Goal: Transaction & Acquisition: Purchase product/service

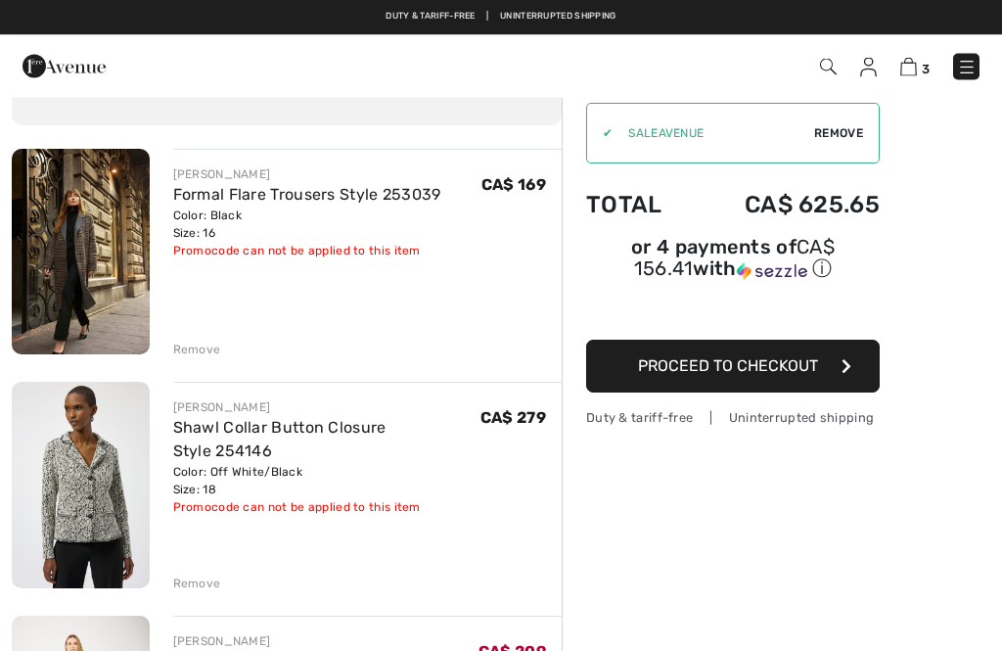
scroll to position [109, 0]
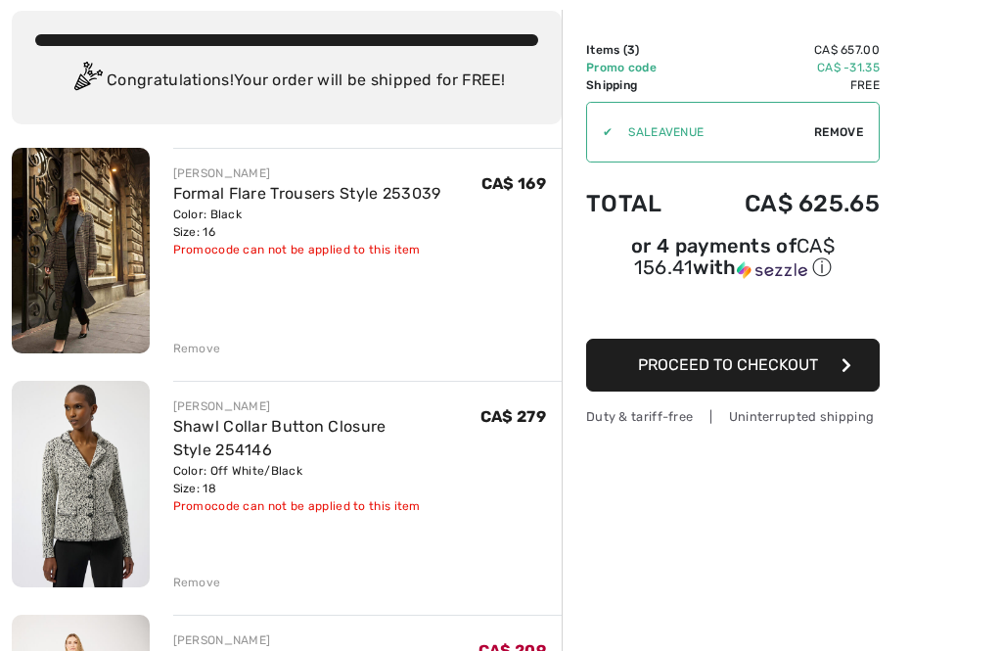
click at [182, 585] on div "Remove" at bounding box center [197, 582] width 48 height 18
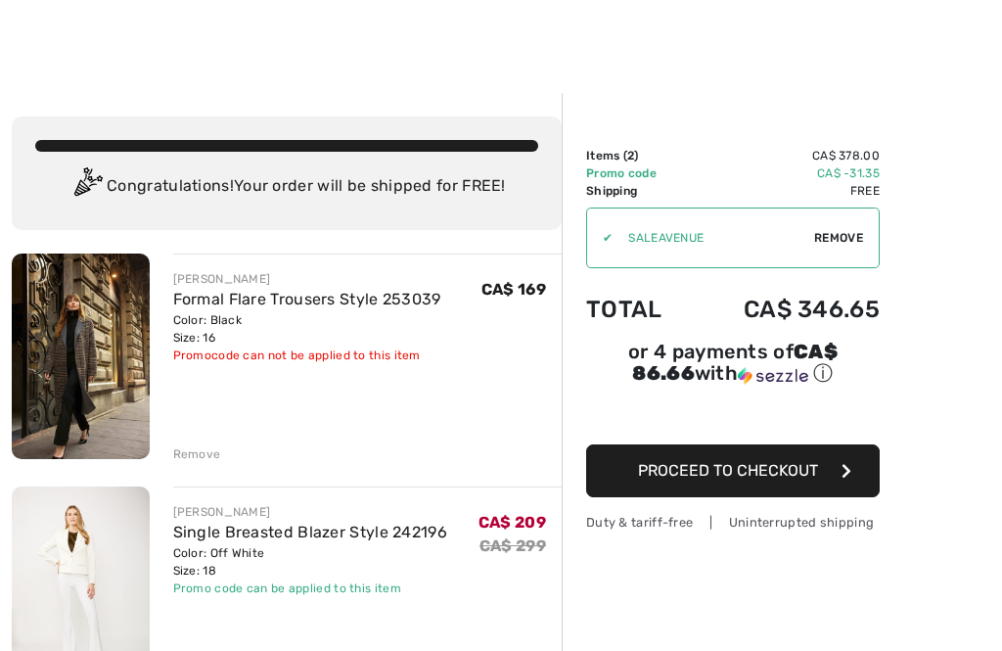
scroll to position [0, 0]
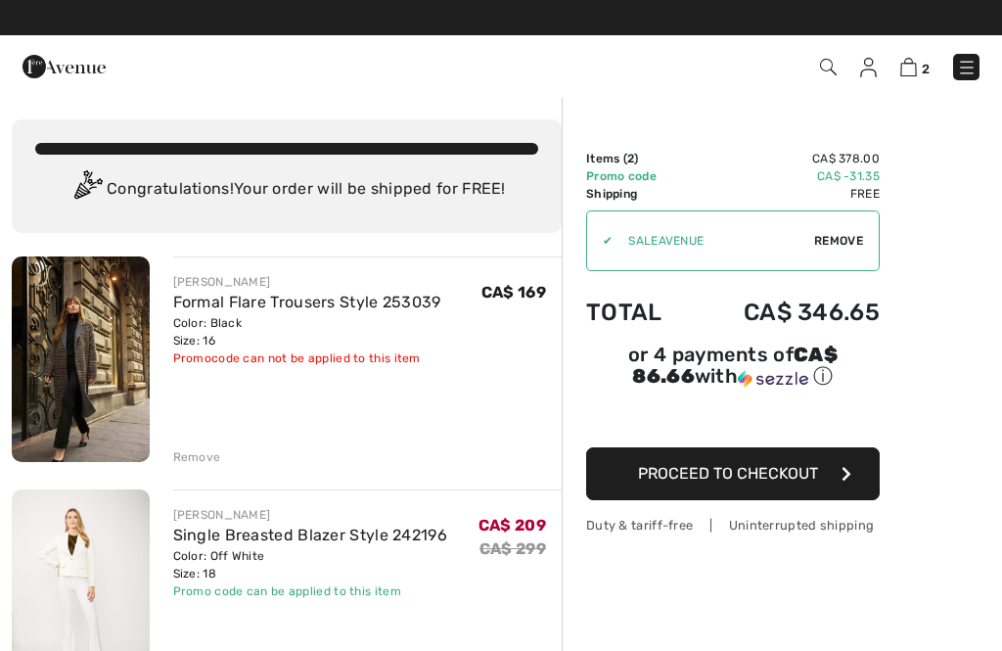
click at [957, 64] on img at bounding box center [967, 68] width 20 height 20
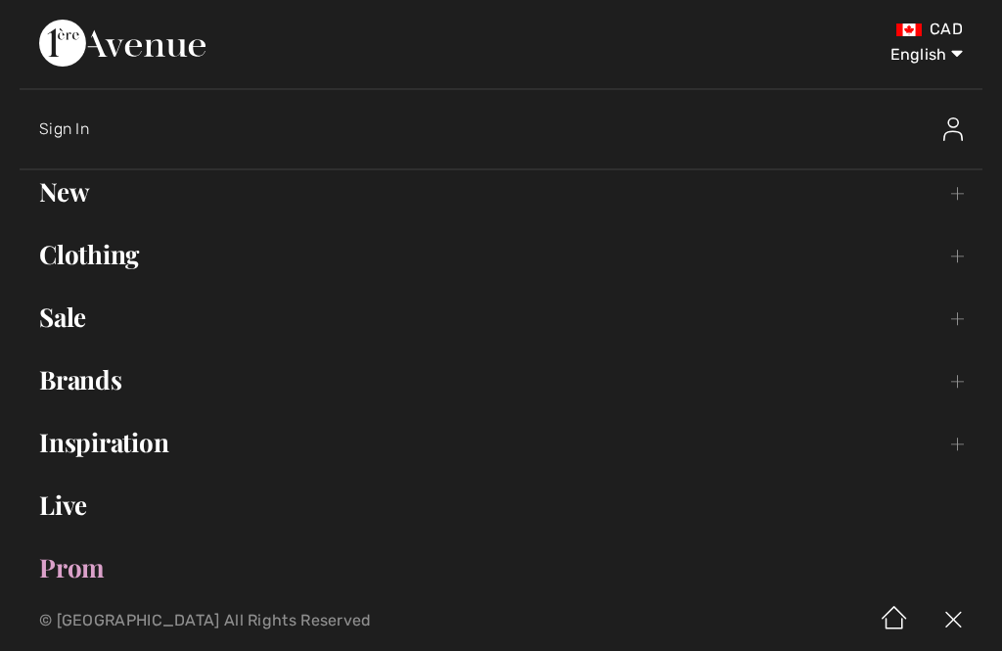
click at [57, 326] on link "Sale Toggle submenu" at bounding box center [501, 316] width 963 height 43
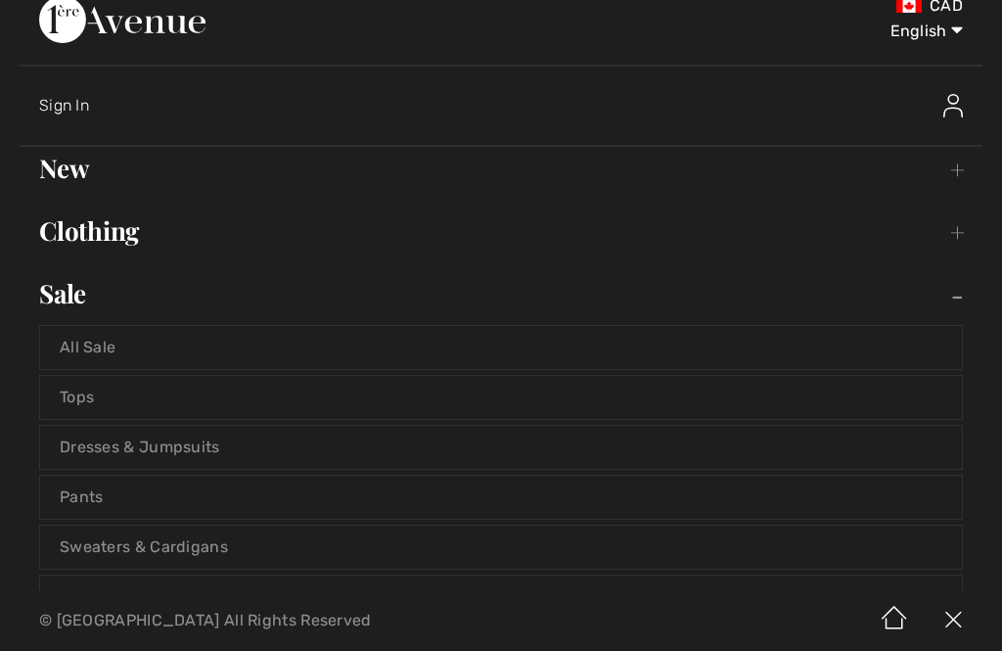
scroll to position [25, 0]
click at [74, 396] on link "Tops" at bounding box center [501, 395] width 922 height 43
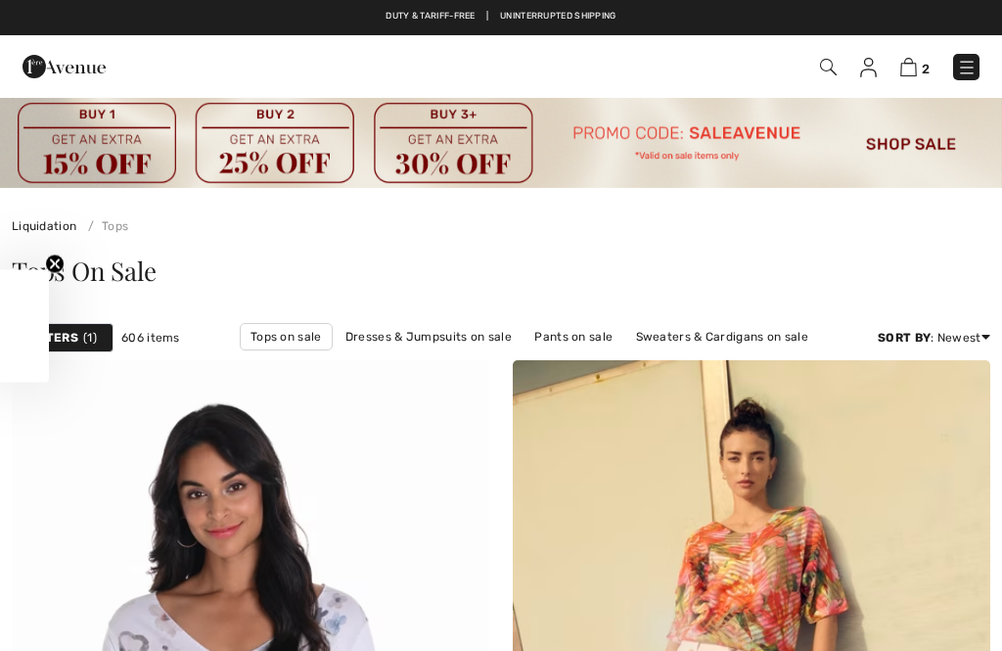
checkbox input "true"
click at [85, 343] on span "1" at bounding box center [90, 338] width 14 height 18
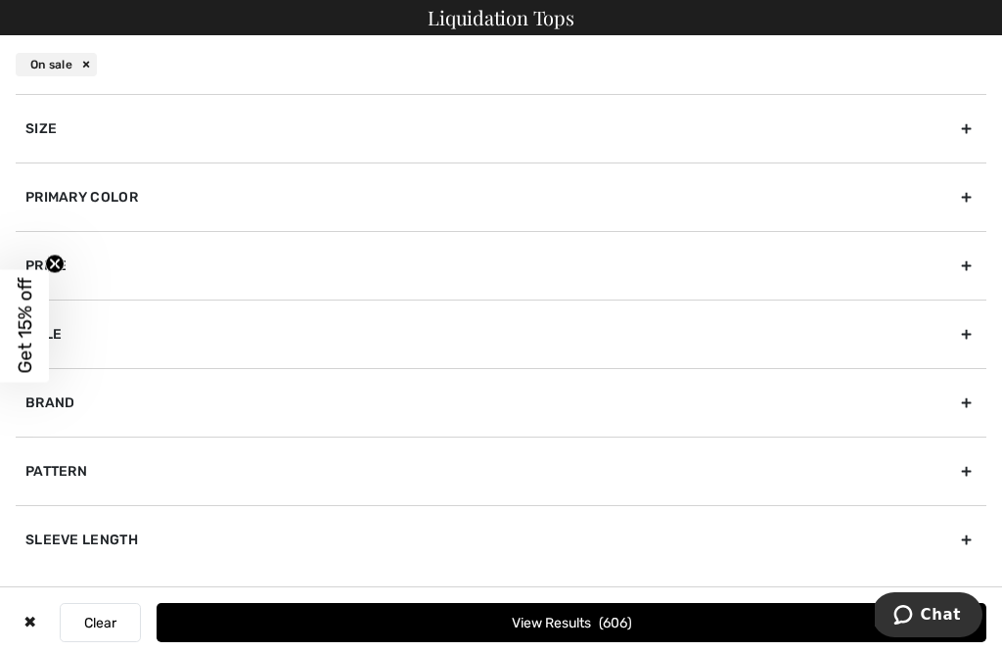
click at [116, 411] on div "Brand" at bounding box center [501, 402] width 971 height 68
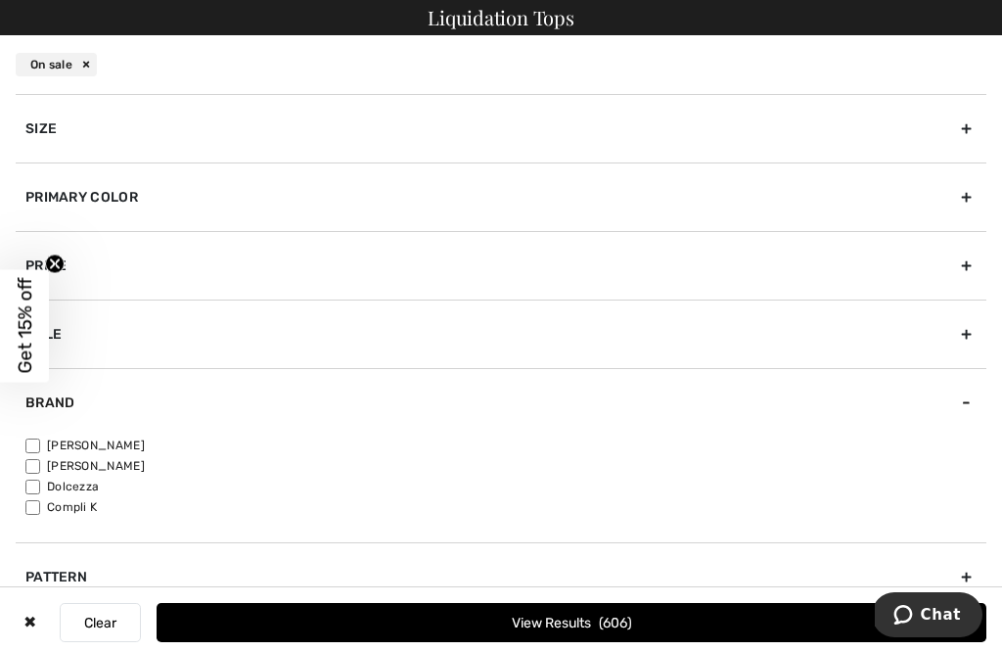
click at [31, 440] on input"] "[PERSON_NAME]" at bounding box center [32, 445] width 15 height 15
checkbox input"] "true"
click at [292, 619] on button "View Results 460" at bounding box center [572, 622] width 830 height 39
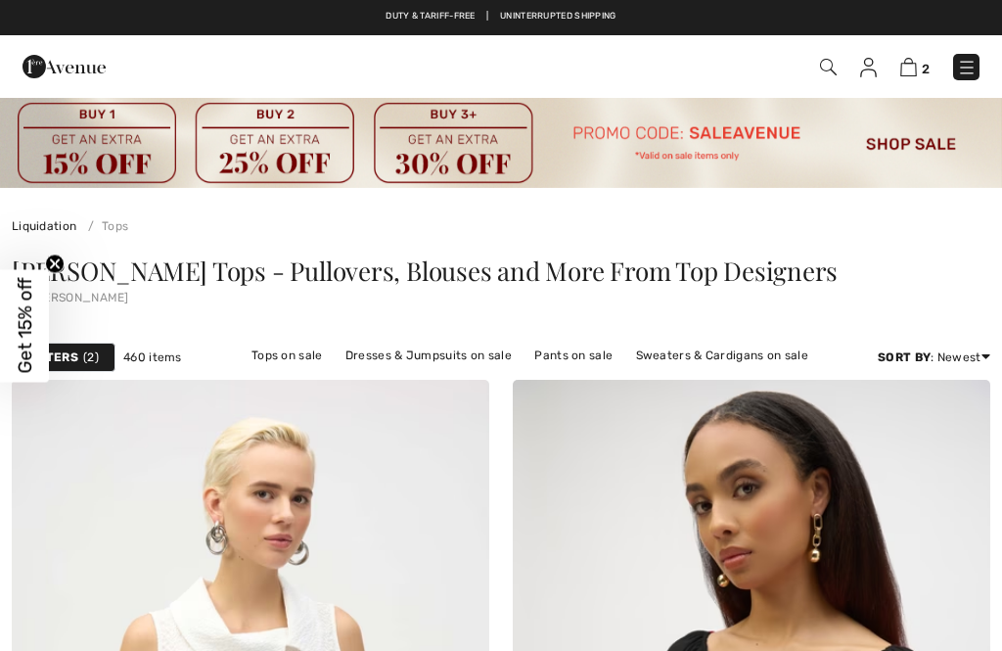
checkbox input "true"
click at [48, 362] on div "Get 15% off Close teaser" at bounding box center [24, 325] width 49 height 113
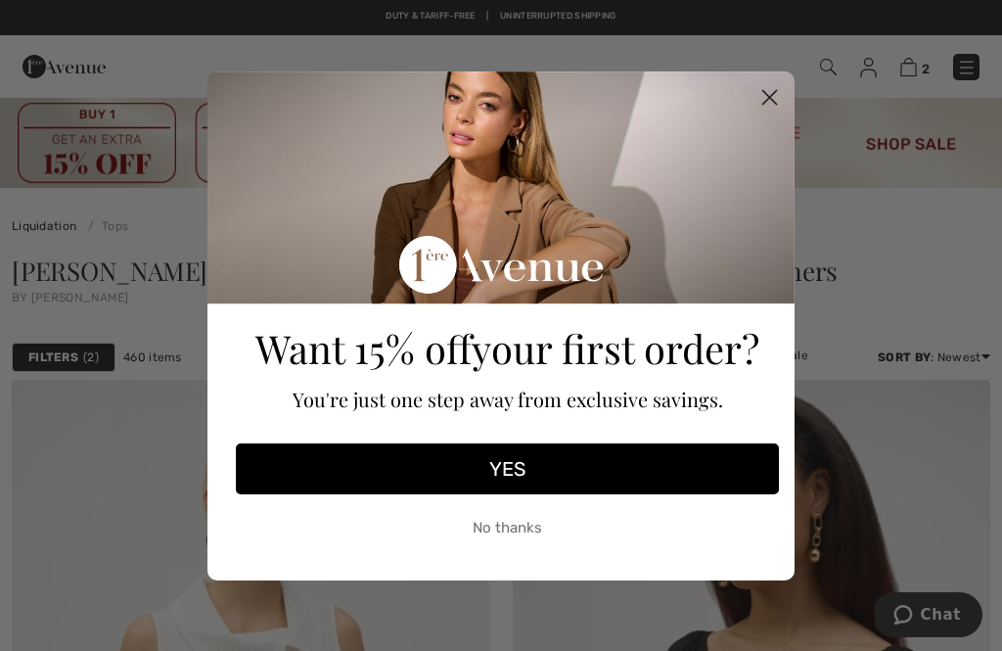
click at [501, 524] on button "No thanks" at bounding box center [507, 528] width 543 height 49
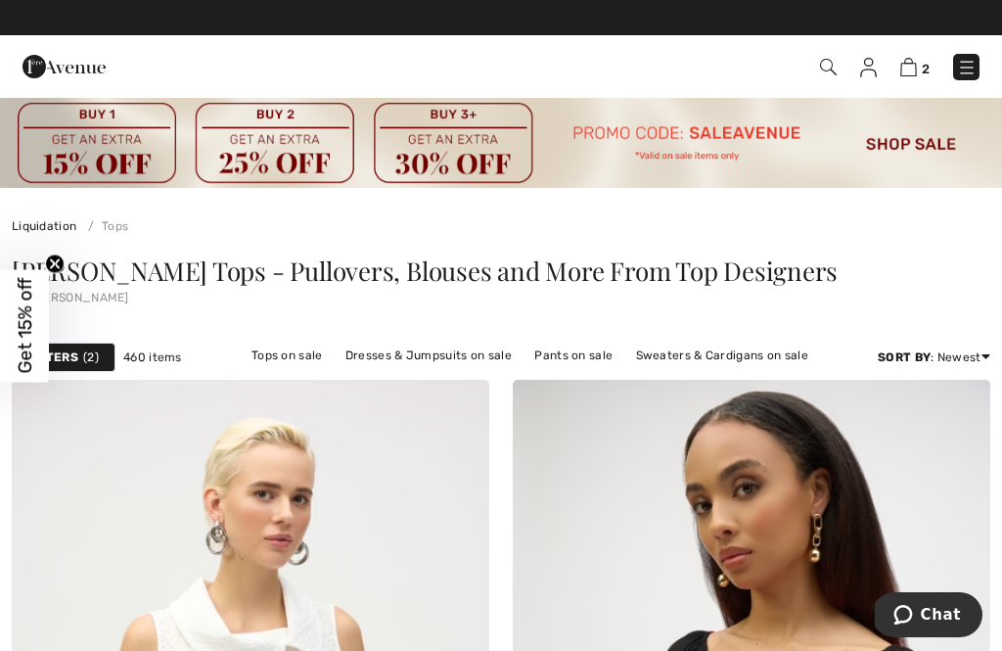
click at [84, 361] on span "2" at bounding box center [91, 357] width 16 height 18
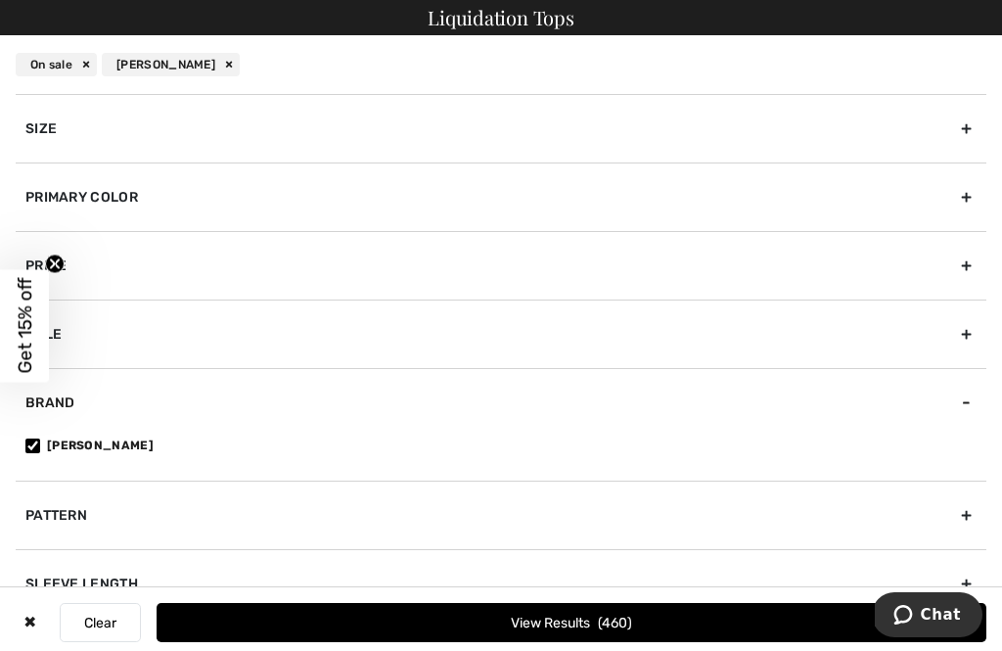
click at [962, 134] on div "Size" at bounding box center [501, 128] width 971 height 68
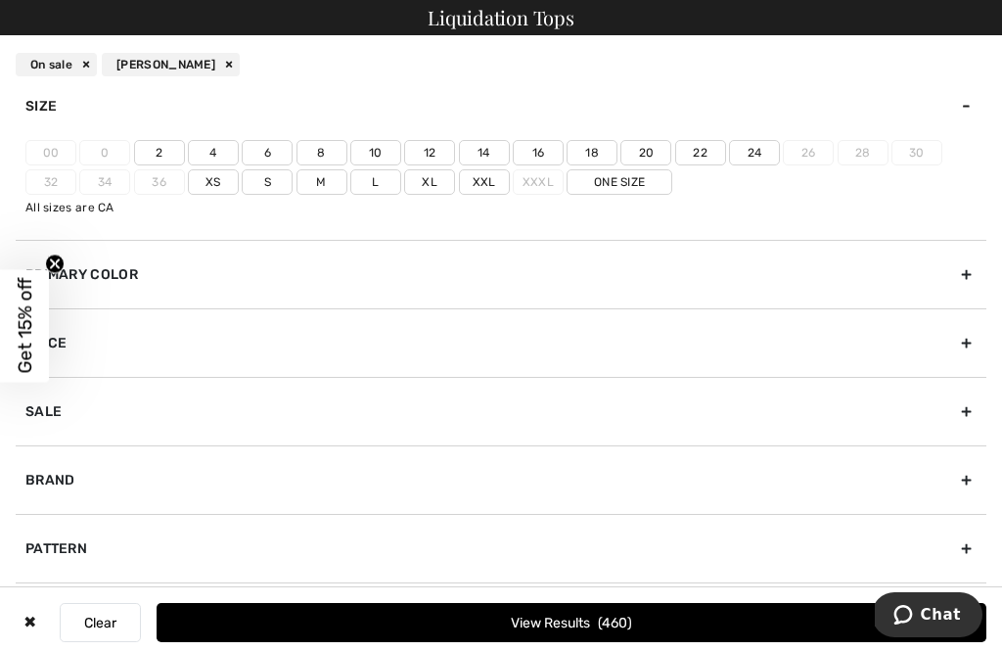
scroll to position [23, 0]
click at [54, 258] on circle "Close teaser" at bounding box center [55, 263] width 19 height 19
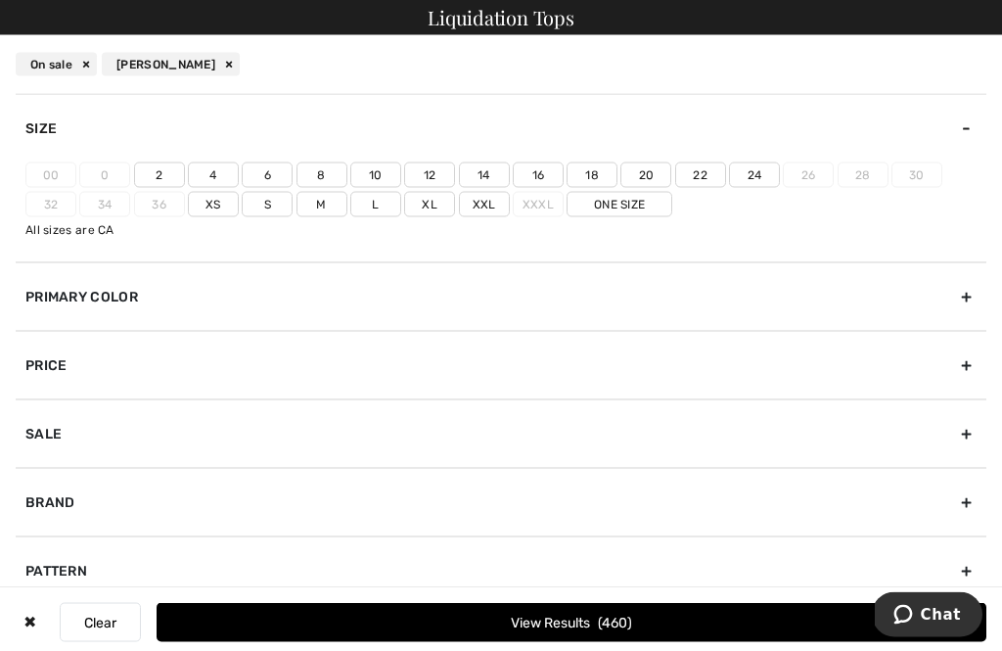
scroll to position [1833, 0]
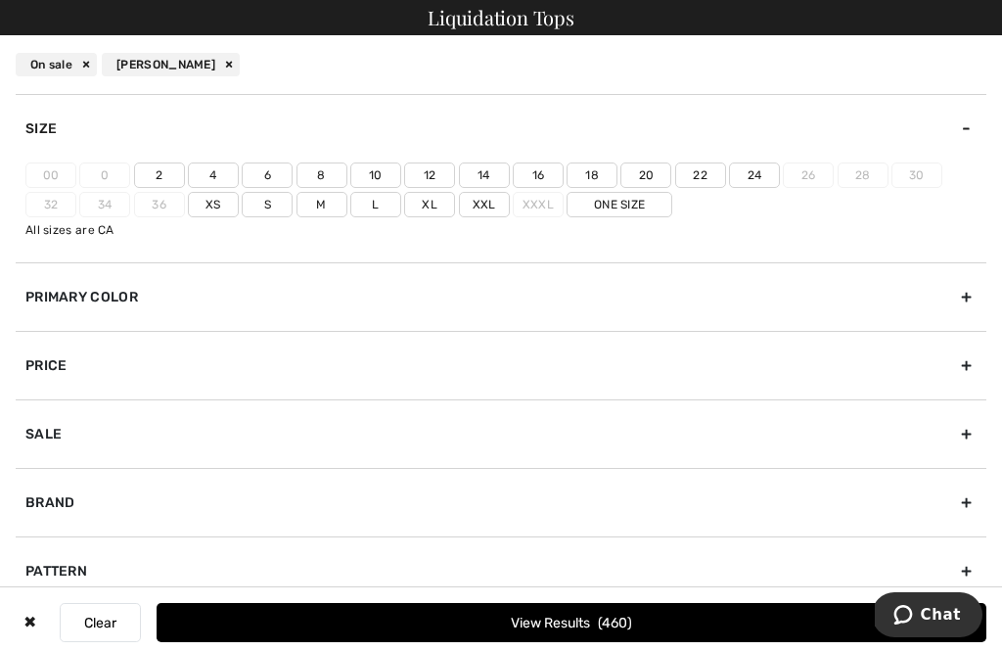
click at [45, 361] on div "Price" at bounding box center [501, 365] width 971 height 68
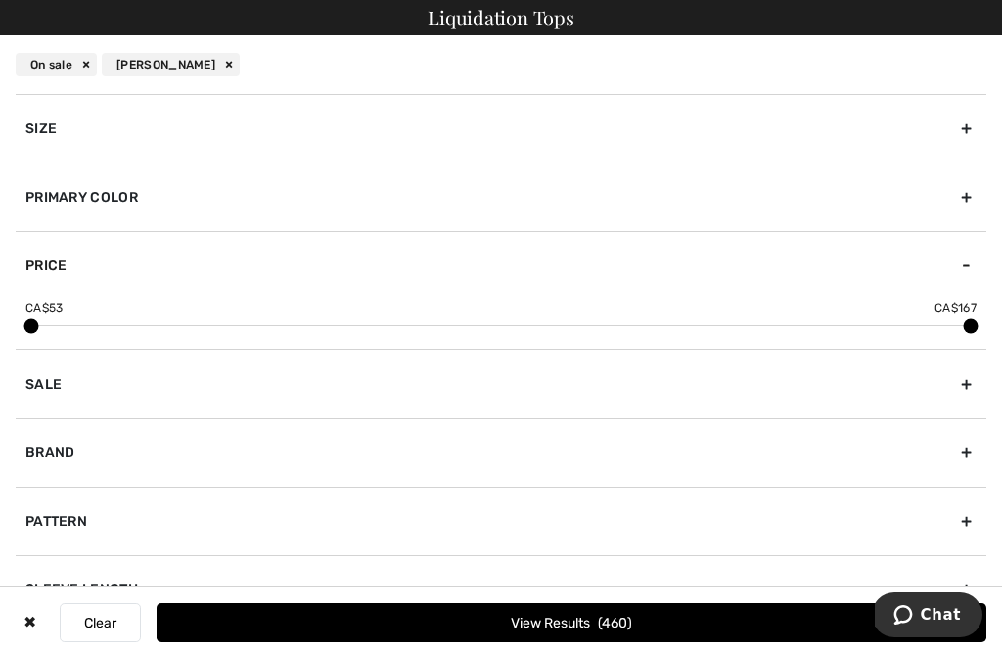
click at [964, 328] on span at bounding box center [971, 326] width 15 height 15
click at [532, 642] on button "View Results 105" at bounding box center [572, 622] width 830 height 39
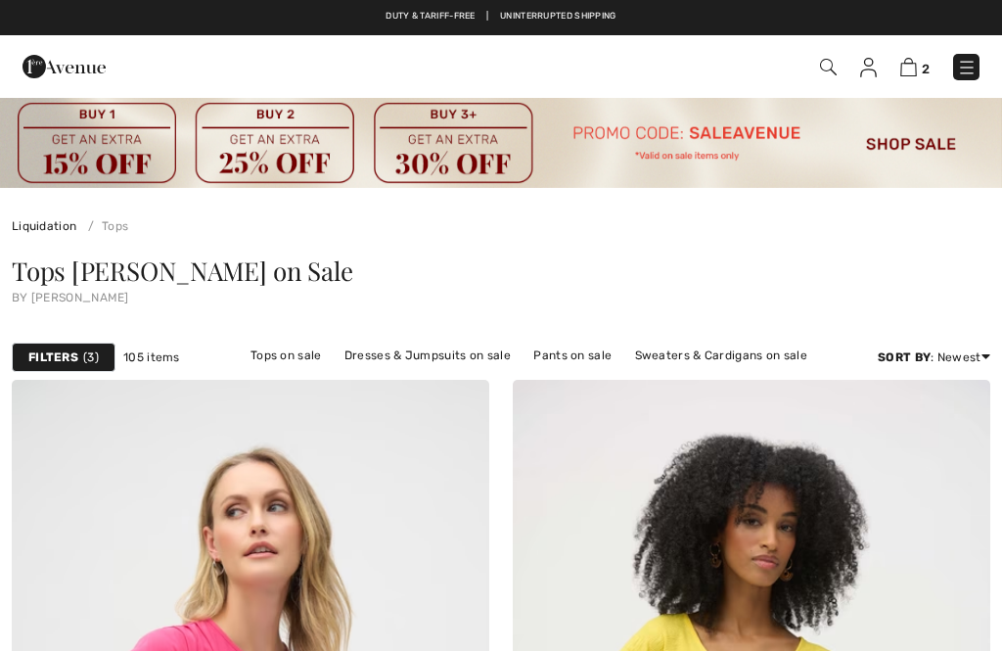
checkbox input "true"
click at [55, 356] on strong "Filters" at bounding box center [53, 357] width 50 height 18
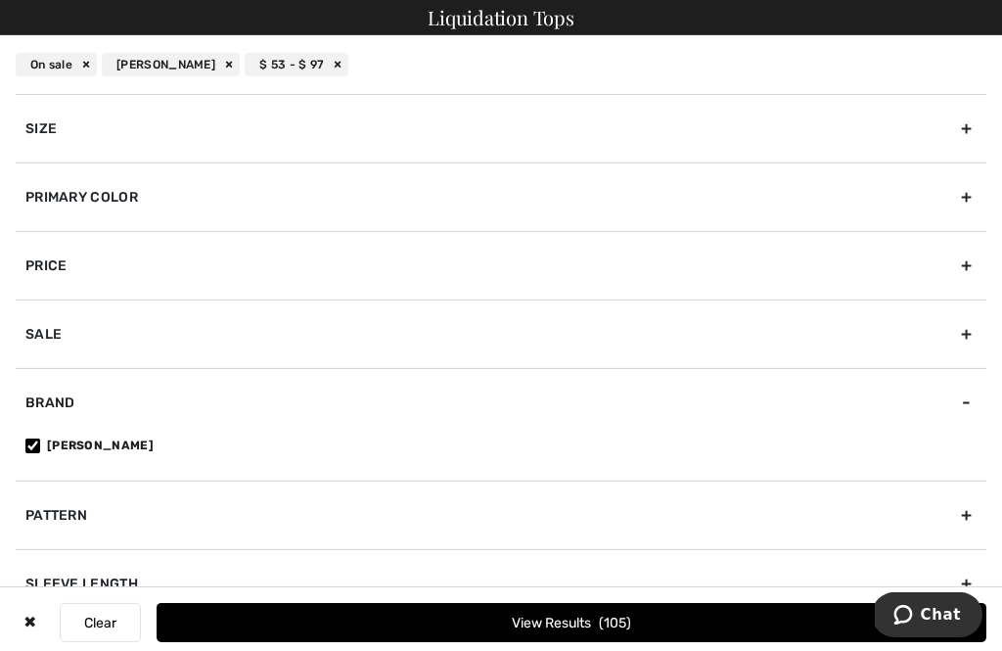
scroll to position [17, 0]
click at [963, 265] on div "Price" at bounding box center [501, 265] width 971 height 68
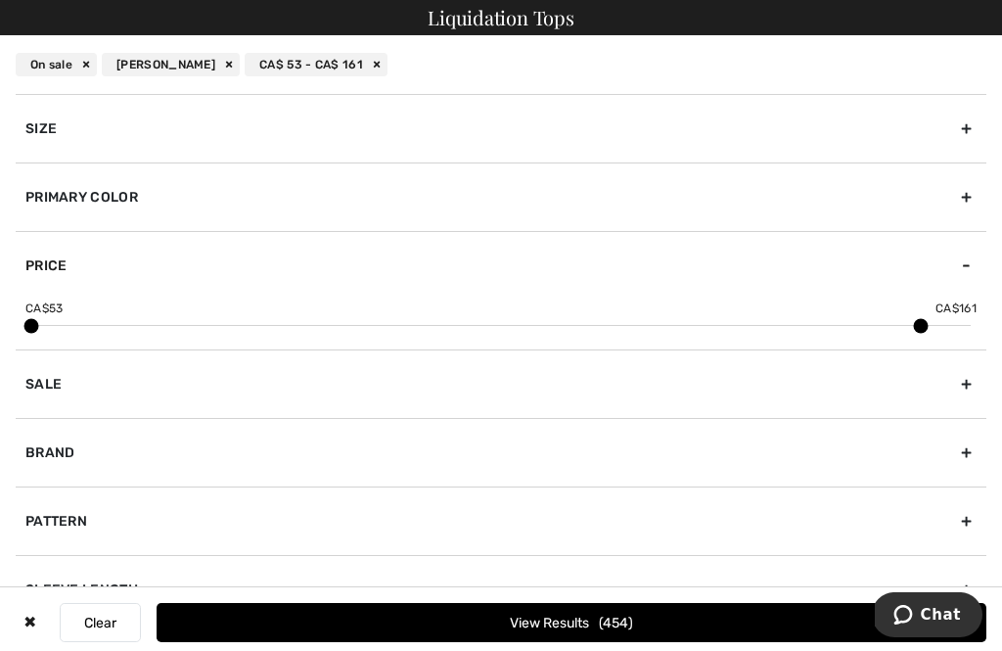
scroll to position [19, 0]
click at [970, 134] on div "Size" at bounding box center [501, 128] width 971 height 68
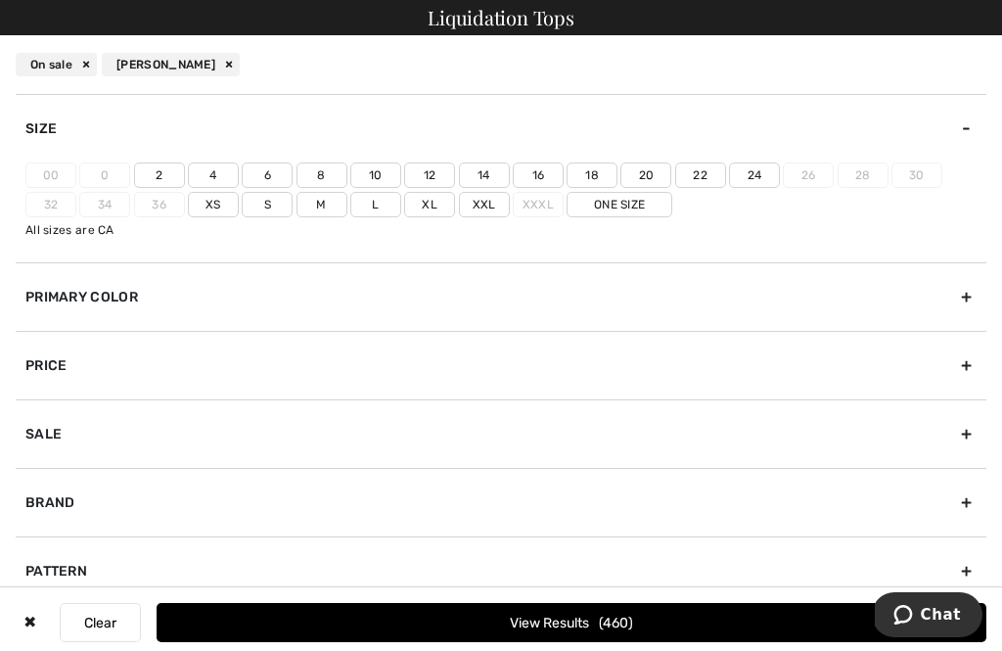
click at [427, 207] on label "Xl" at bounding box center [429, 204] width 51 height 25
click at [0, 0] on input"] "Xl" at bounding box center [0, 0] width 0 height 0
click at [583, 168] on label "18" at bounding box center [591, 174] width 51 height 25
click at [0, 0] on input"] "18" at bounding box center [0, 0] width 0 height 0
click at [496, 634] on button "View Results 101" at bounding box center [572, 622] width 830 height 39
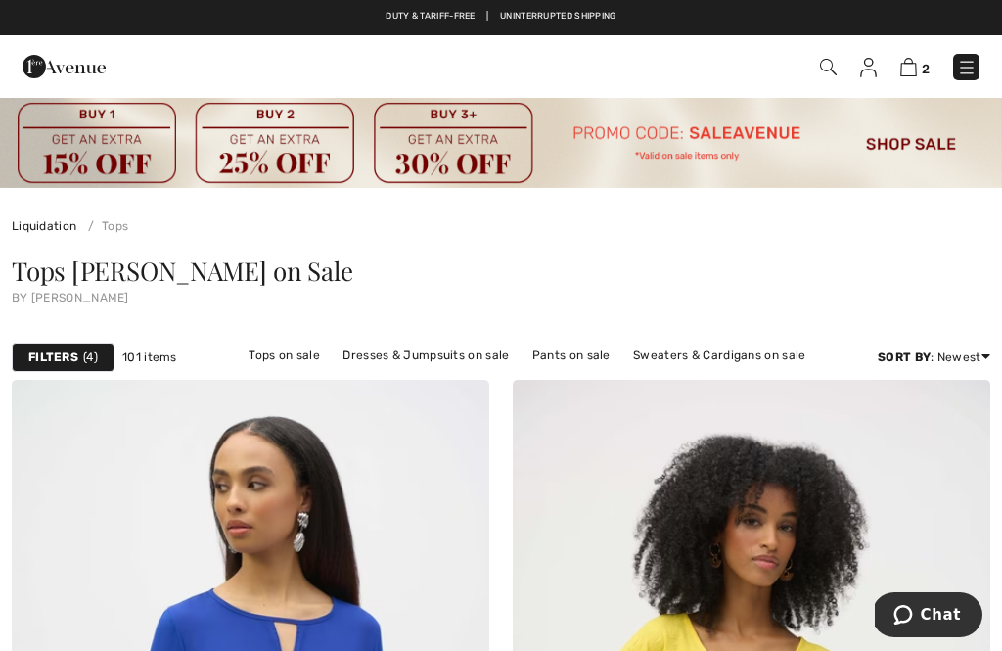
click at [973, 447] on link "Discount: High to Low" at bounding box center [910, 439] width 127 height 29
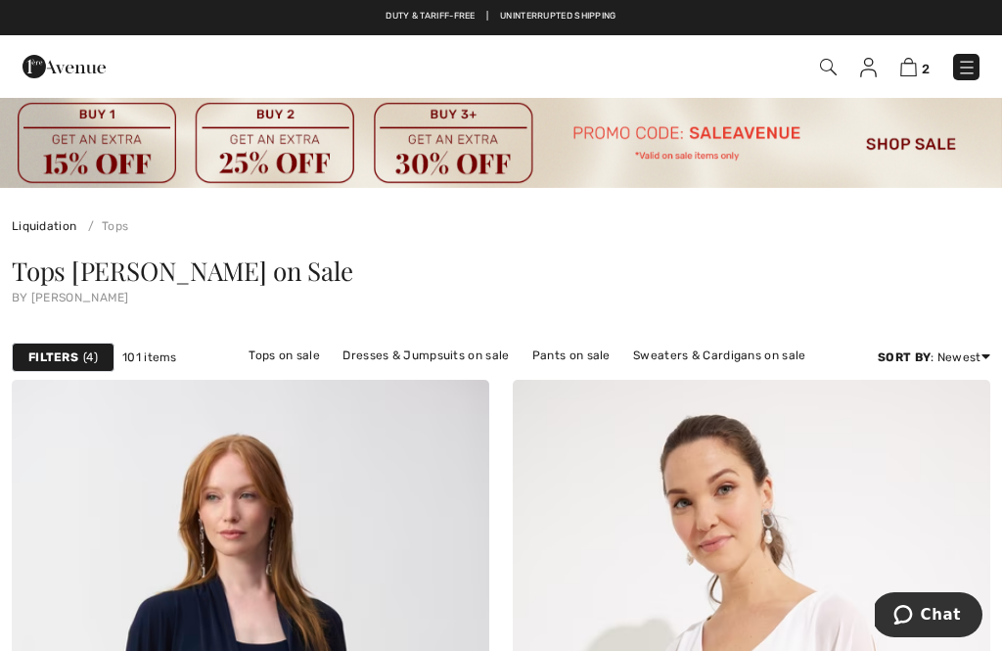
click at [958, 393] on link "Price: High to Low" at bounding box center [910, 380] width 127 height 29
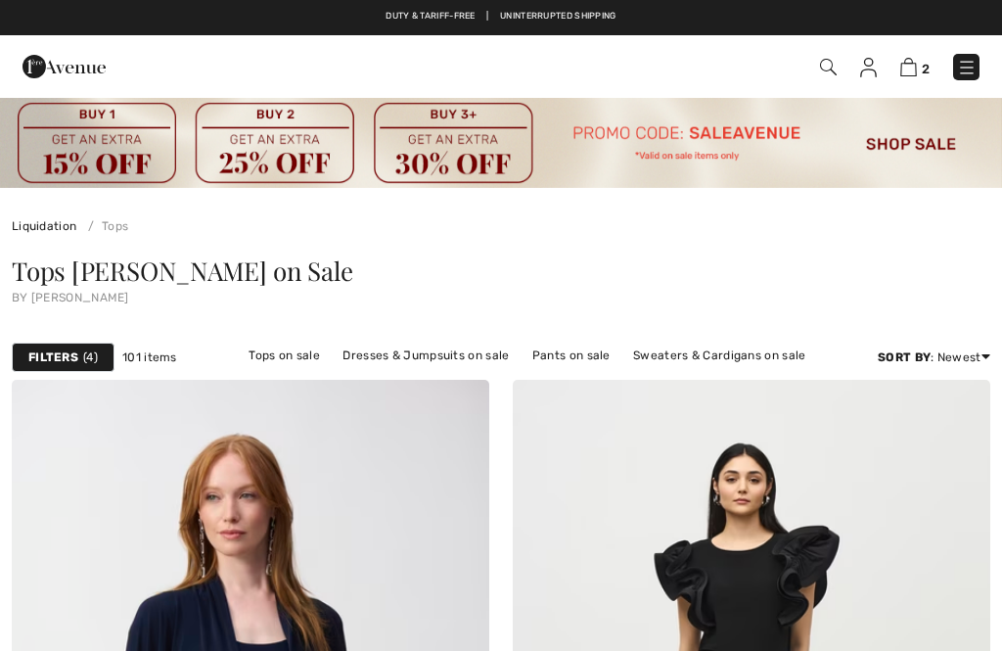
checkbox input "true"
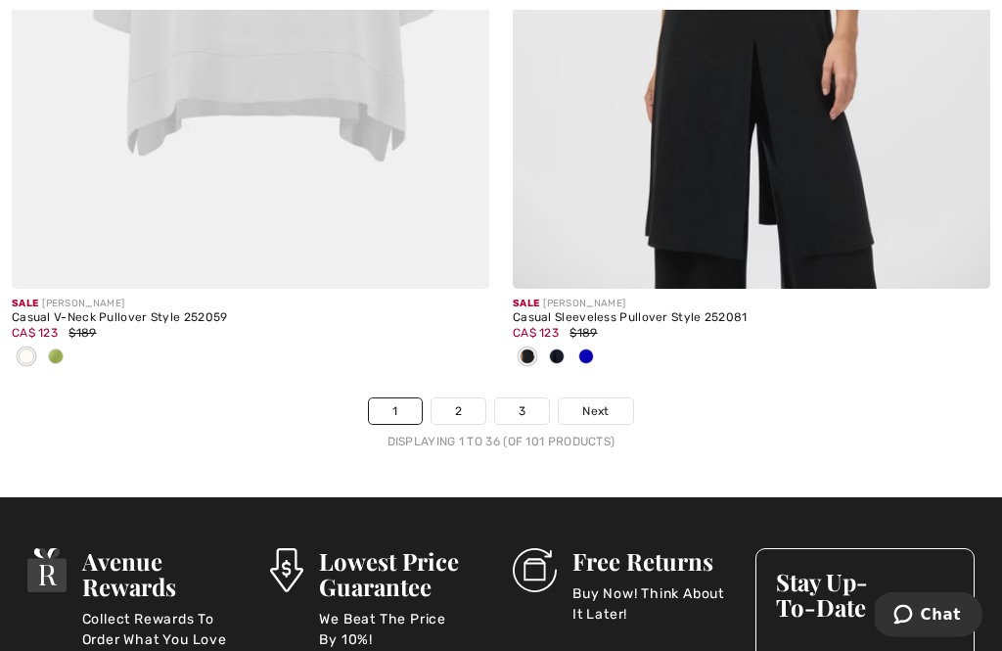
scroll to position [15132, 0]
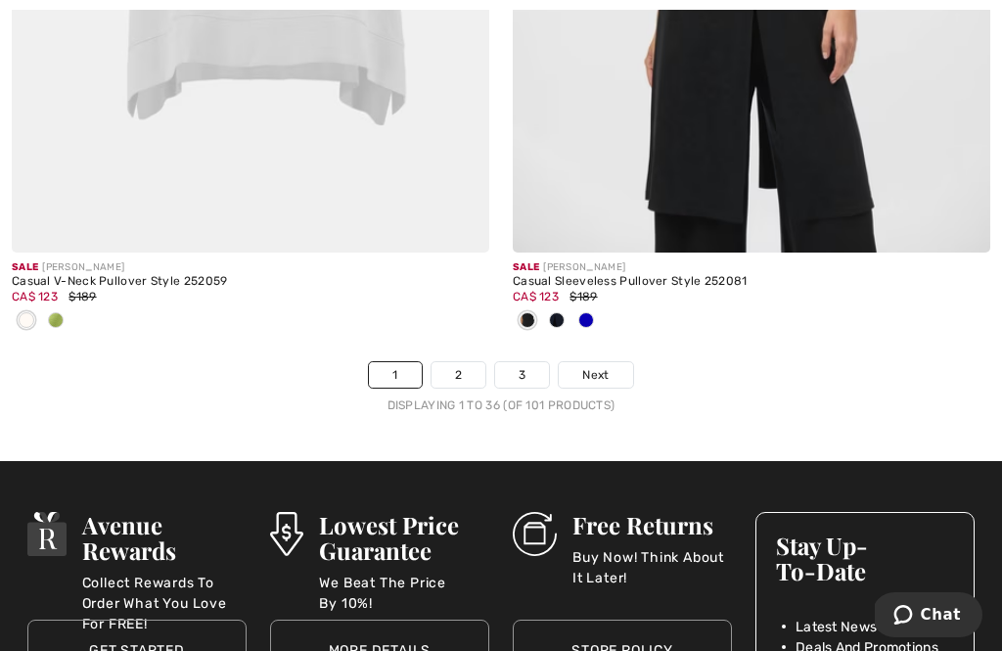
click at [456, 362] on link "2" at bounding box center [458, 374] width 54 height 25
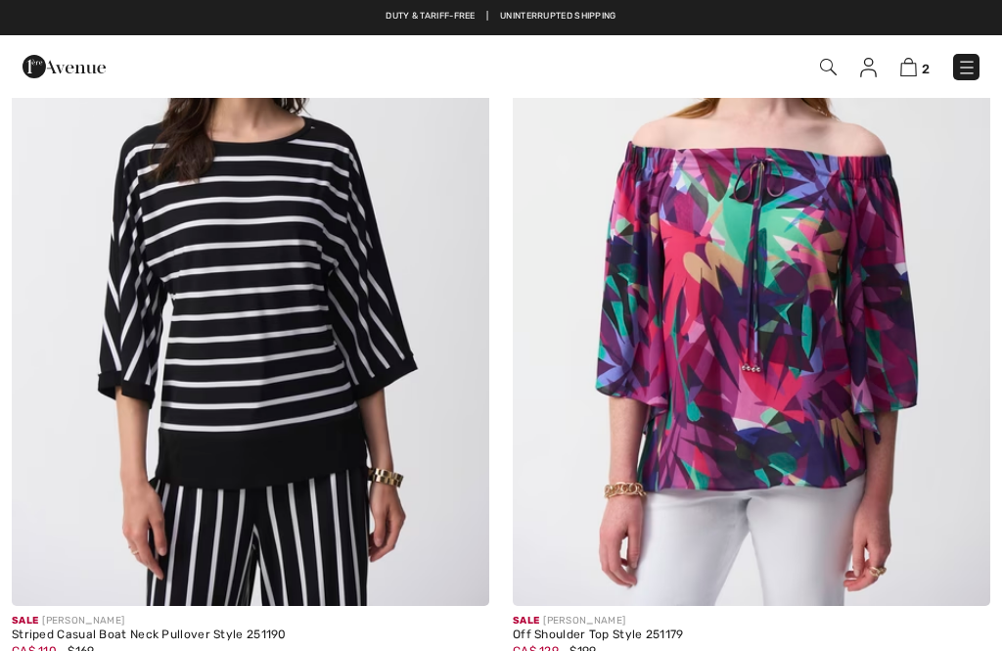
checkbox input "true"
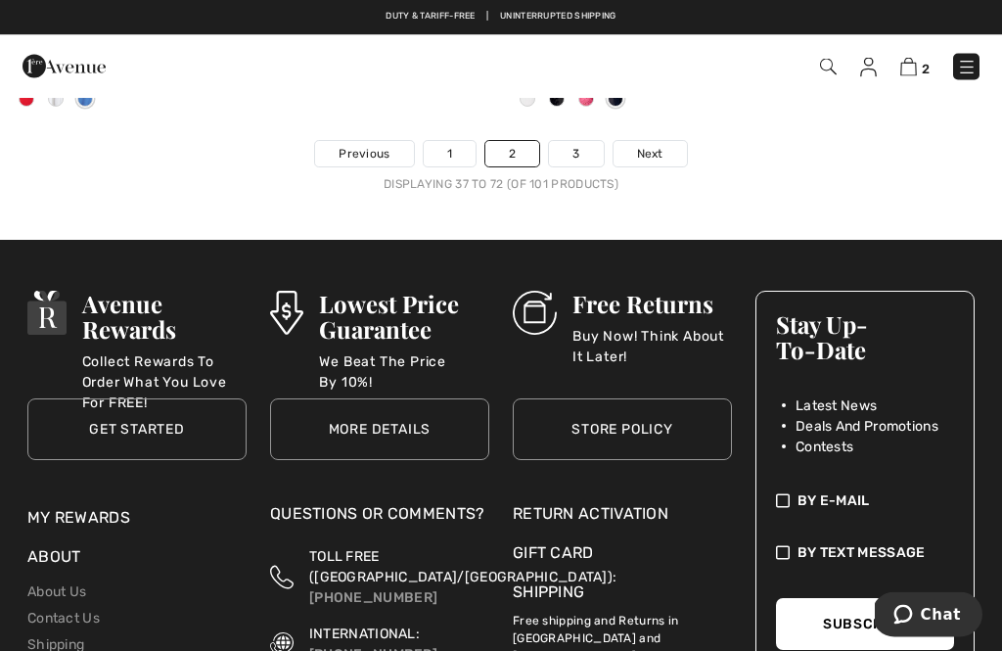
scroll to position [15481, 0]
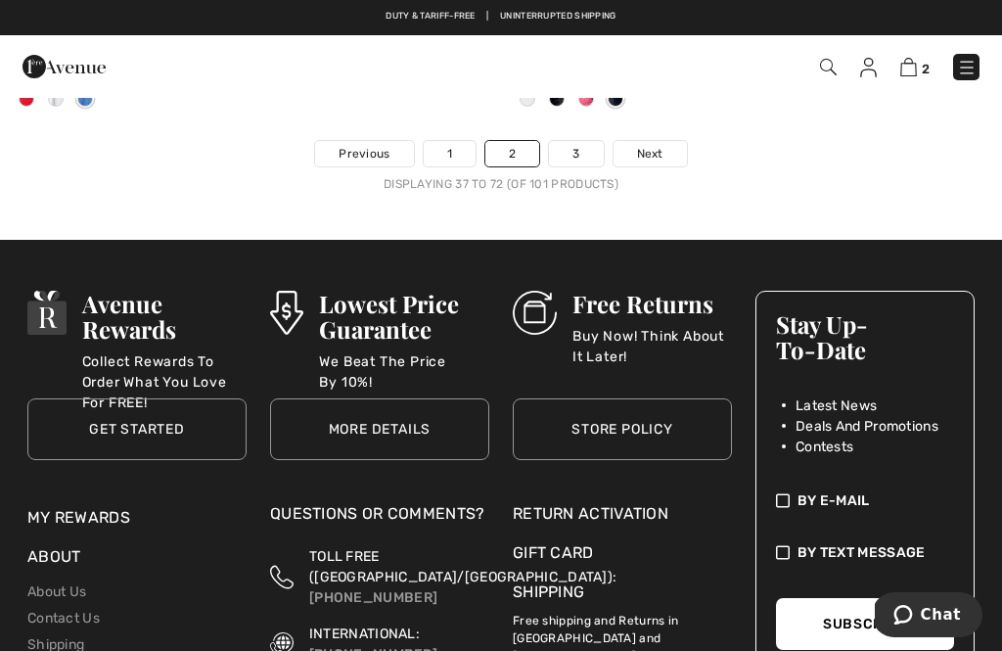
click at [573, 141] on link "3" at bounding box center [576, 153] width 54 height 25
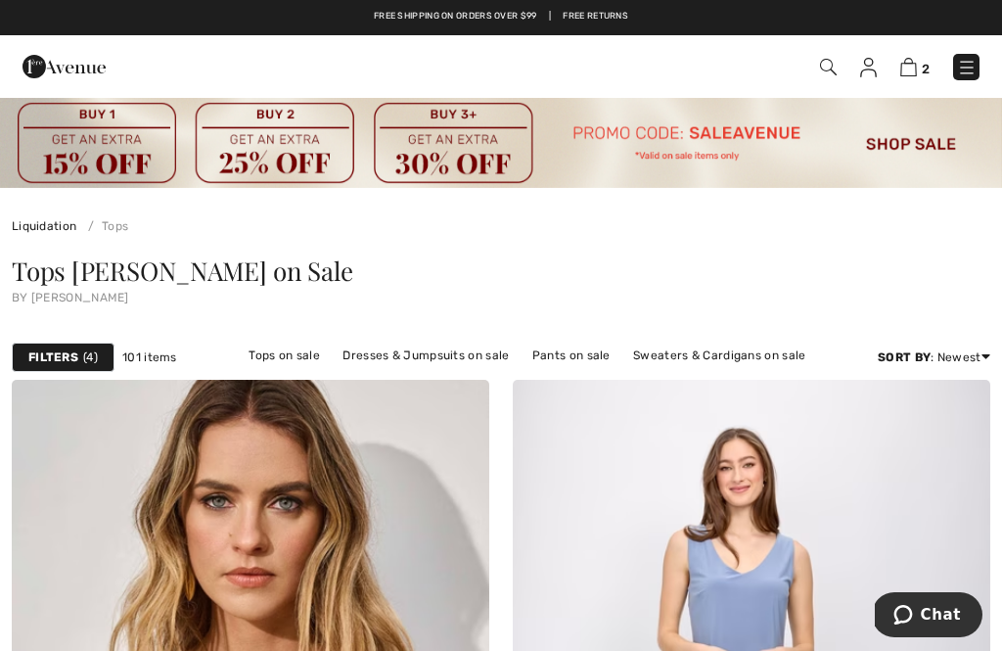
click at [973, 68] on img at bounding box center [967, 68] width 20 height 20
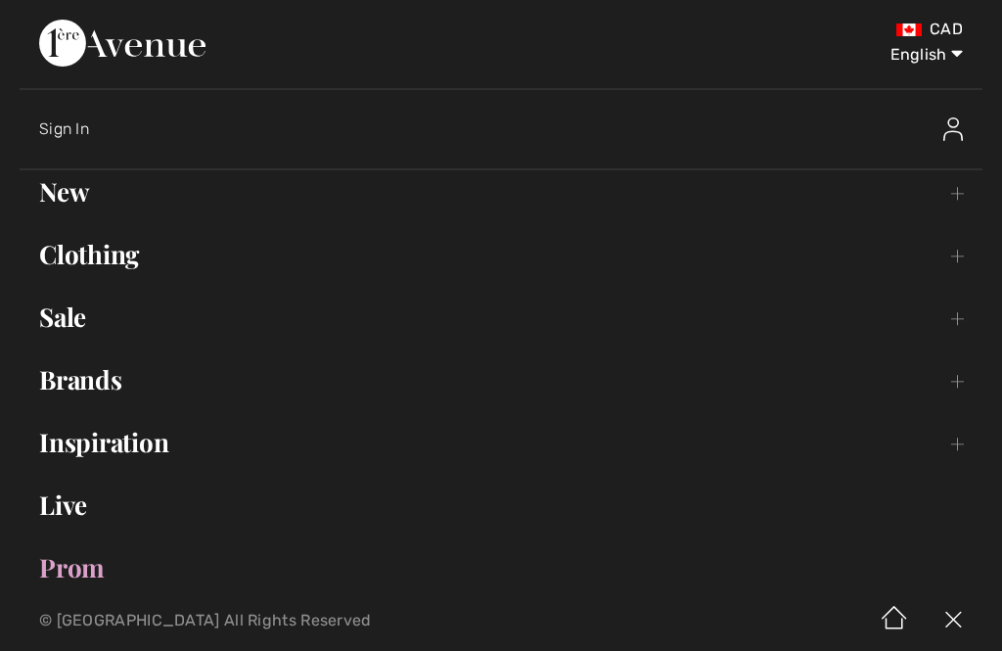
click at [966, 271] on link "Clothing Toggle submenu" at bounding box center [501, 254] width 963 height 43
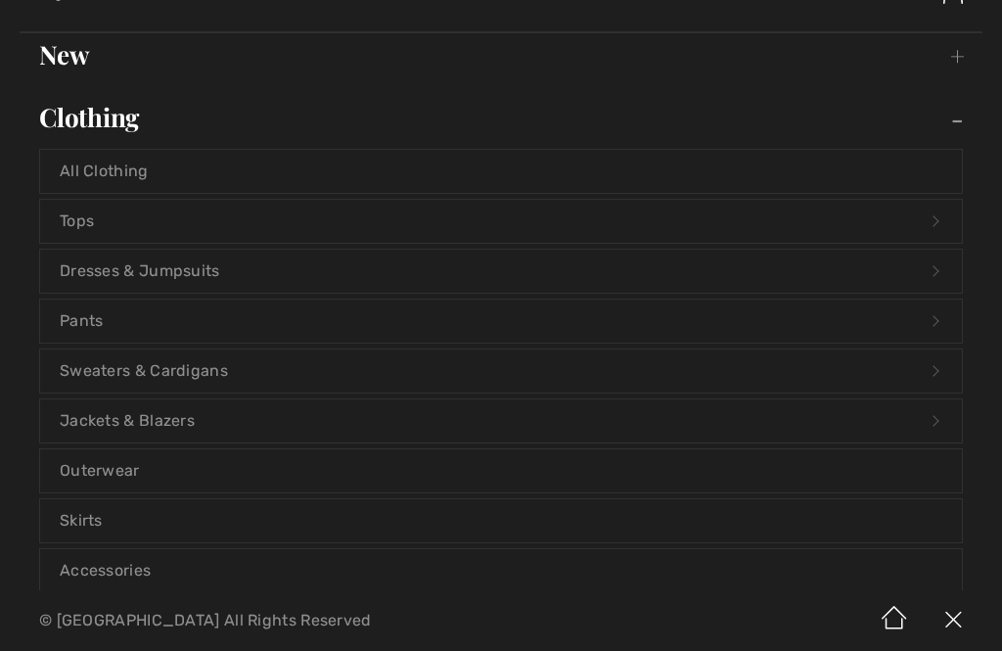
scroll to position [162, 0]
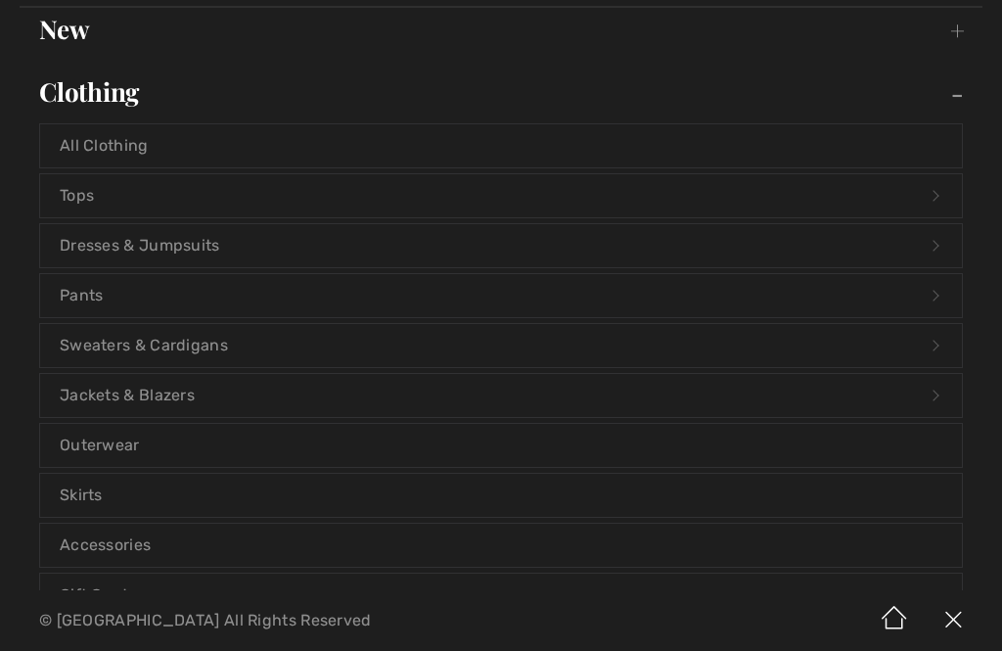
click at [941, 204] on link "Tops Open submenu" at bounding box center [501, 195] width 922 height 43
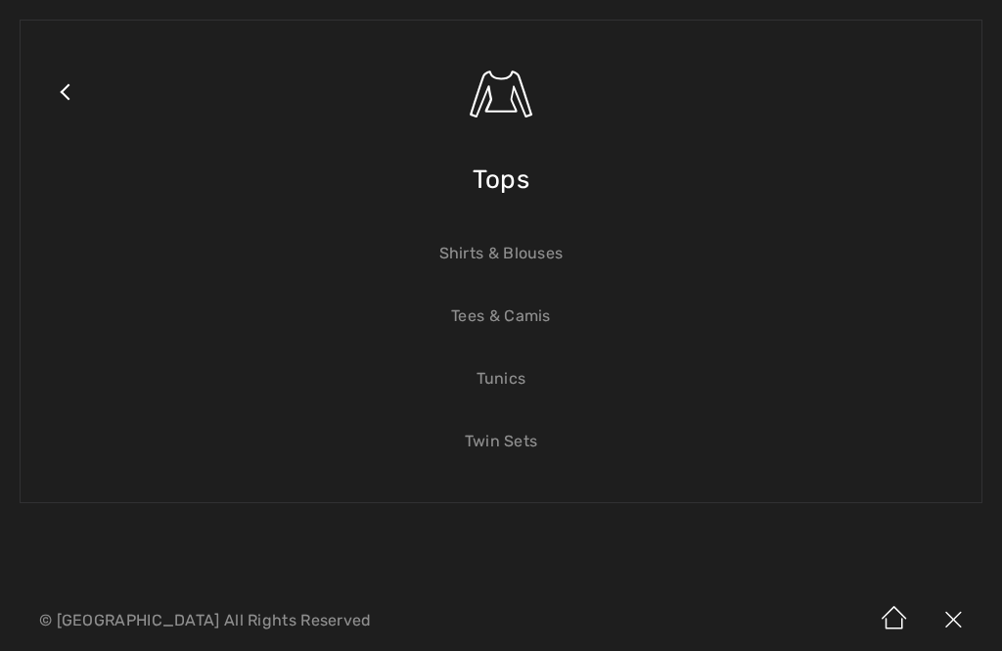
click at [65, 99] on link "Close submenu" at bounding box center [64, 116] width 49 height 153
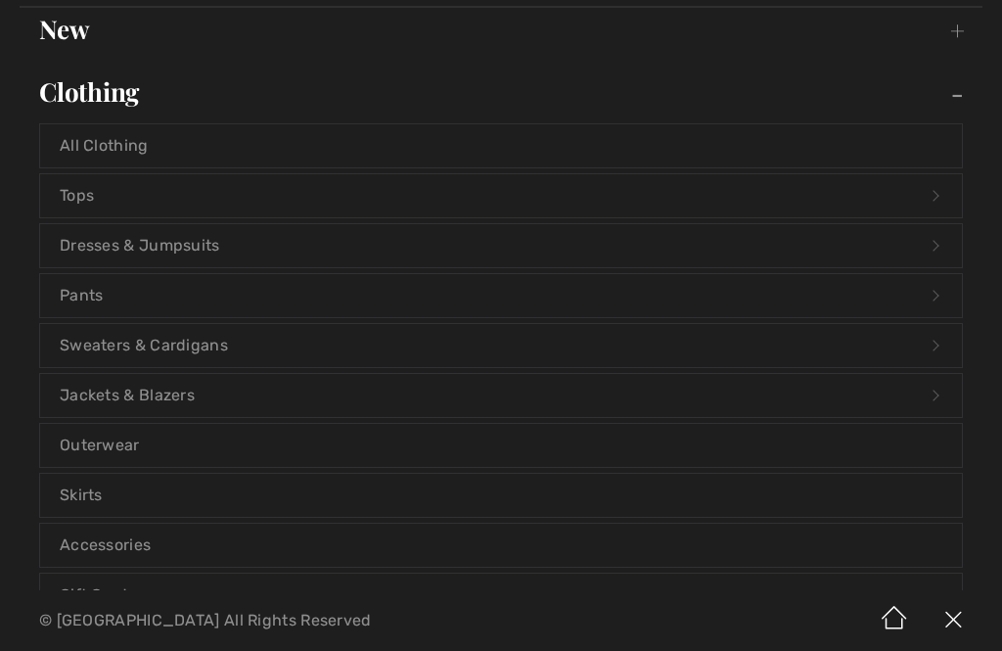
click at [944, 361] on link "Sweaters & Cardigans Open submenu" at bounding box center [501, 345] width 922 height 43
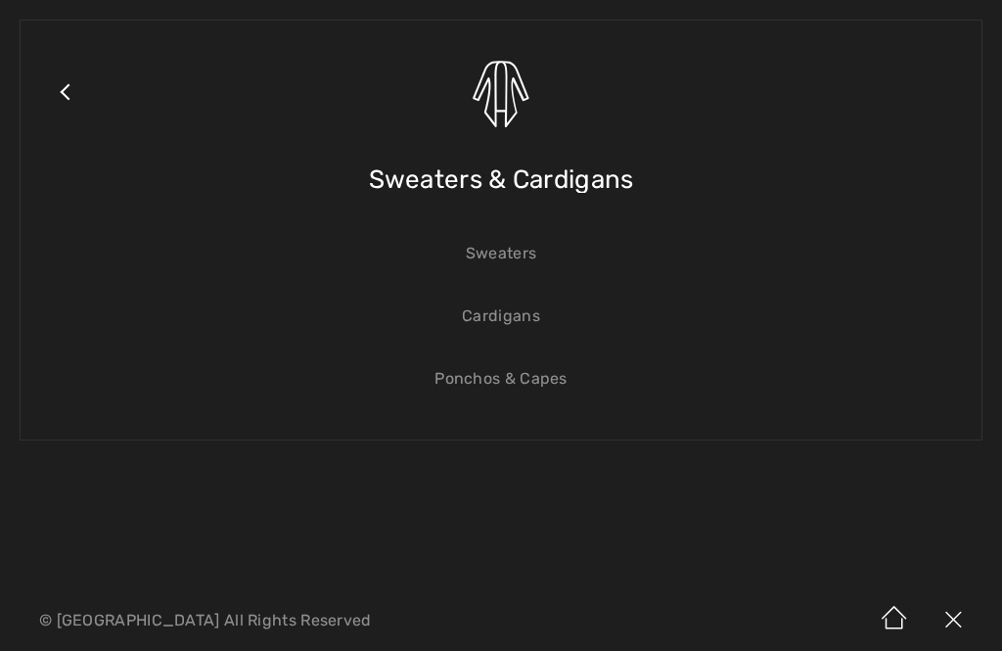
click at [473, 255] on link "Sweaters" at bounding box center [501, 253] width 922 height 43
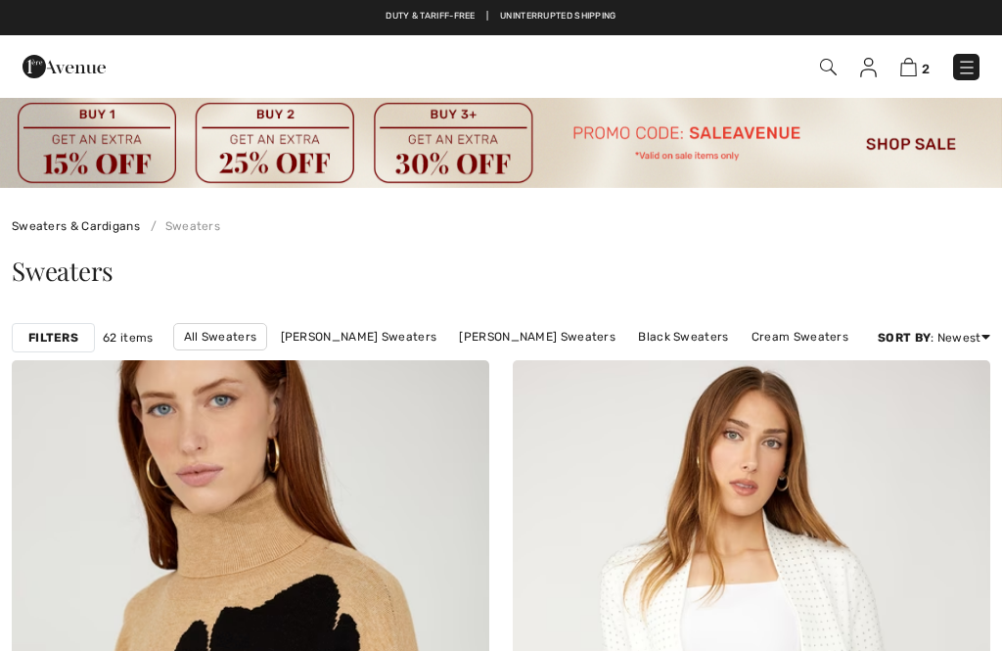
checkbox input "true"
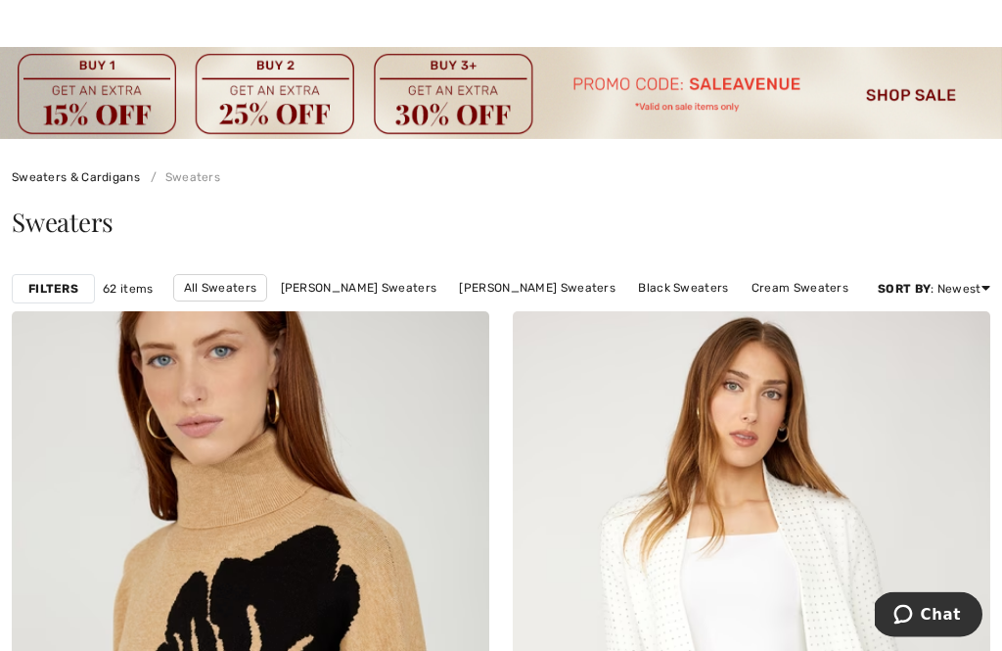
scroll to position [49, 0]
click at [332, 294] on link "[PERSON_NAME] Sweaters" at bounding box center [359, 287] width 176 height 25
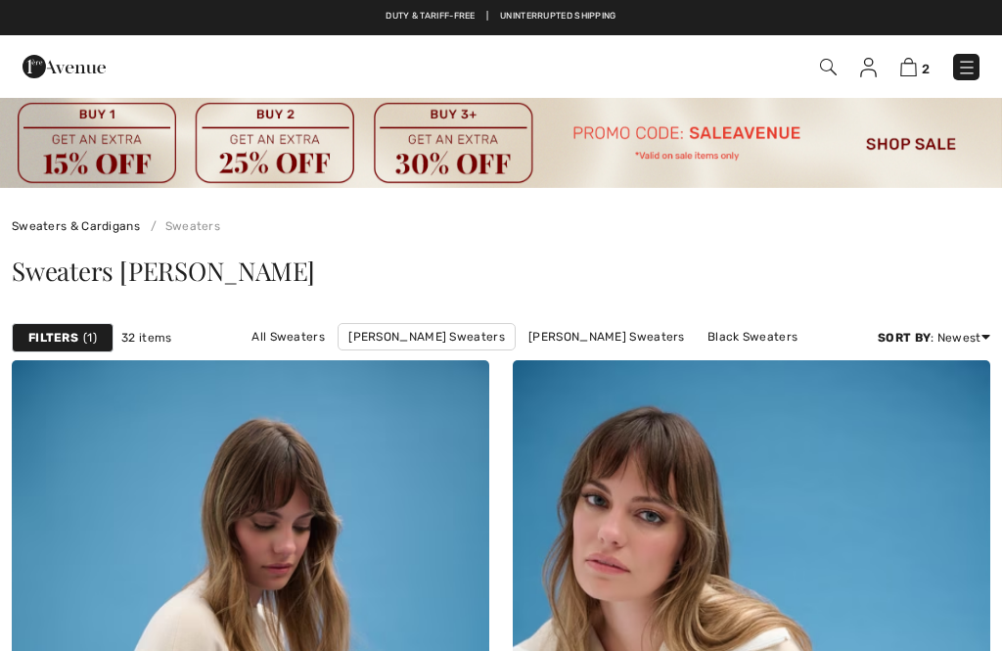
checkbox input "true"
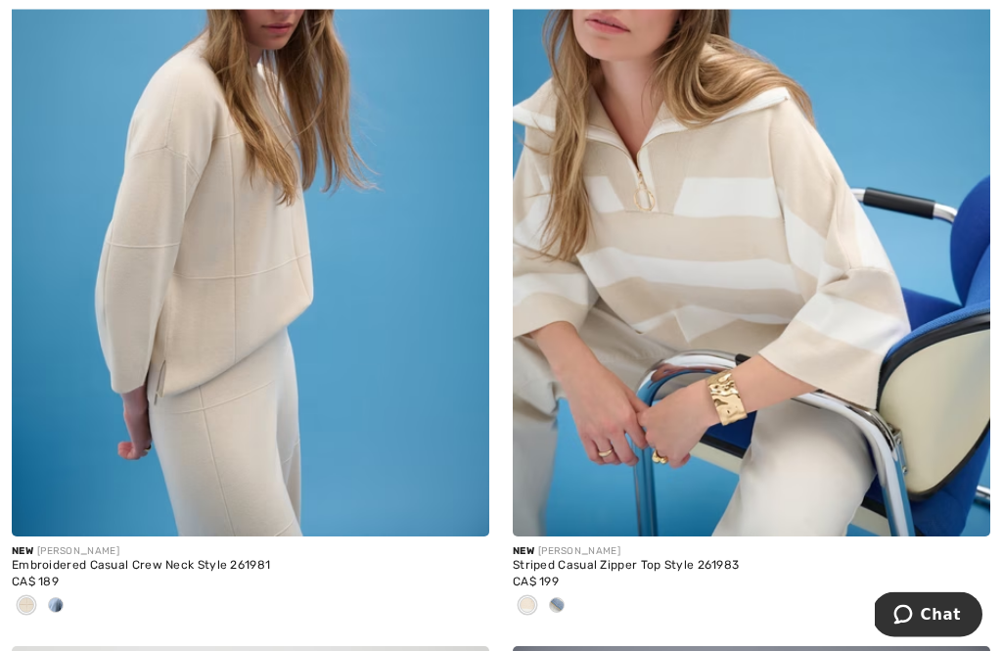
scroll to position [540, 0]
click at [52, 609] on span at bounding box center [56, 605] width 16 height 16
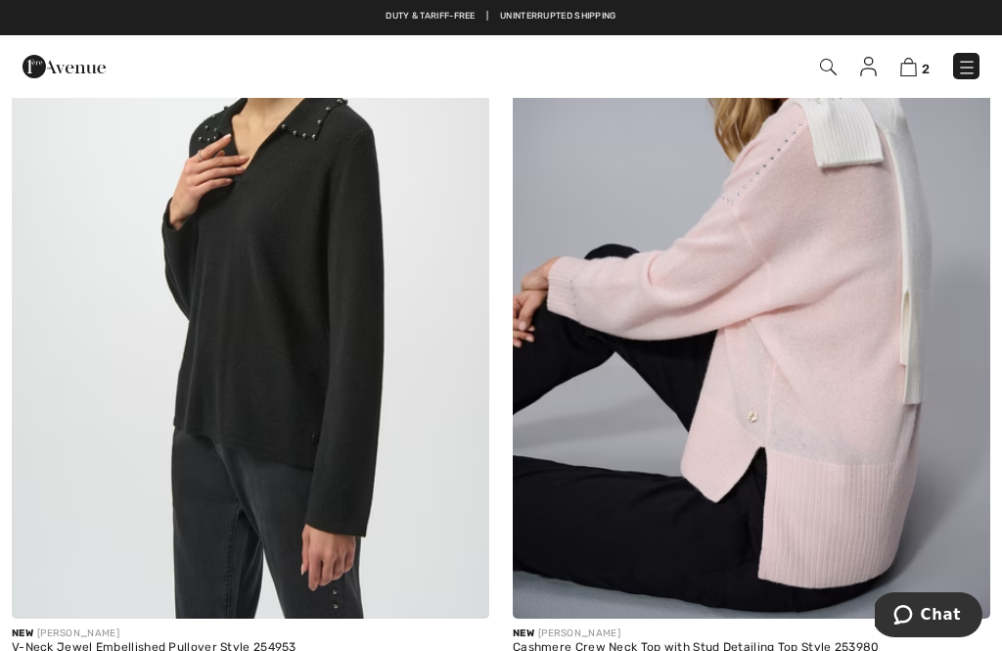
scroll to position [1283, 0]
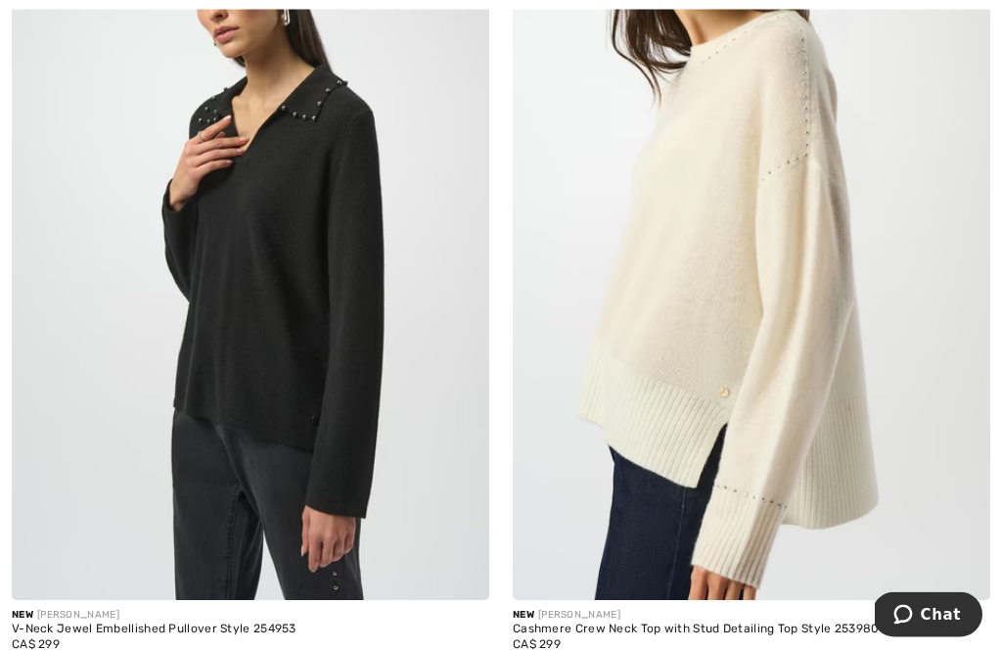
scroll to position [1302, 0]
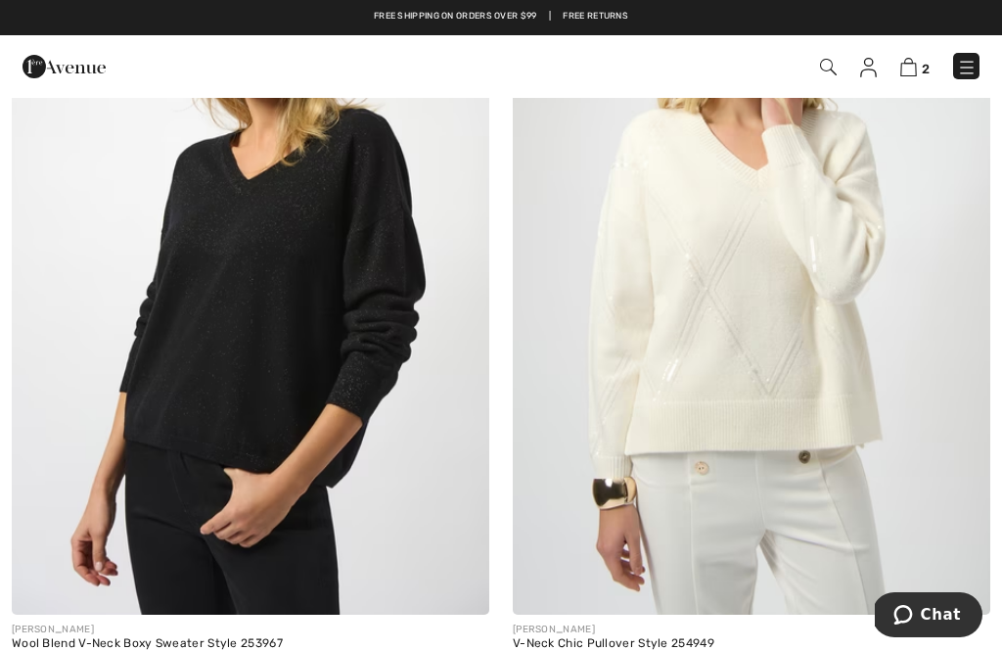
scroll to position [4516, 0]
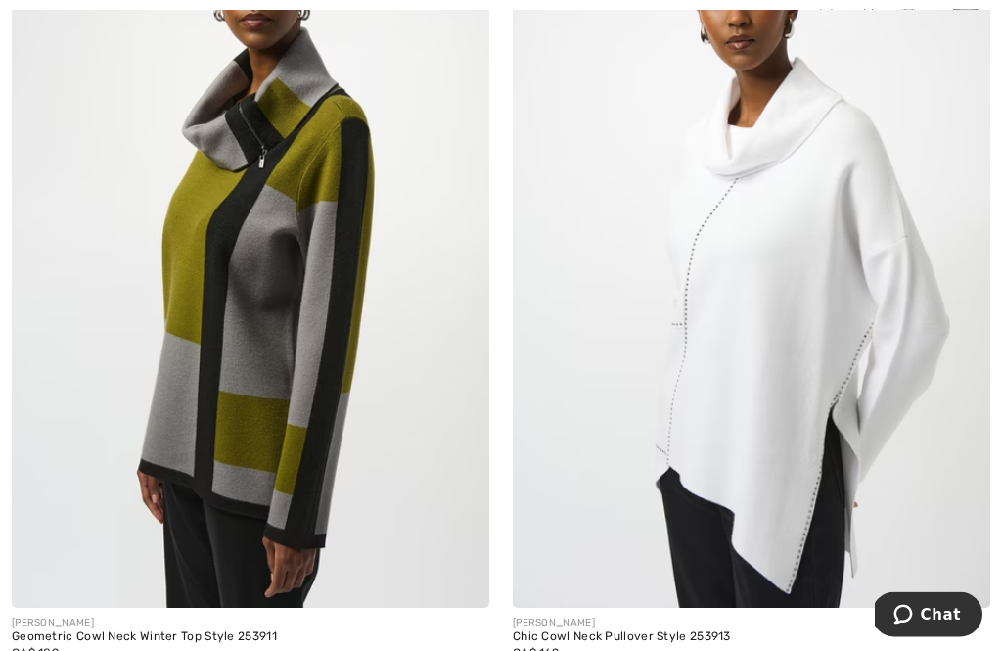
scroll to position [6565, 0]
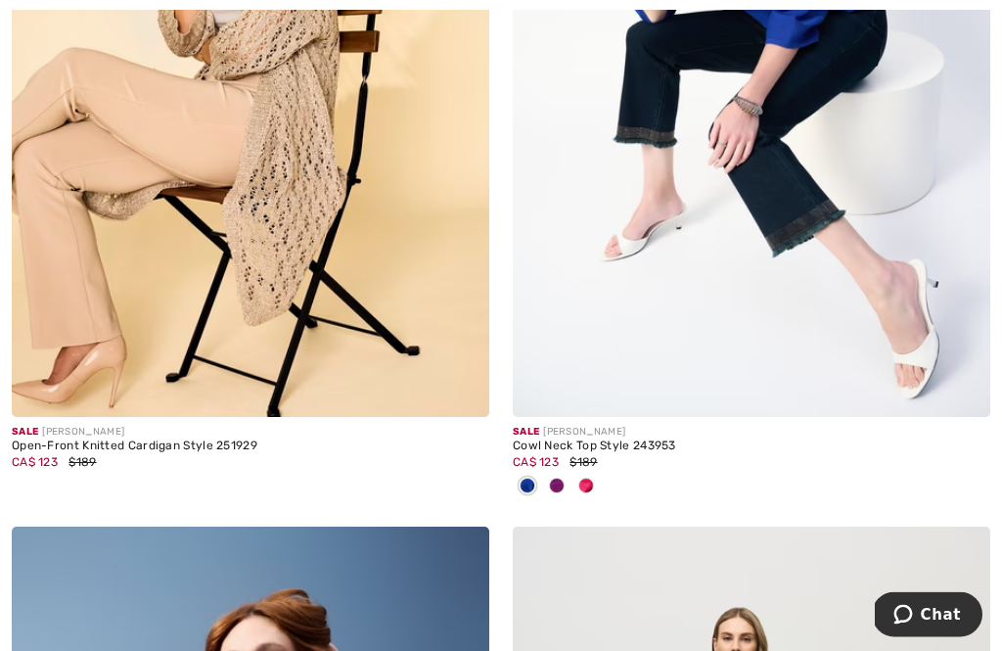
scroll to position [11838, 0]
click at [553, 477] on span at bounding box center [557, 485] width 16 height 16
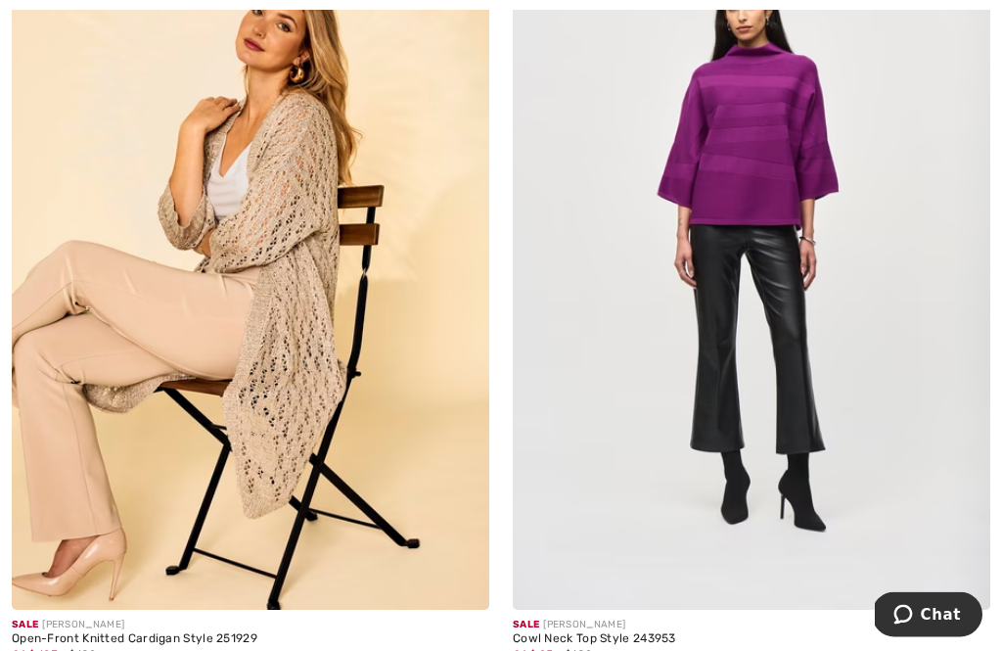
scroll to position [11645, 0]
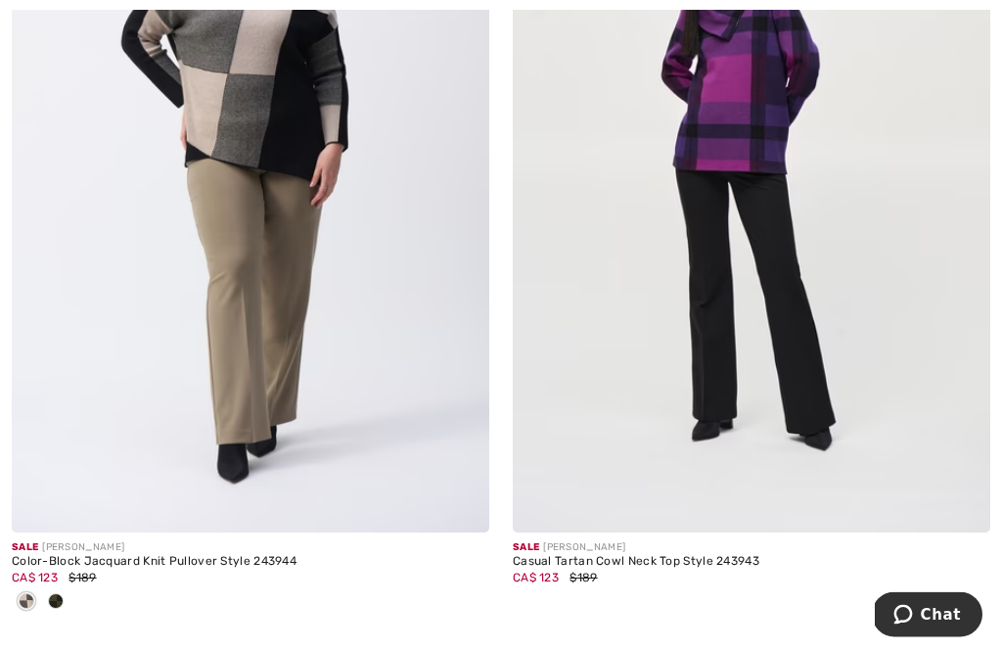
scroll to position [13366, 0]
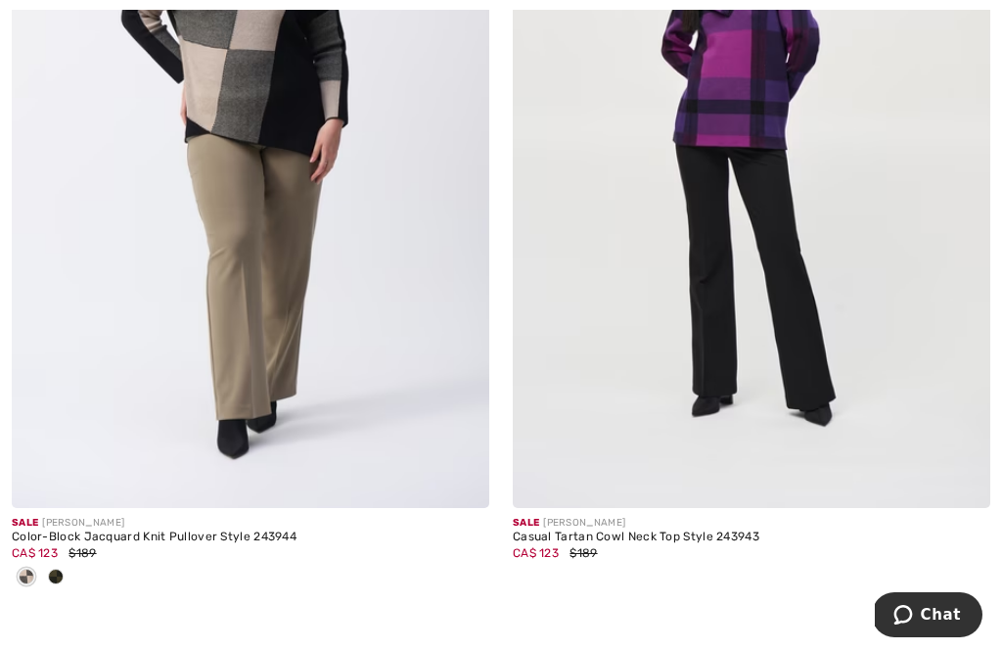
click at [59, 568] on span at bounding box center [56, 576] width 16 height 16
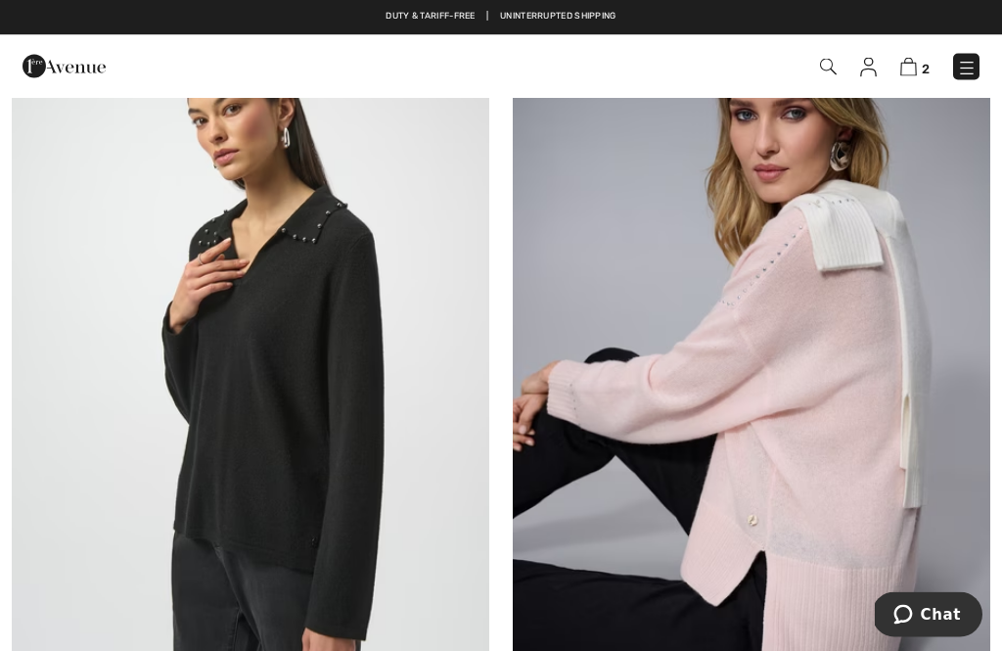
scroll to position [0, 0]
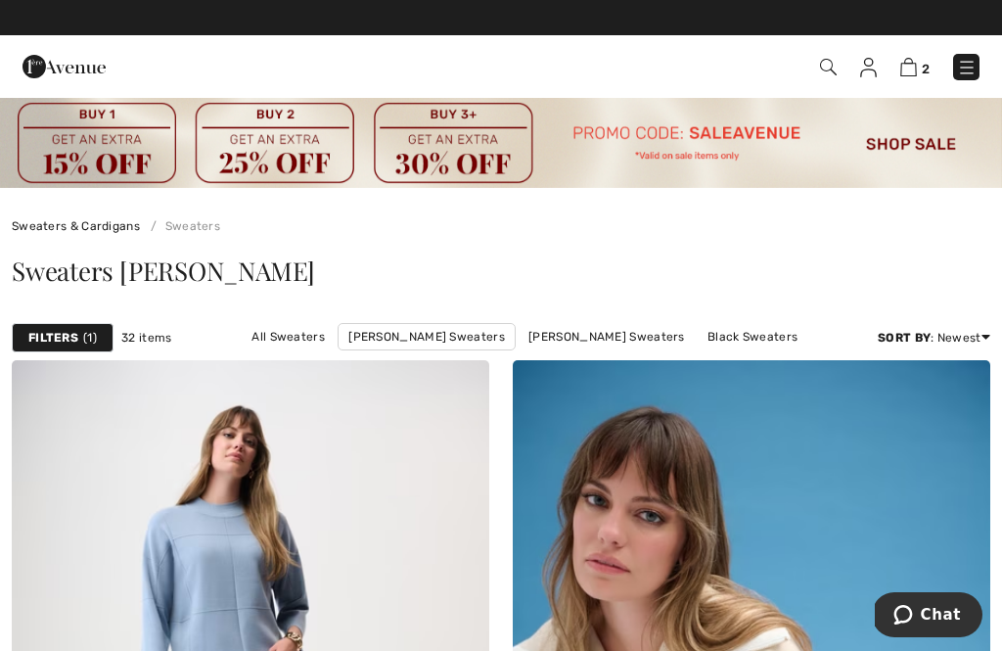
click at [962, 71] on img at bounding box center [967, 68] width 20 height 20
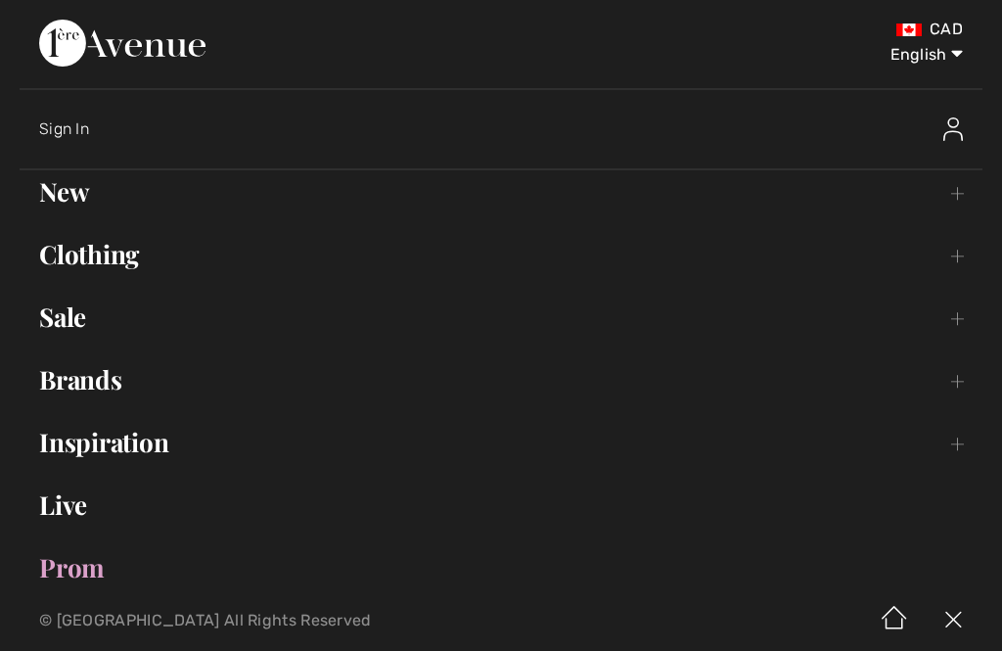
click at [968, 264] on link "Clothing Toggle submenu" at bounding box center [501, 254] width 963 height 43
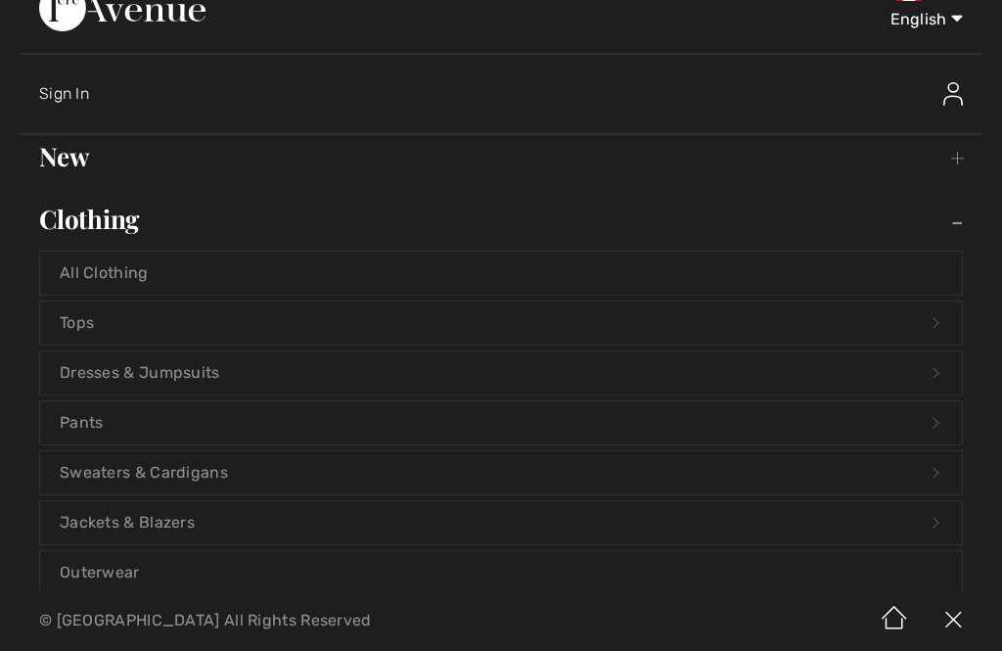
scroll to position [41, 0]
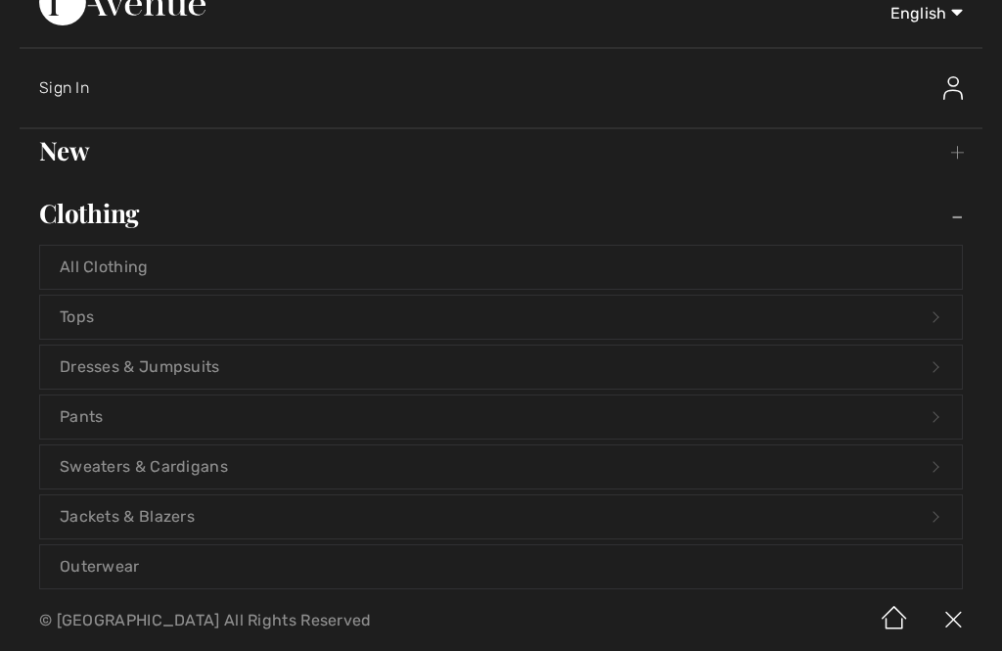
click at [944, 420] on link "Pants Open submenu" at bounding box center [501, 416] width 922 height 43
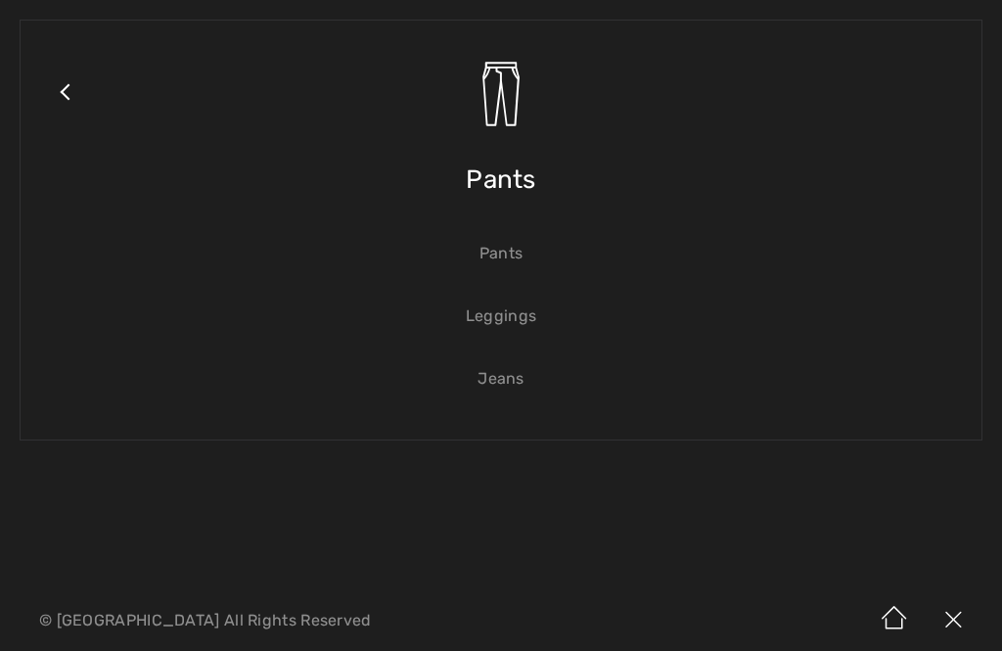
click at [501, 251] on link "Pants" at bounding box center [501, 253] width 922 height 43
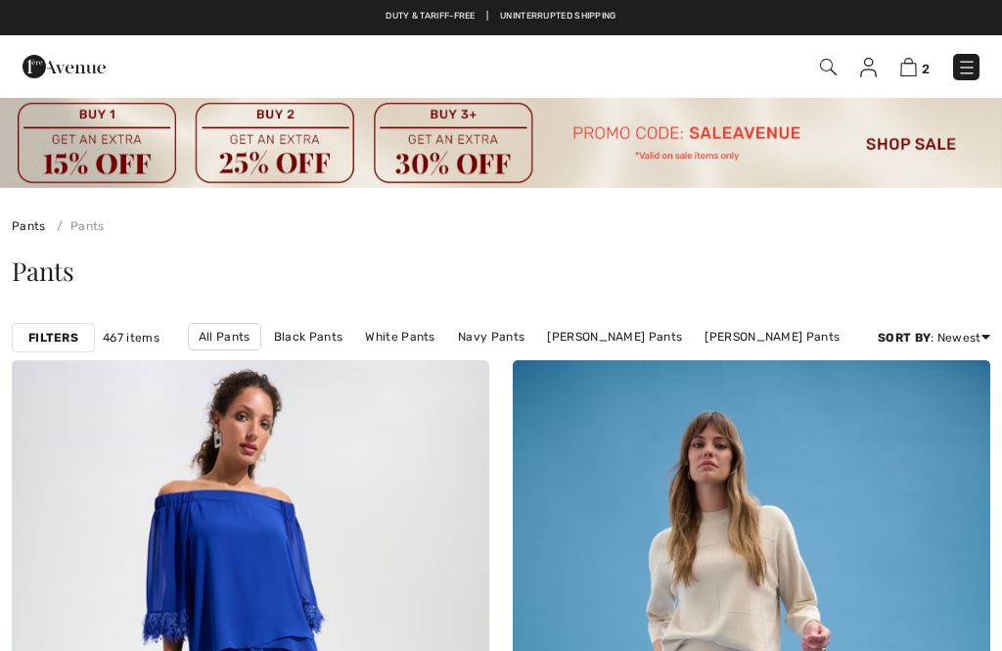
checkbox input "true"
click at [597, 338] on link "[PERSON_NAME] Pants" at bounding box center [614, 336] width 155 height 25
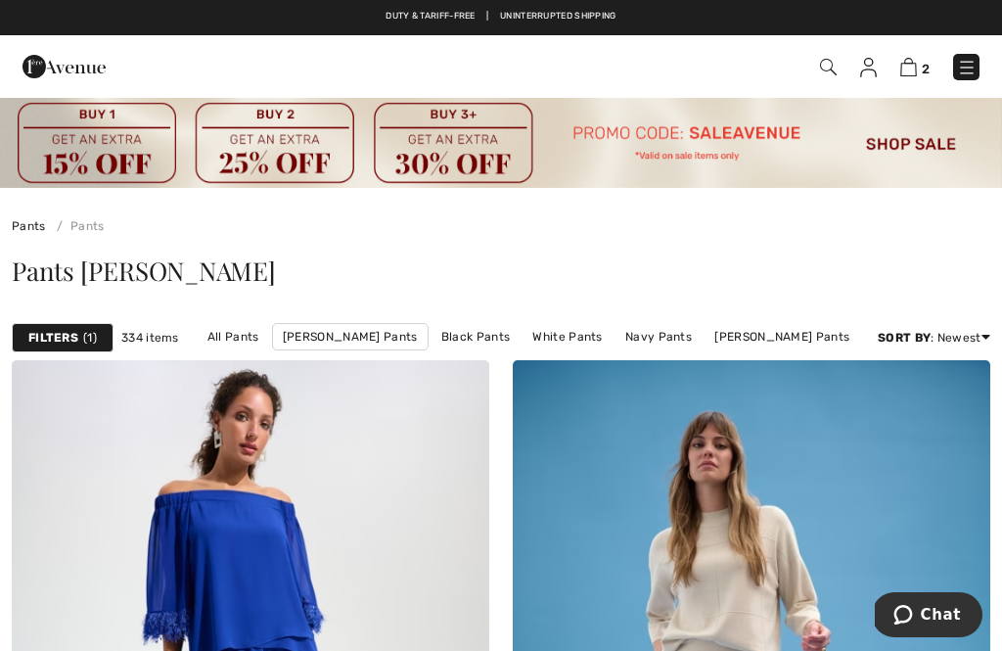
click at [55, 340] on strong "Filters" at bounding box center [53, 338] width 50 height 18
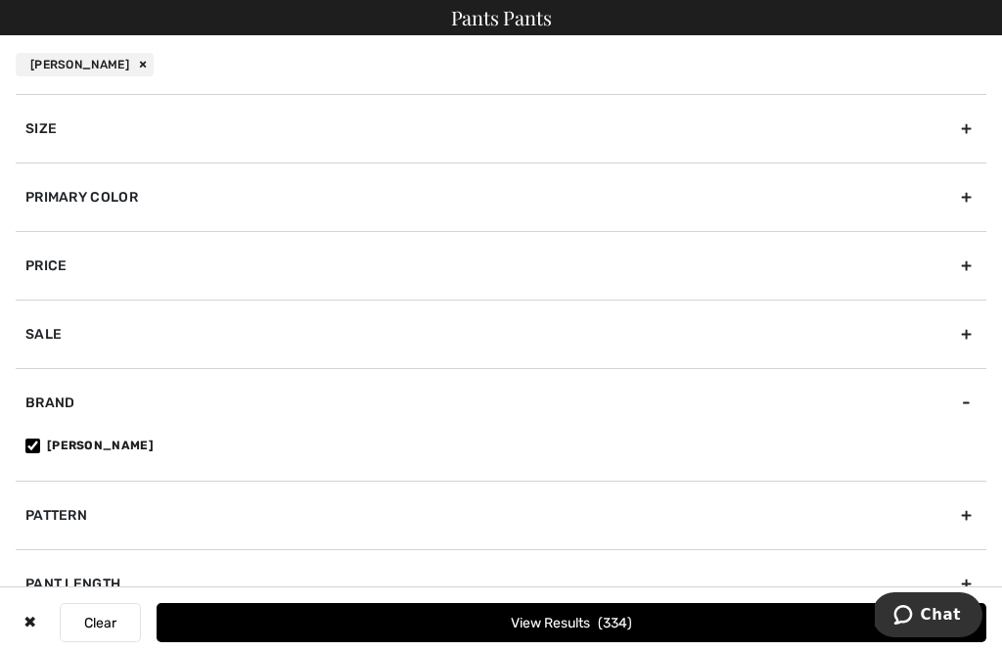
click at [32, 137] on div "Size" at bounding box center [501, 128] width 971 height 68
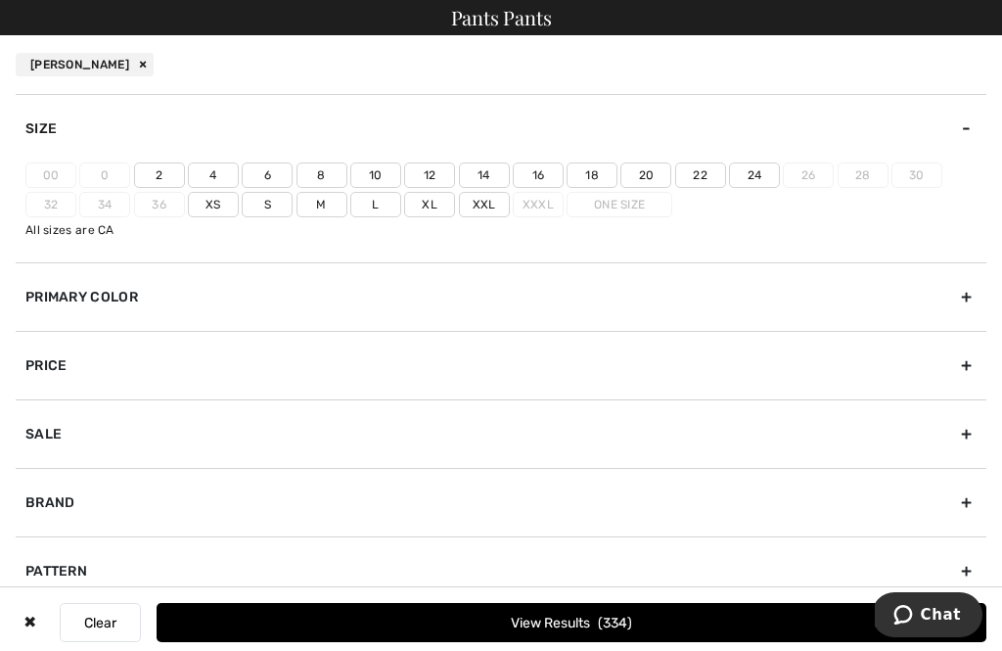
click at [428, 204] on label "Xl" at bounding box center [429, 204] width 51 height 25
click at [0, 0] on input"] "Xl" at bounding box center [0, 0] width 0 height 0
click at [488, 168] on label "14" at bounding box center [484, 174] width 51 height 25
click at [0, 0] on input"] "14" at bounding box center [0, 0] width 0 height 0
click at [539, 174] on label "16" at bounding box center [538, 174] width 51 height 25
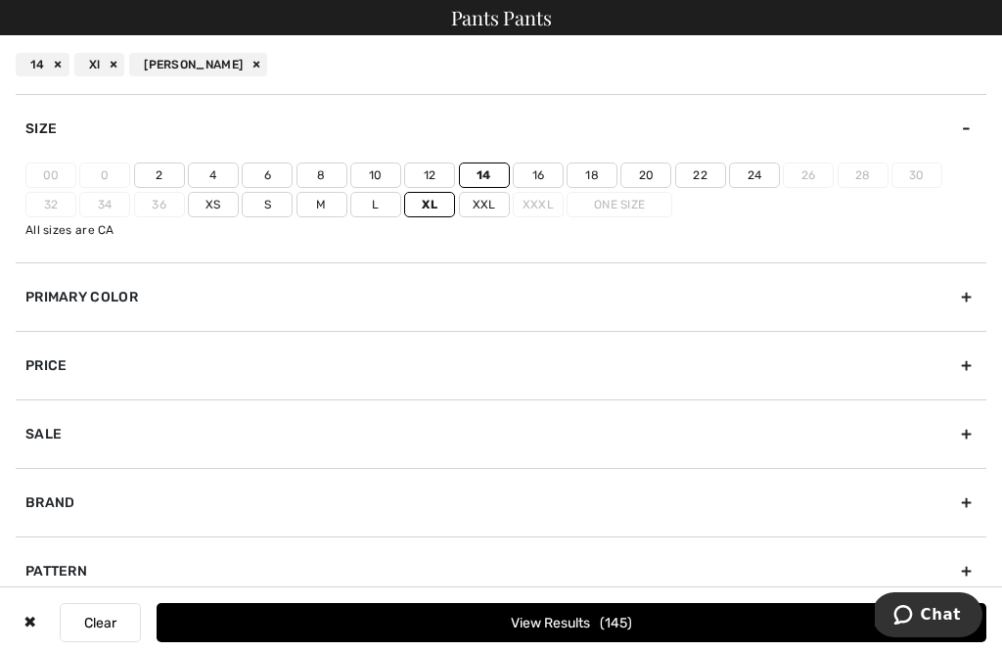
click at [0, 0] on input"] "16" at bounding box center [0, 0] width 0 height 0
click at [521, 624] on button "View Results 162" at bounding box center [572, 622] width 830 height 39
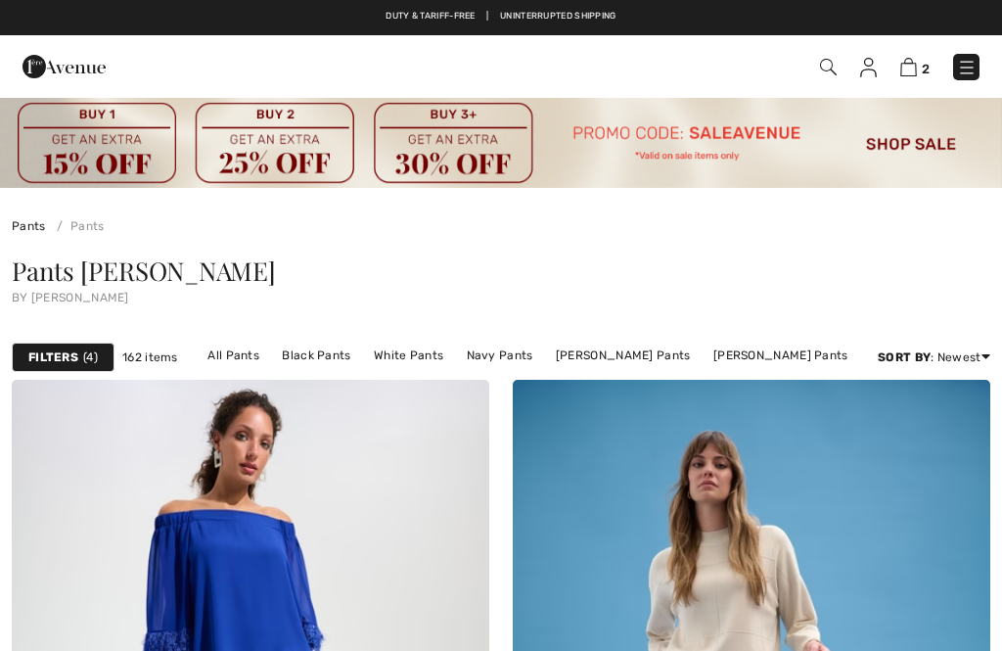
checkbox input "true"
click at [950, 425] on link "Price: Low to High" at bounding box center [911, 409] width 125 height 29
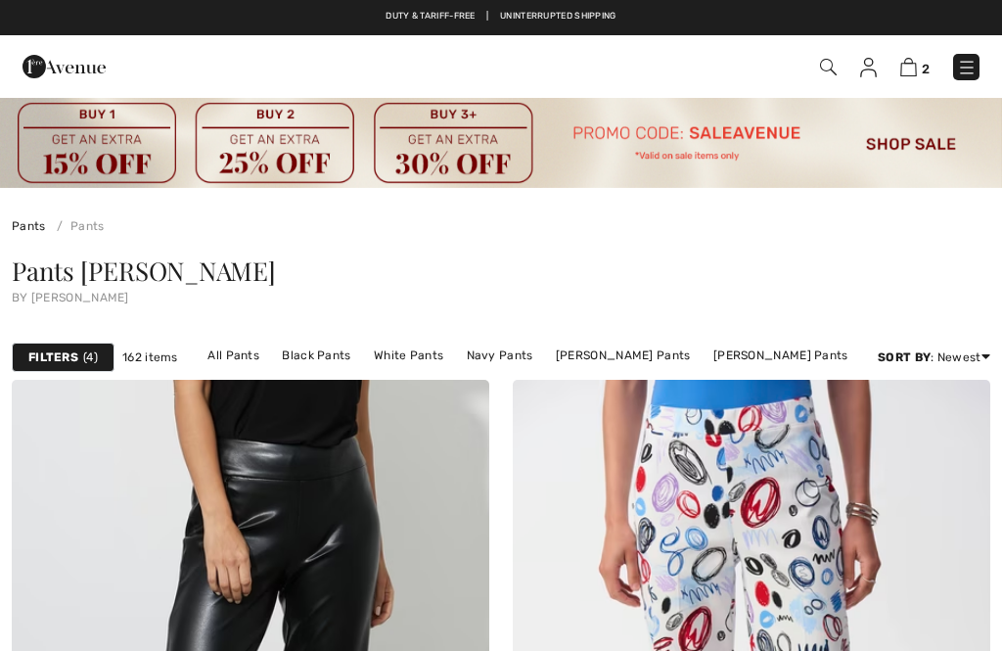
checkbox input "true"
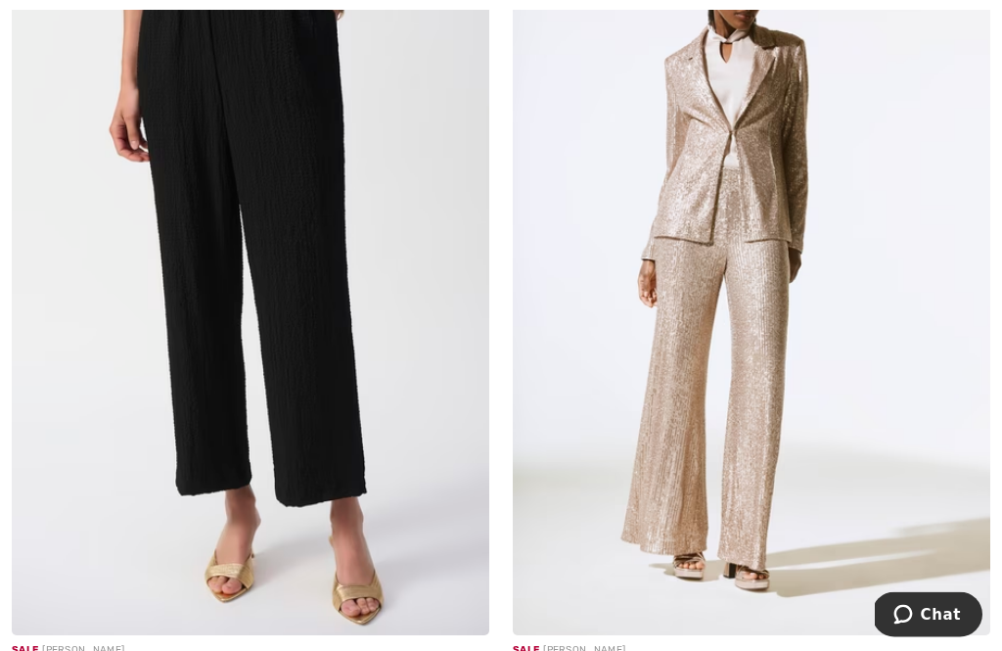
scroll to position [3731, 0]
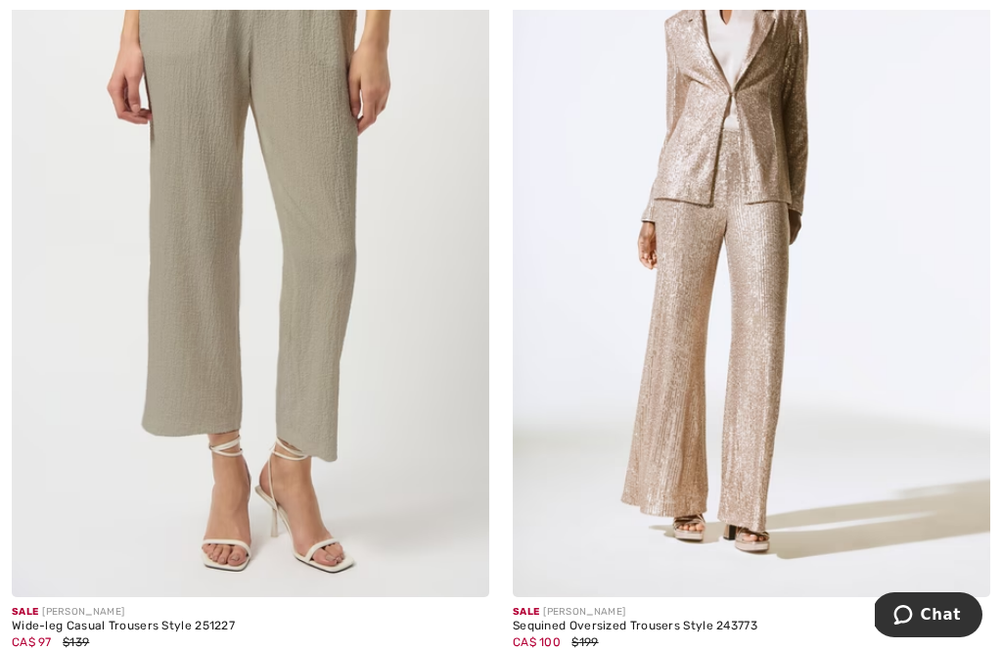
scroll to position [3771, 0]
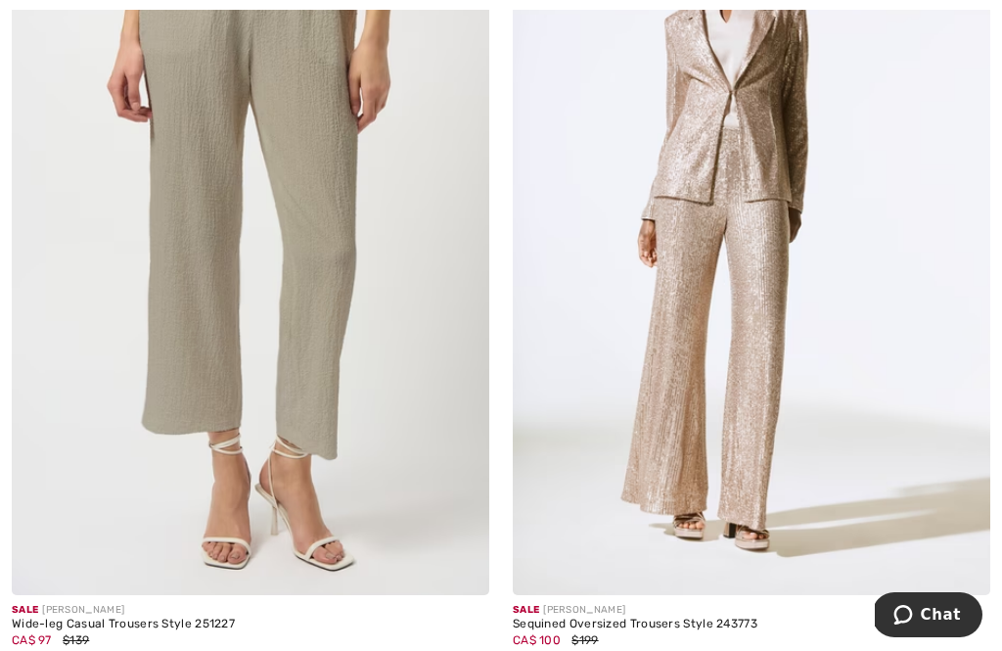
click at [133, 350] on img at bounding box center [250, 237] width 477 height 716
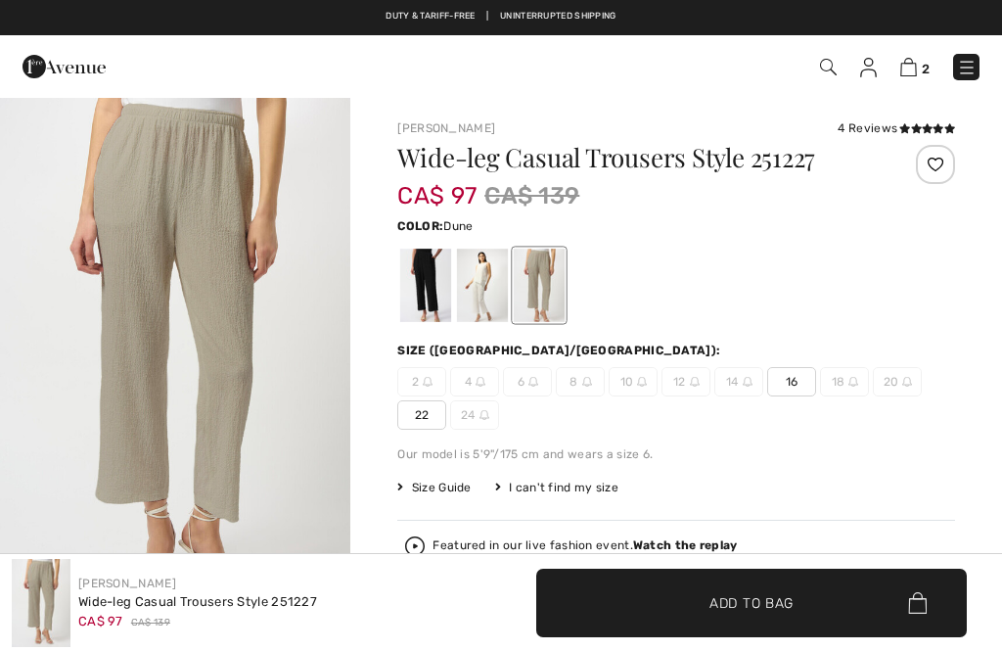
click at [479, 280] on div at bounding box center [482, 285] width 51 height 73
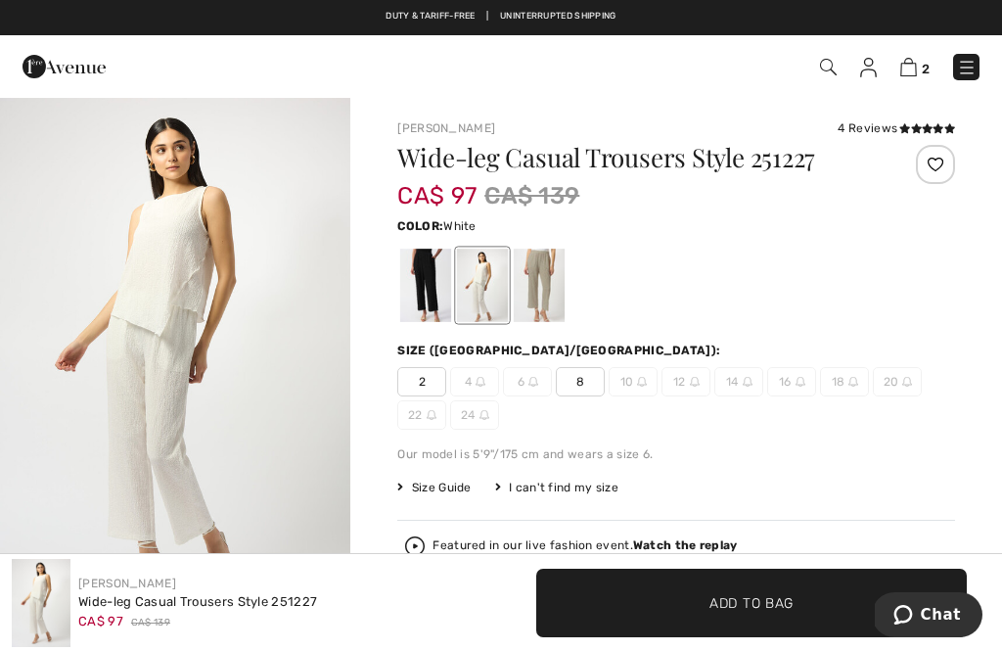
click at [409, 288] on div at bounding box center [425, 285] width 51 height 73
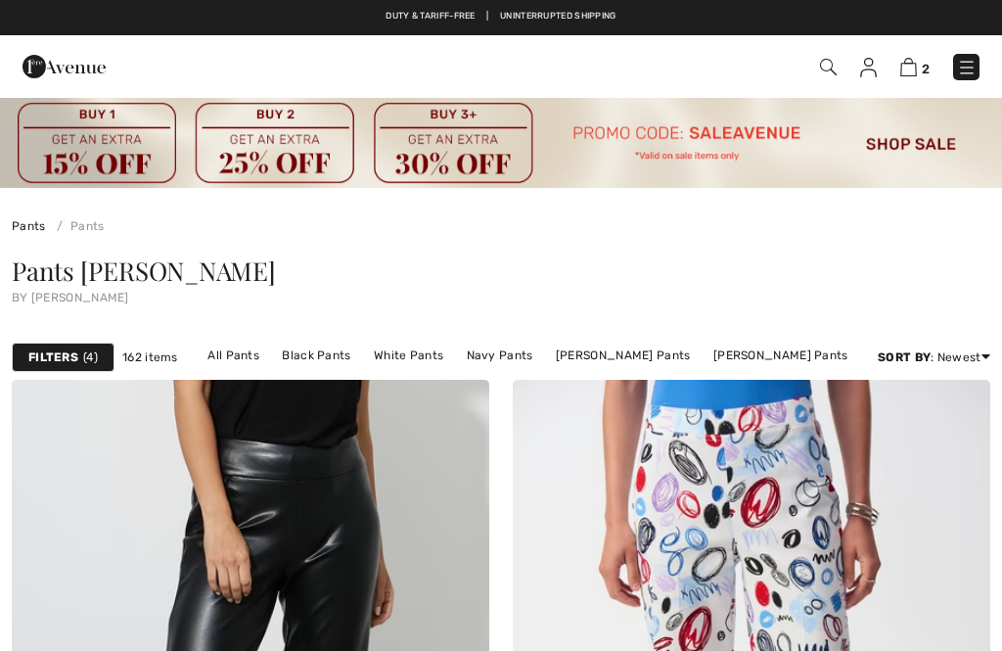
checkbox input "true"
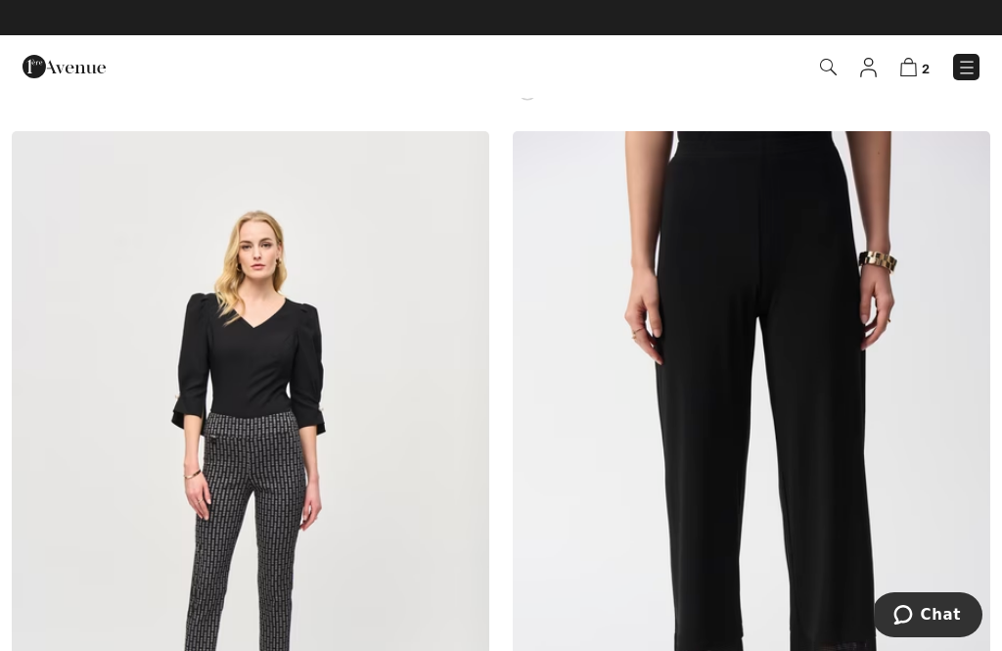
scroll to position [7776, 0]
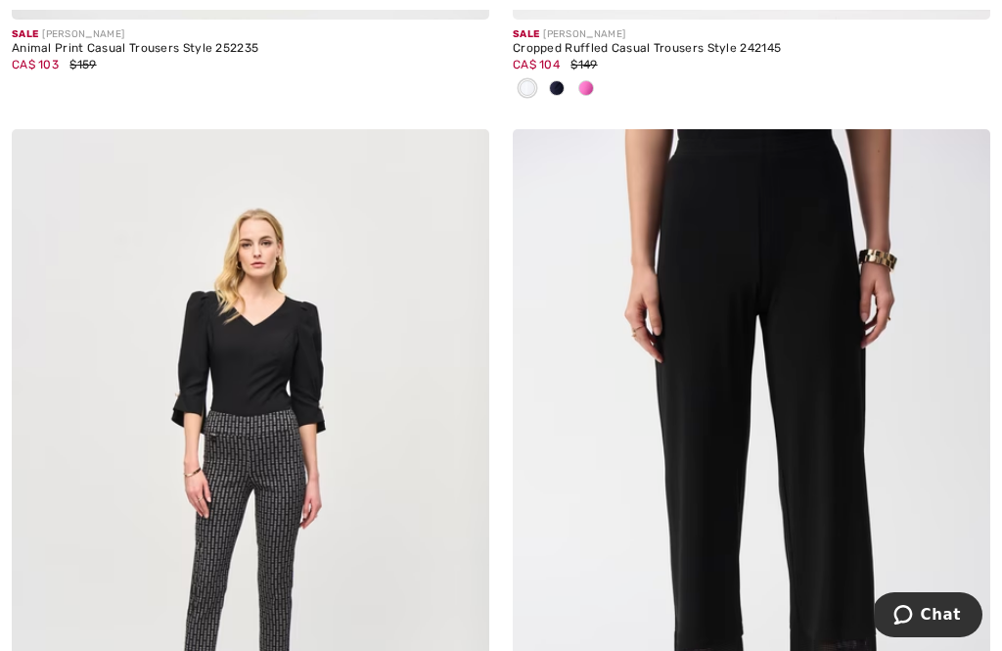
click at [838, 461] on img at bounding box center [751, 487] width 477 height 716
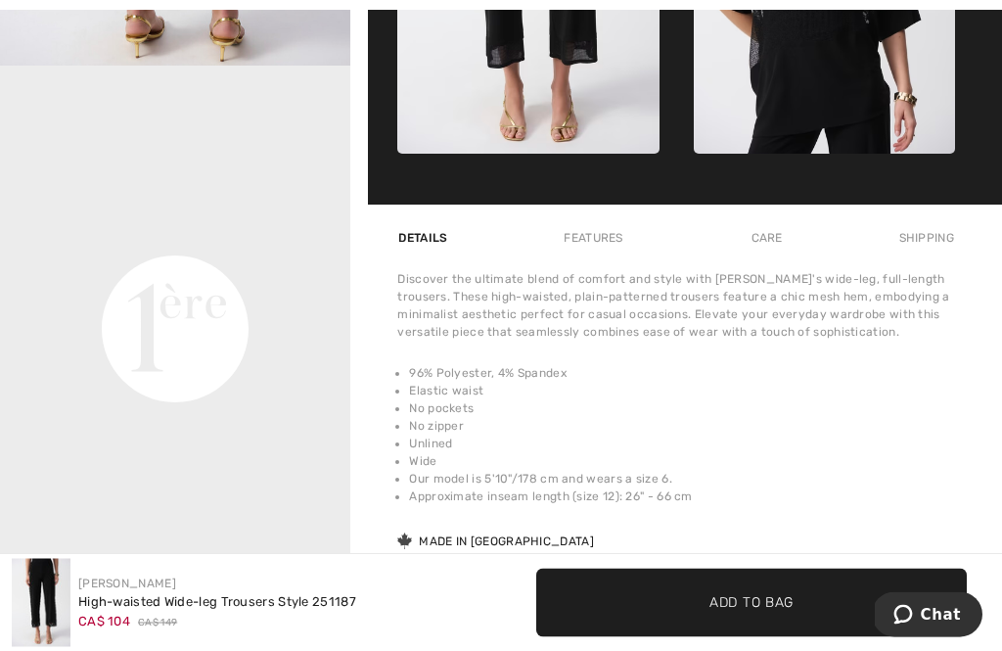
scroll to position [1142, 0]
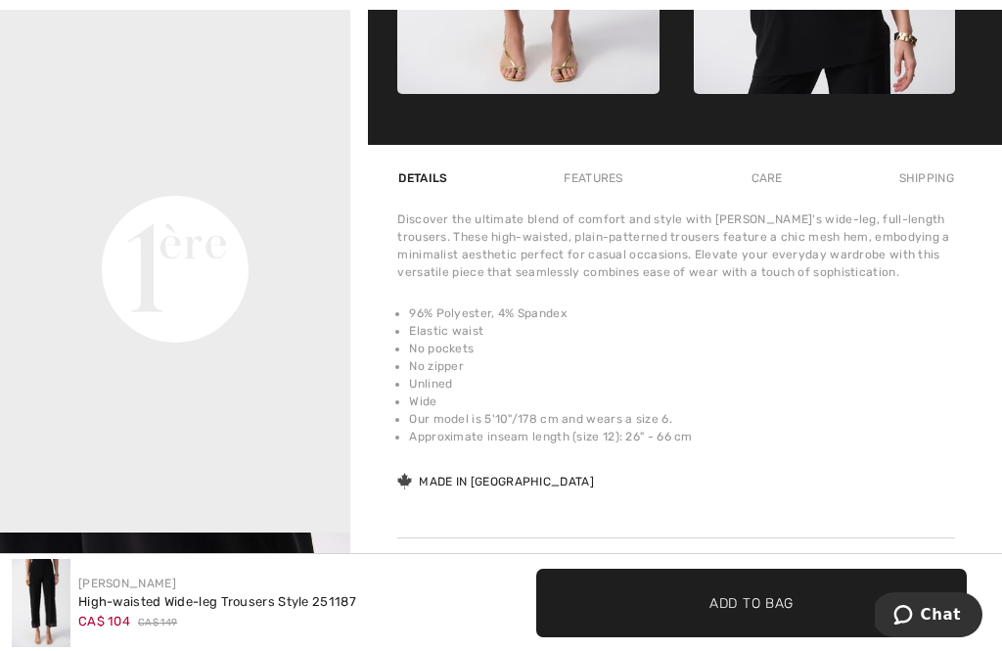
checkbox input "true"
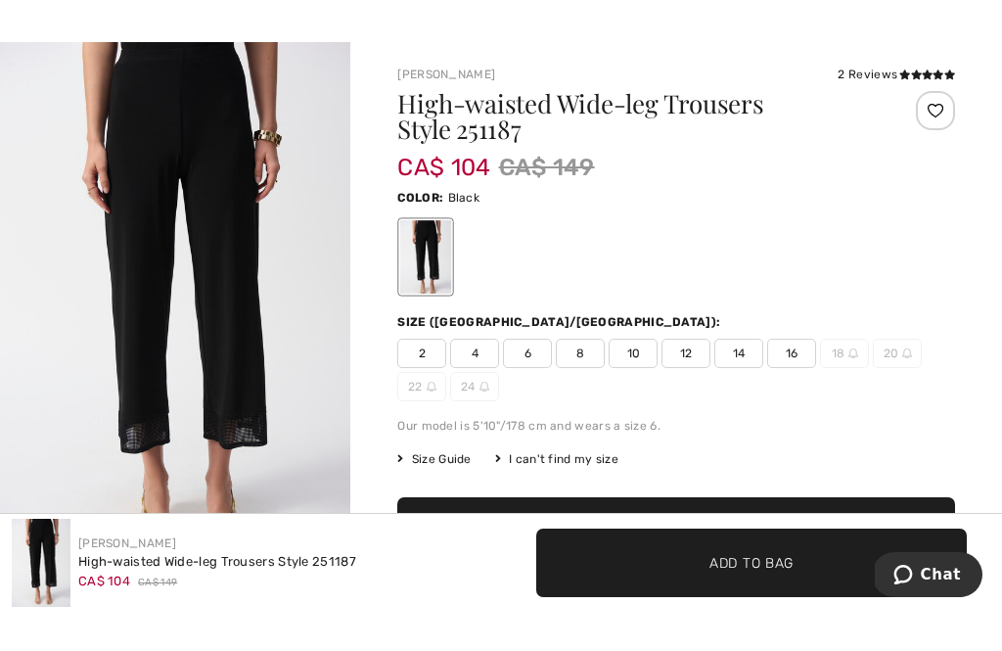
scroll to position [55, 0]
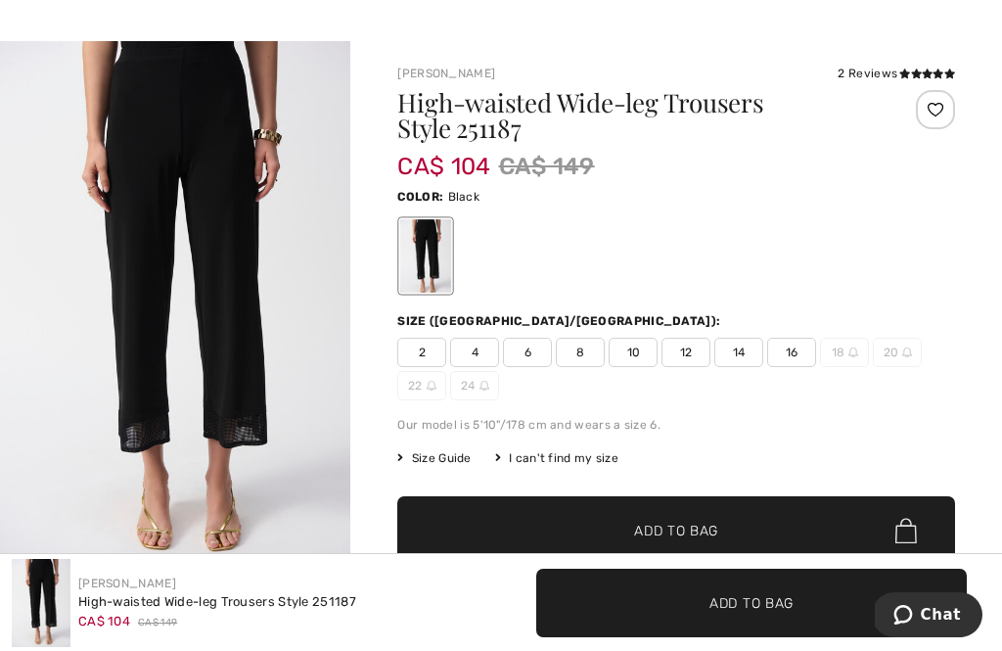
click at [751, 350] on span "14" at bounding box center [738, 352] width 49 height 29
click at [764, 527] on span "✔ Added to Bag Add to Bag" at bounding box center [676, 530] width 558 height 68
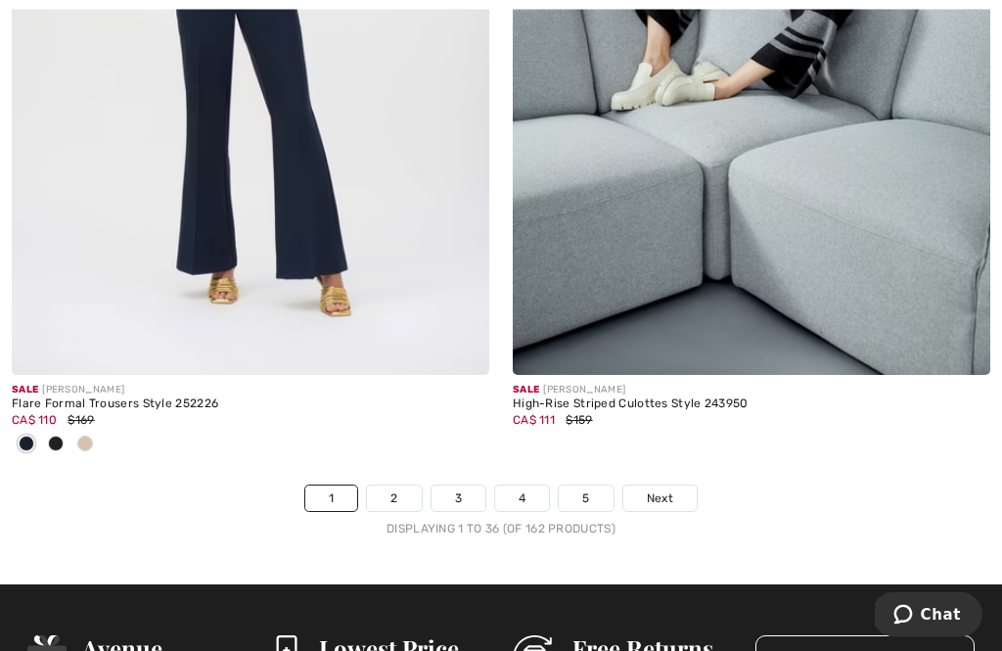
scroll to position [15137, 0]
click at [393, 485] on link "2" at bounding box center [394, 497] width 54 height 25
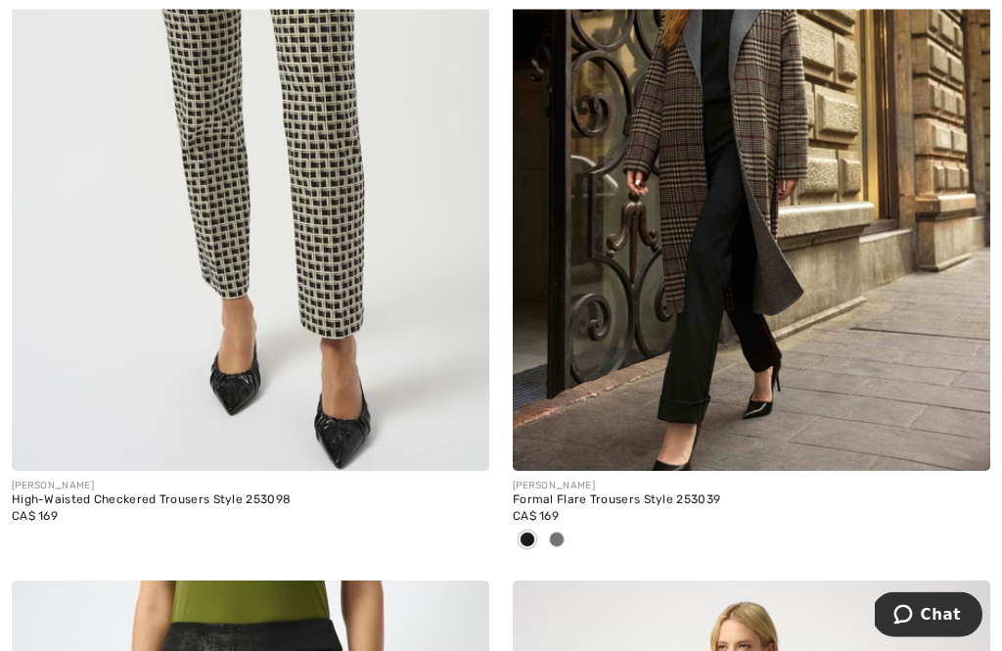
scroll to position [10911, 0]
click at [552, 512] on span "CA$ 169" at bounding box center [536, 516] width 46 height 14
click at [563, 531] on span at bounding box center [557, 539] width 16 height 16
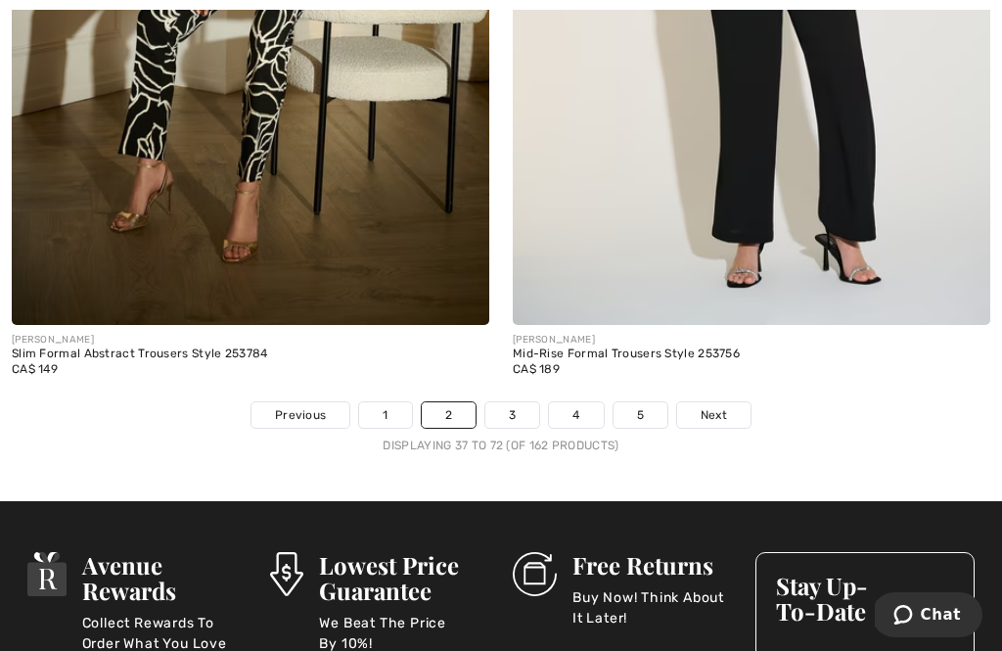
scroll to position [15139, 0]
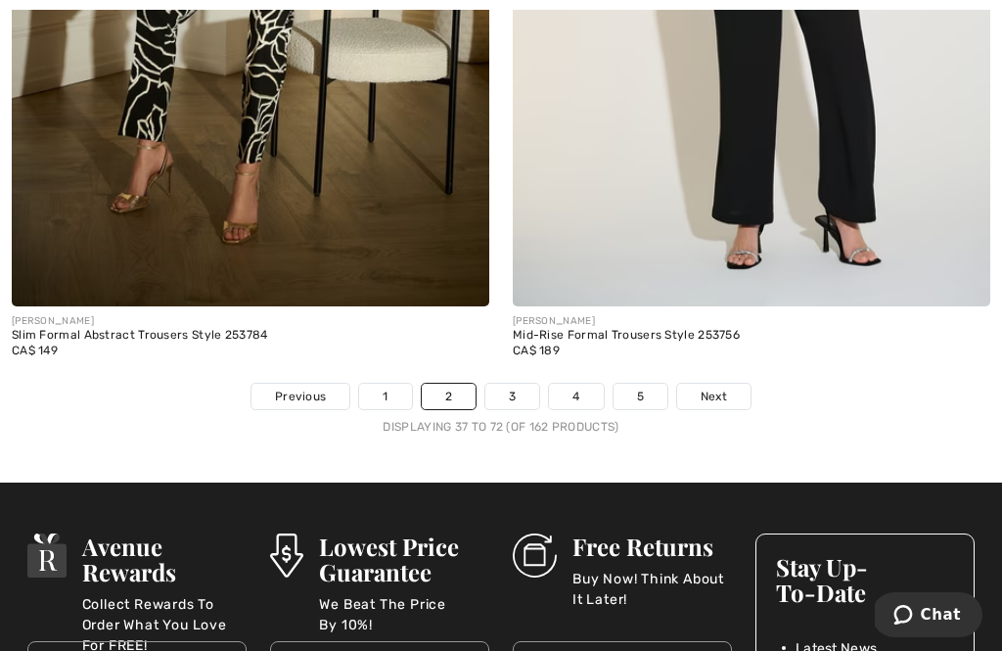
click at [501, 385] on link "3" at bounding box center [512, 396] width 54 height 25
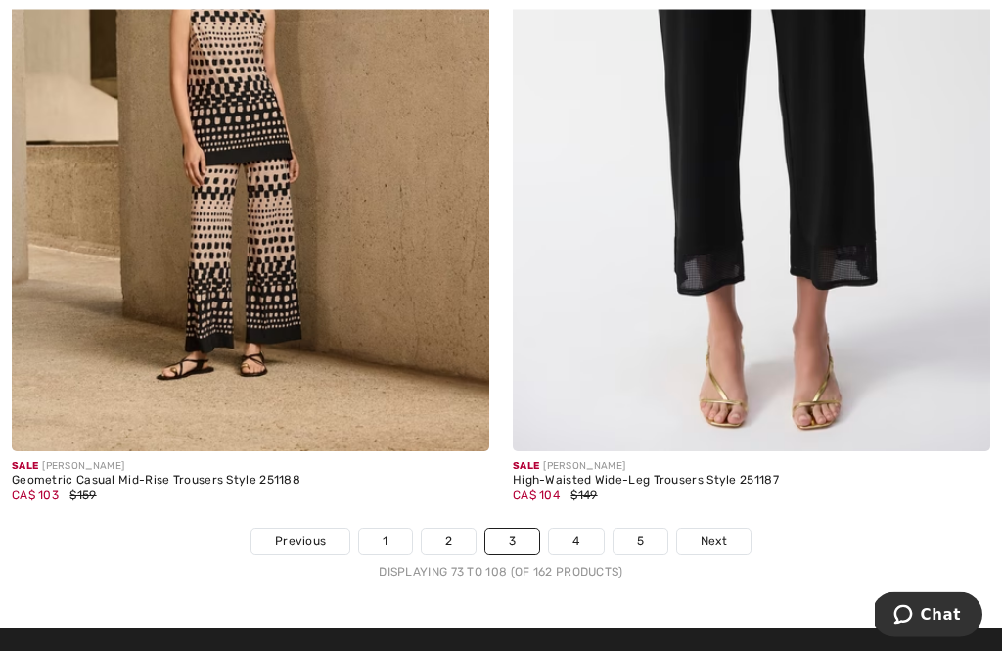
scroll to position [14869, 0]
click at [573, 528] on link "4" at bounding box center [576, 540] width 54 height 25
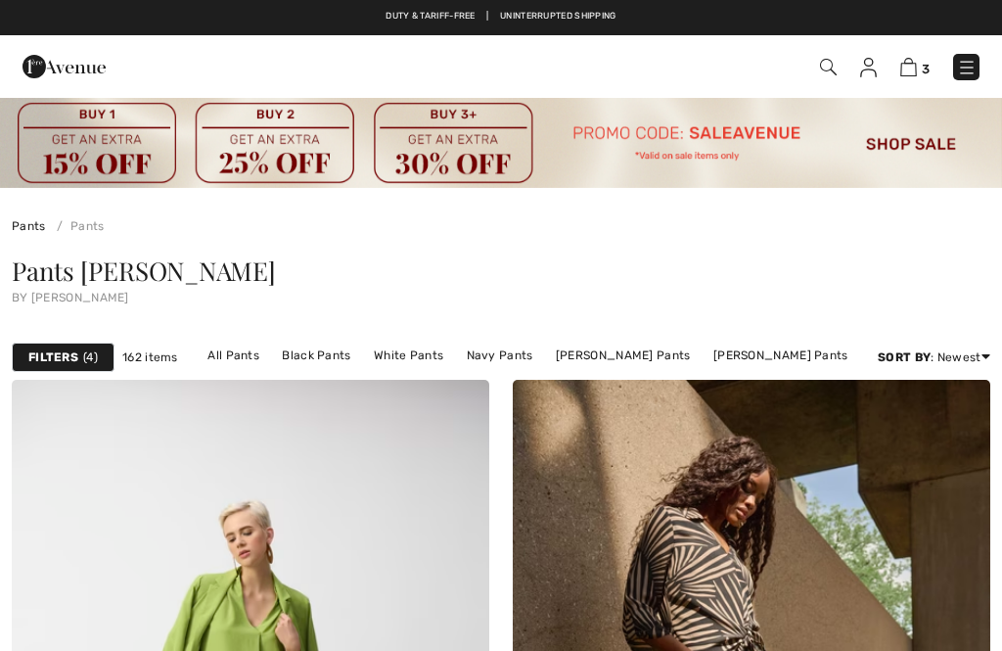
checkbox input "true"
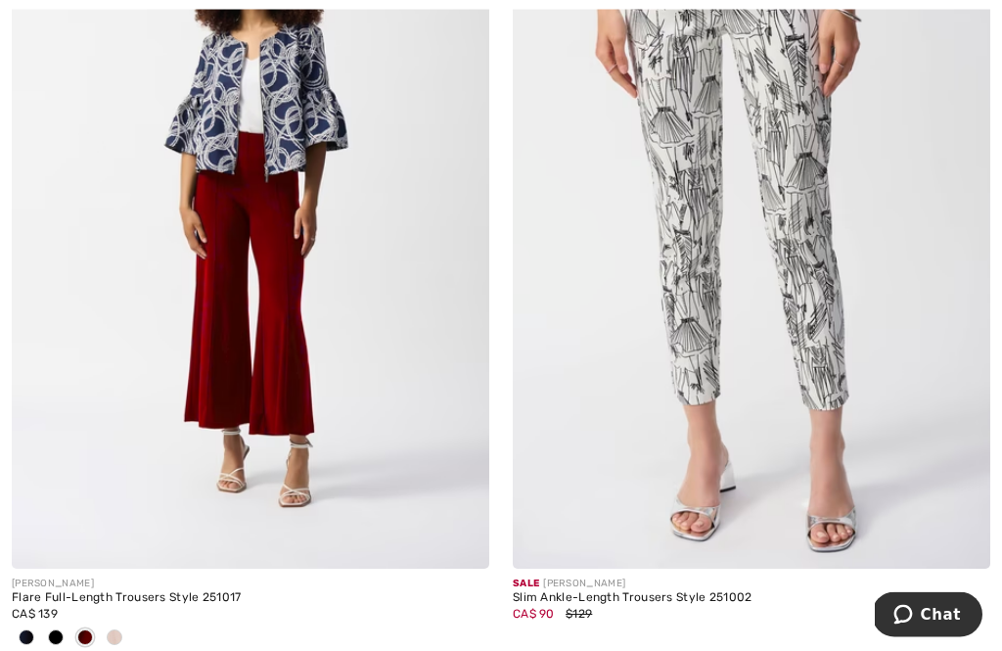
scroll to position [10847, 0]
click at [111, 629] on span at bounding box center [115, 637] width 16 height 16
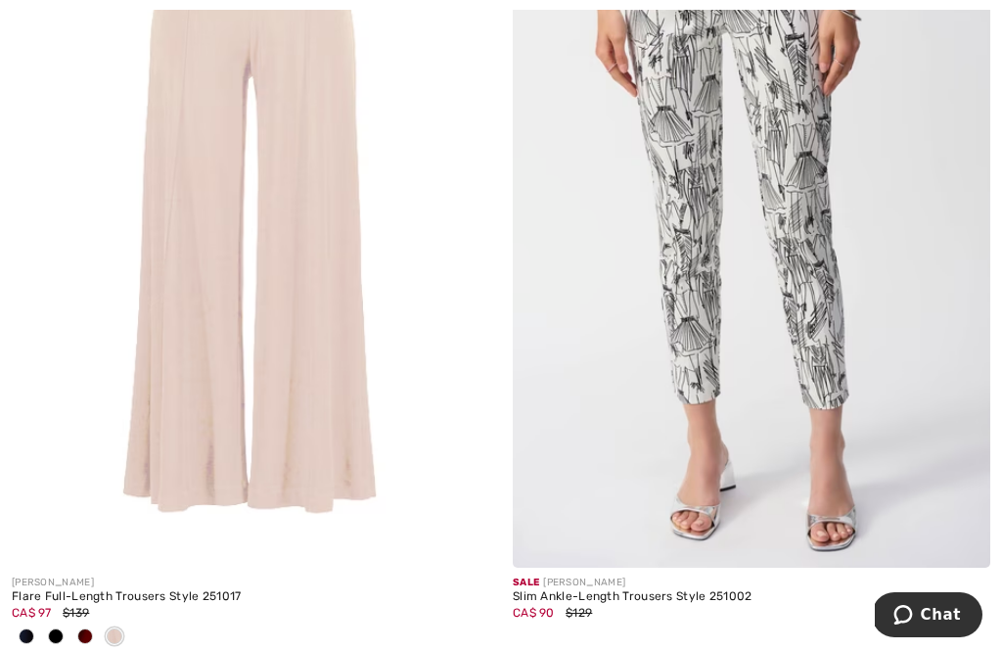
click at [78, 621] on div at bounding box center [84, 637] width 29 height 32
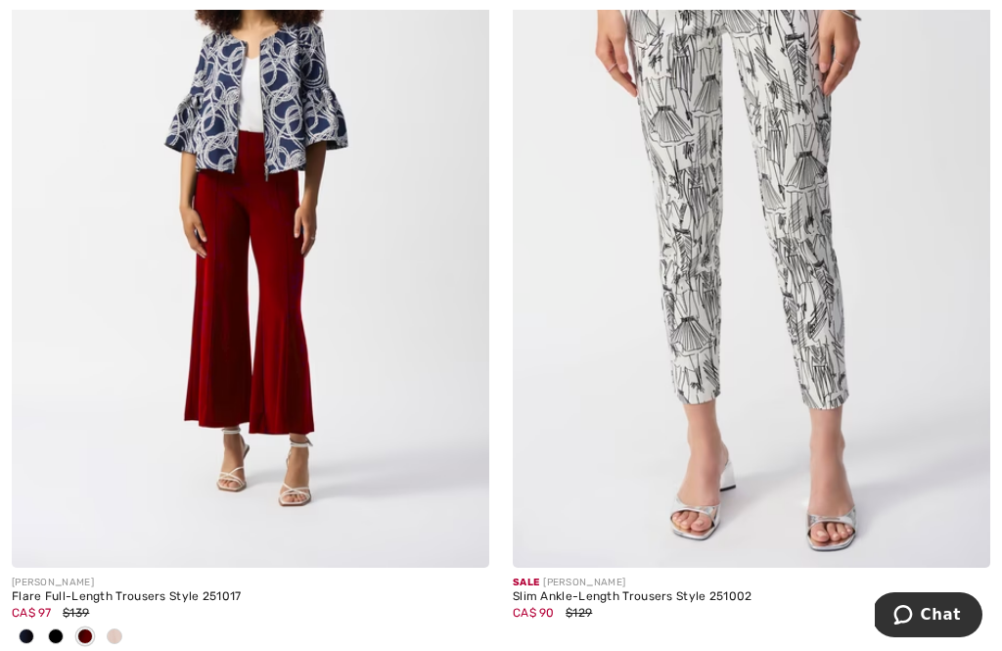
click at [49, 628] on span at bounding box center [56, 636] width 16 height 16
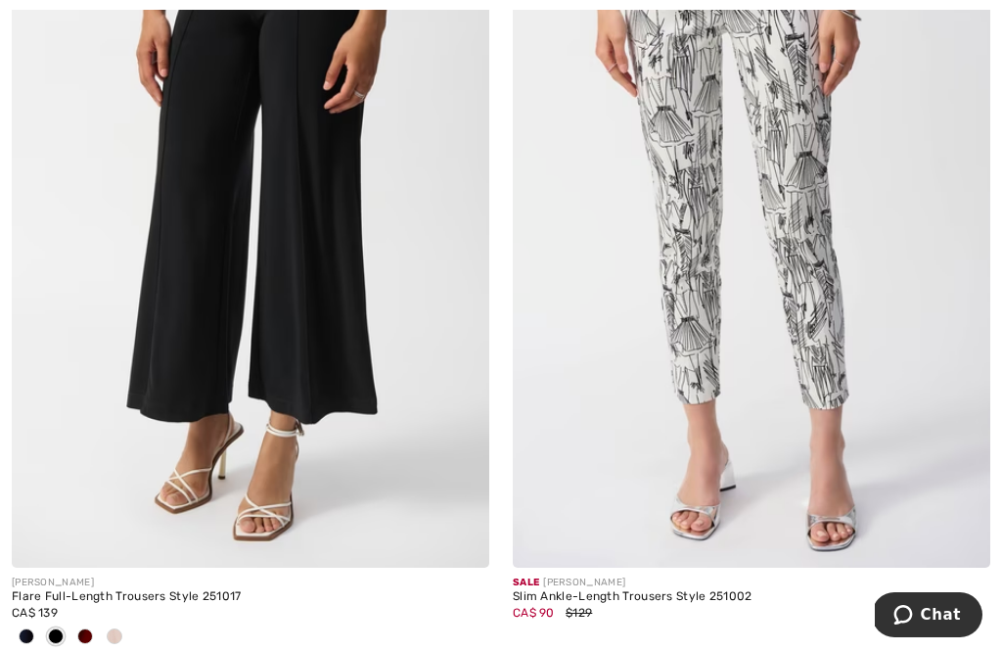
click at [17, 625] on div at bounding box center [26, 637] width 29 height 32
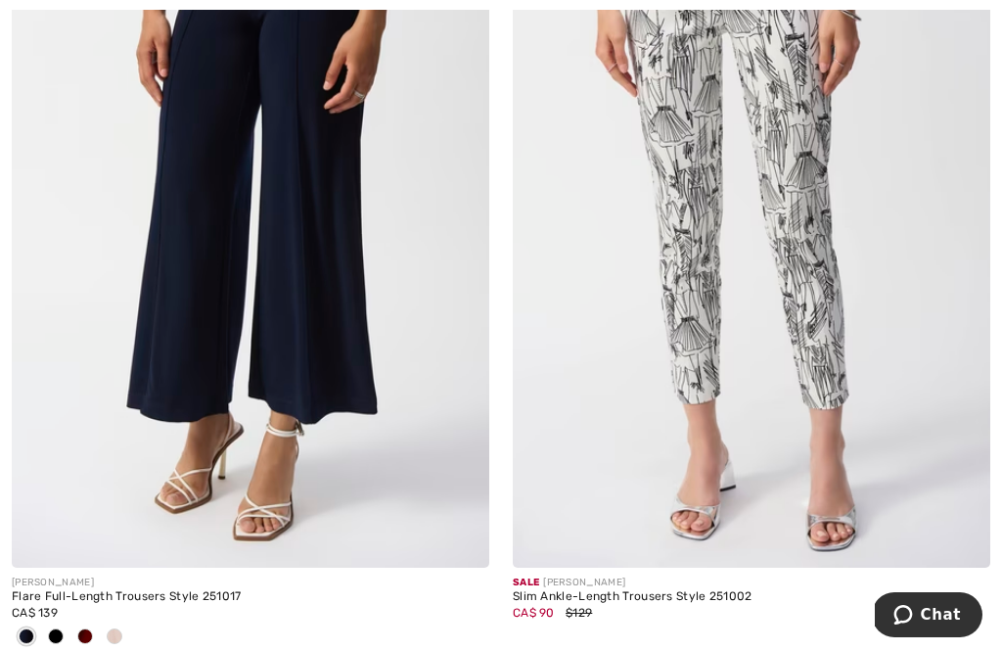
click at [76, 623] on div at bounding box center [84, 637] width 29 height 32
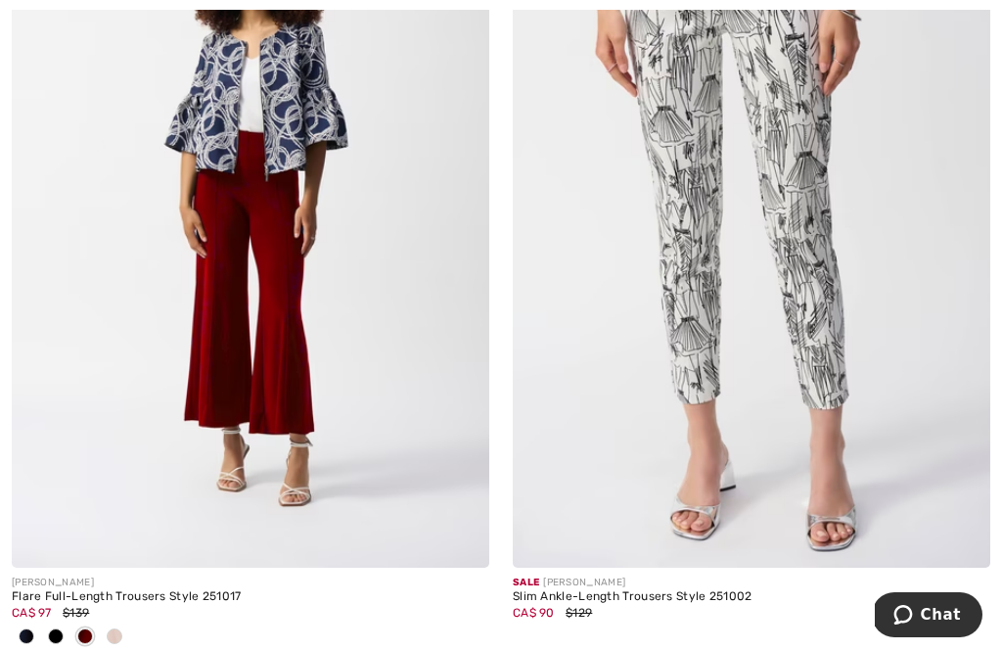
click at [167, 349] on img at bounding box center [250, 209] width 477 height 716
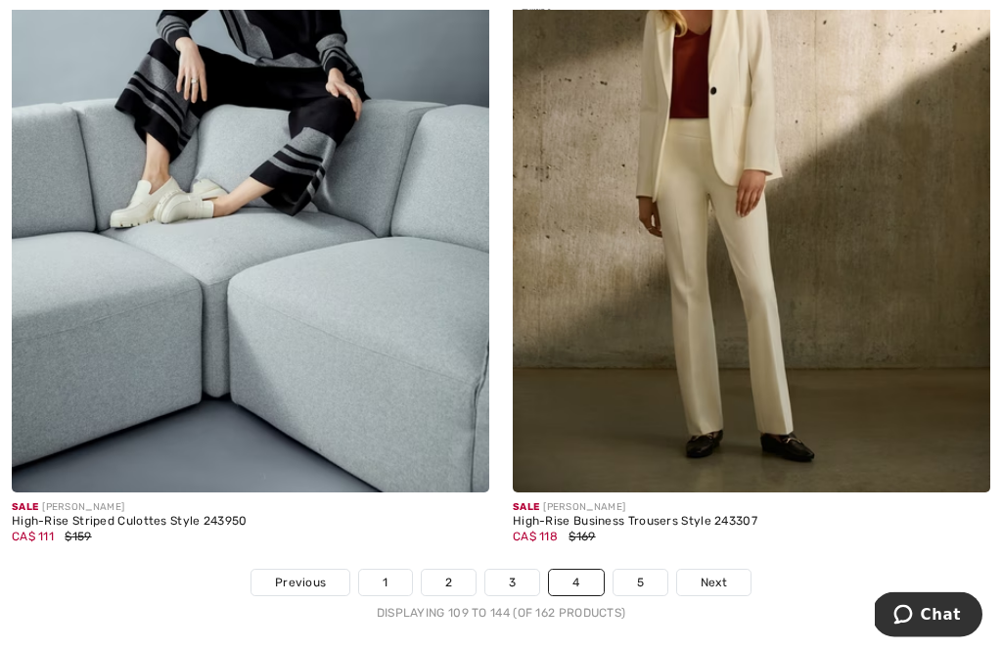
scroll to position [15017, 0]
click at [630, 569] on link "5" at bounding box center [640, 581] width 54 height 25
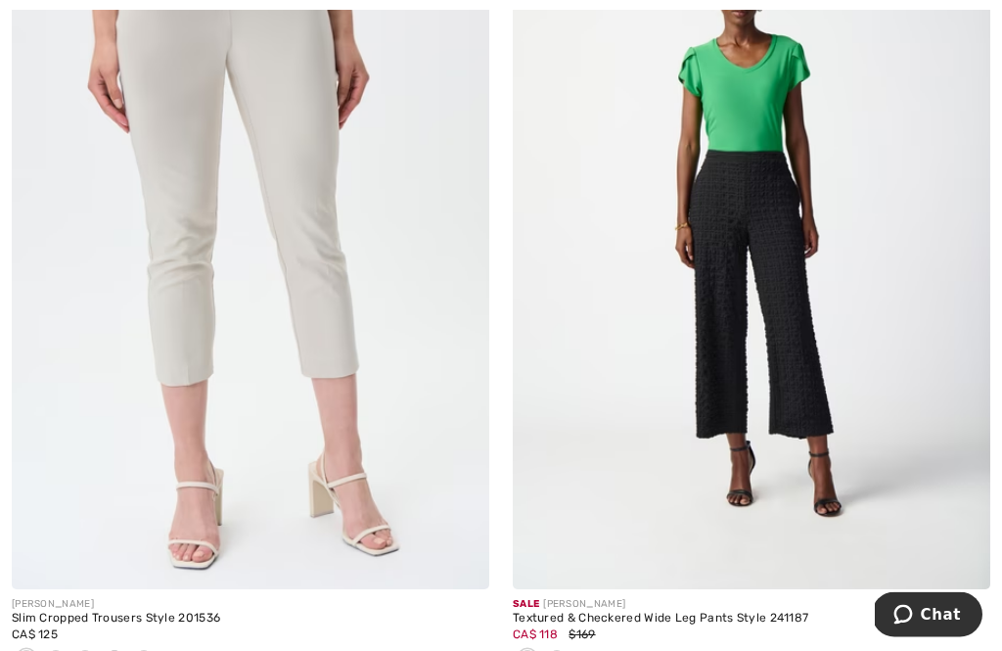
scroll to position [4570, 0]
click at [723, 382] on img at bounding box center [751, 231] width 477 height 716
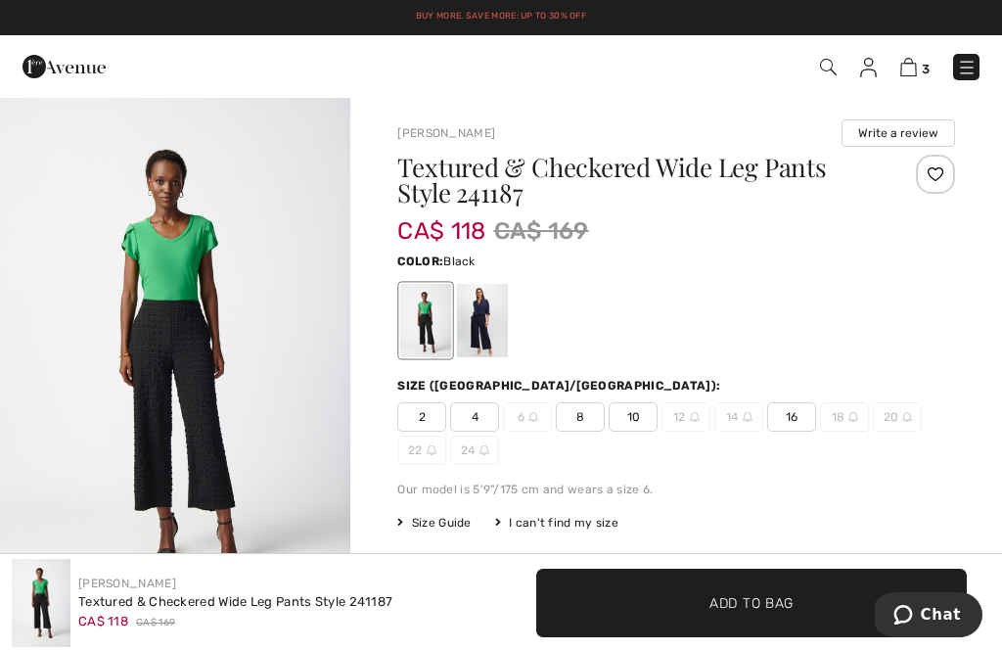
click at [787, 422] on span "16" at bounding box center [791, 416] width 49 height 29
click at [724, 601] on span "Add to Bag" at bounding box center [751, 602] width 84 height 21
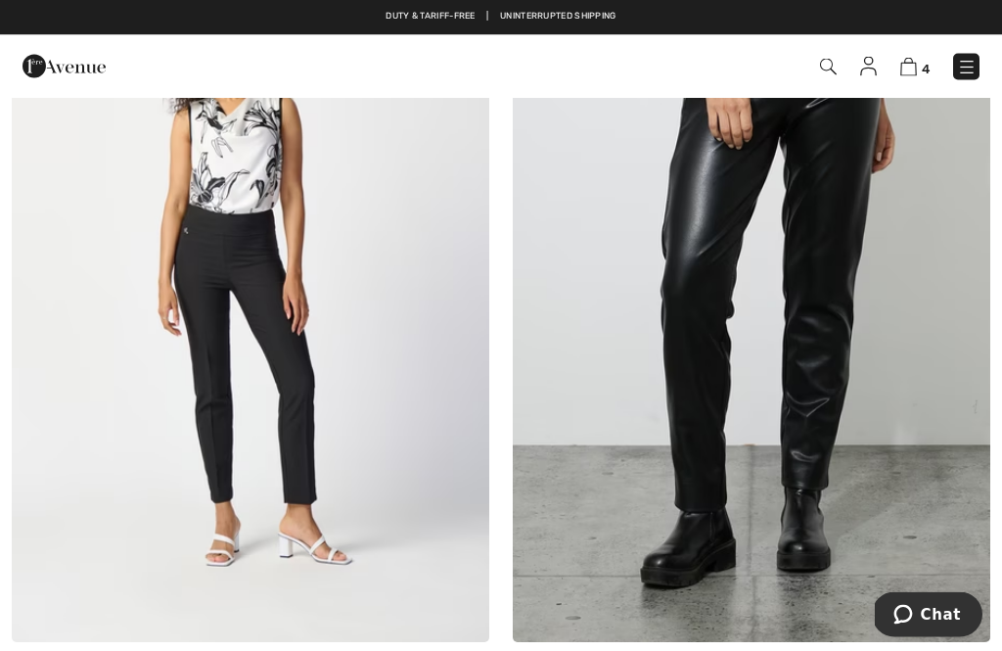
scroll to position [5533, 0]
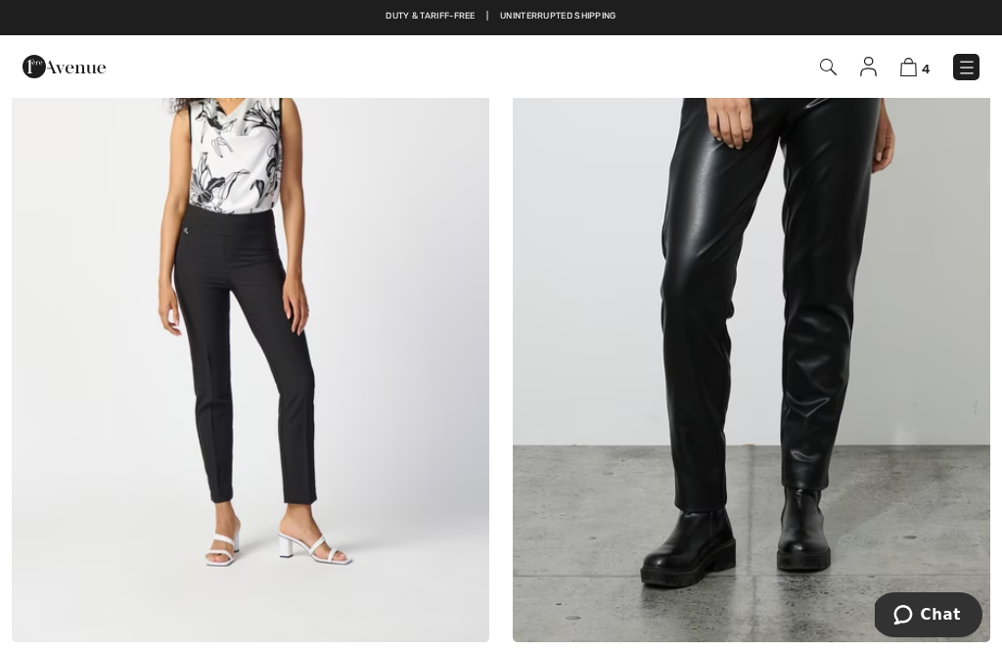
click at [835, 64] on img at bounding box center [828, 67] width 17 height 17
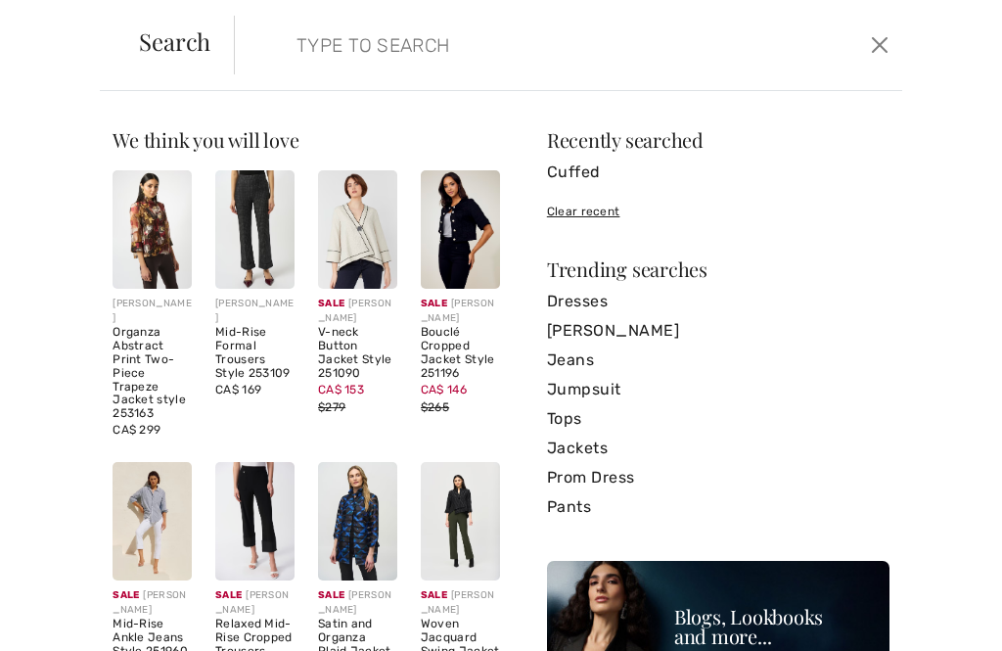
click at [298, 51] on input "search" at bounding box center [500, 45] width 437 height 59
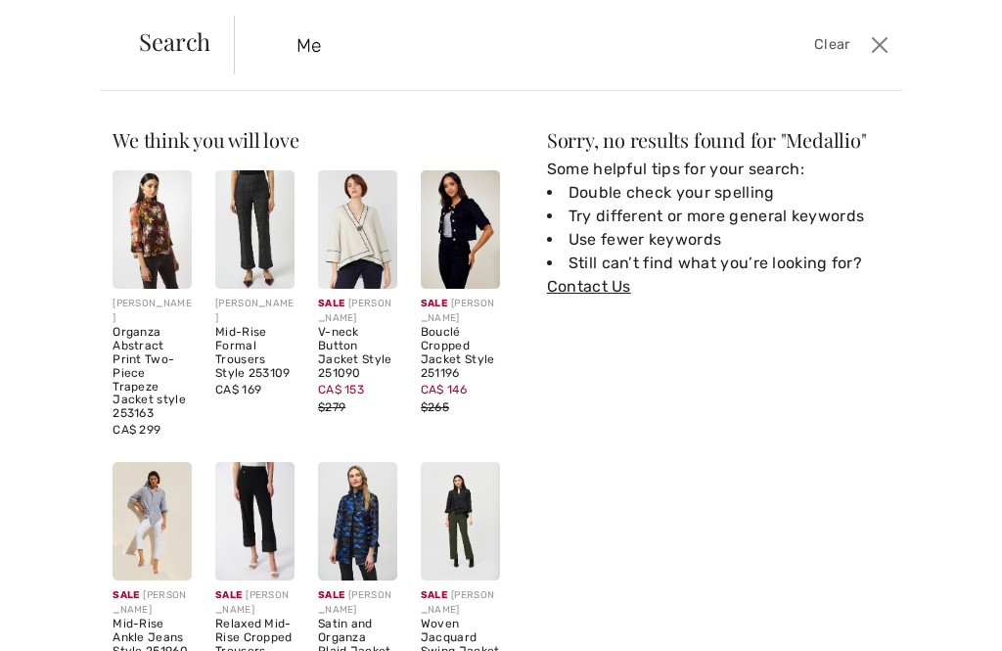
type input "M"
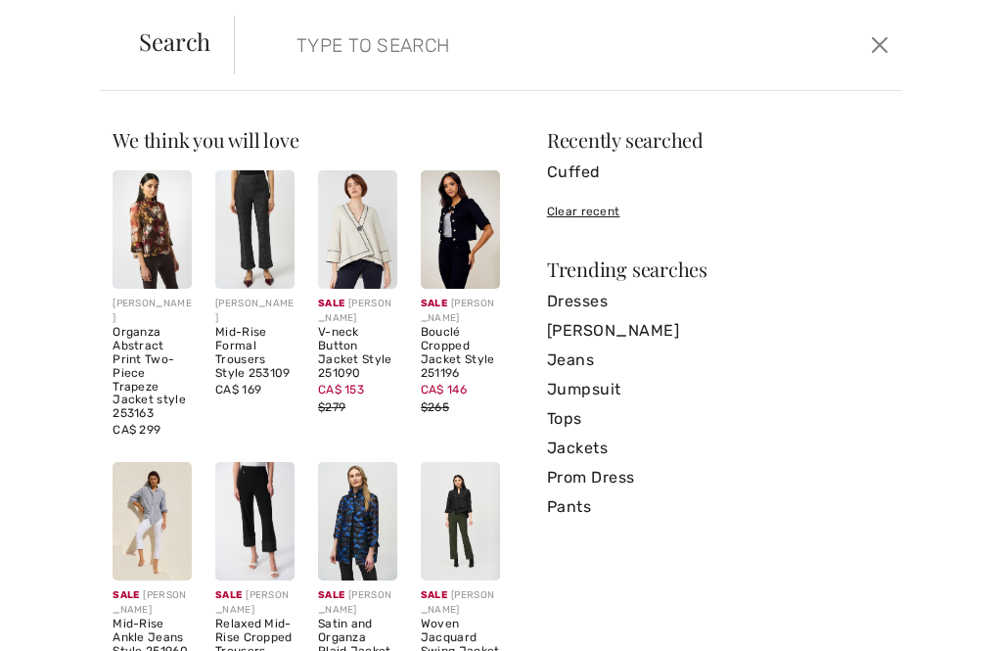
click at [881, 48] on button "Close" at bounding box center [880, 44] width 28 height 31
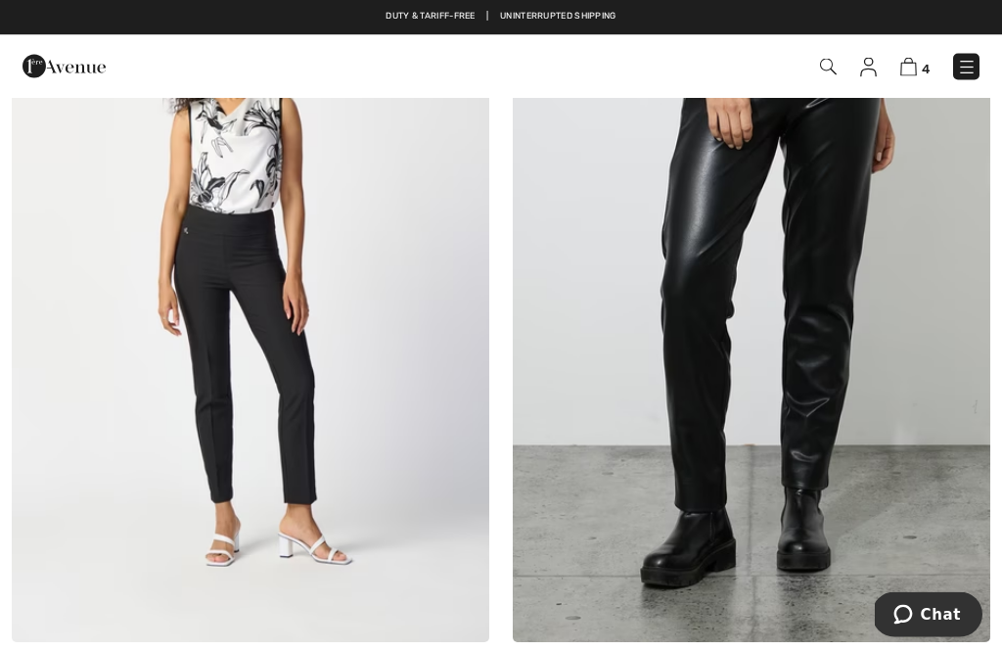
scroll to position [5533, 0]
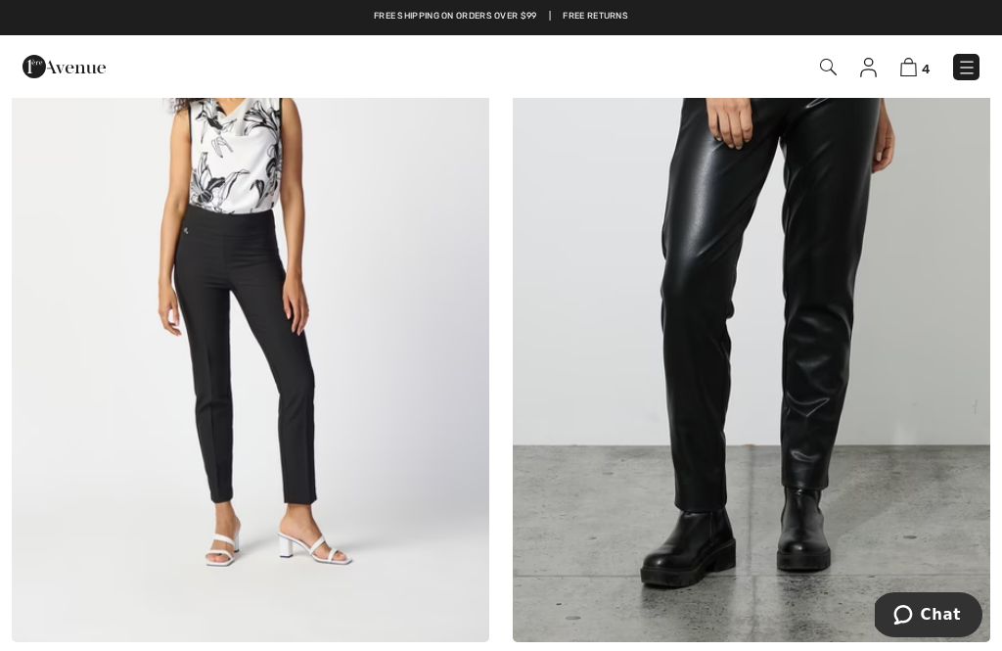
click at [910, 71] on img at bounding box center [908, 67] width 17 height 19
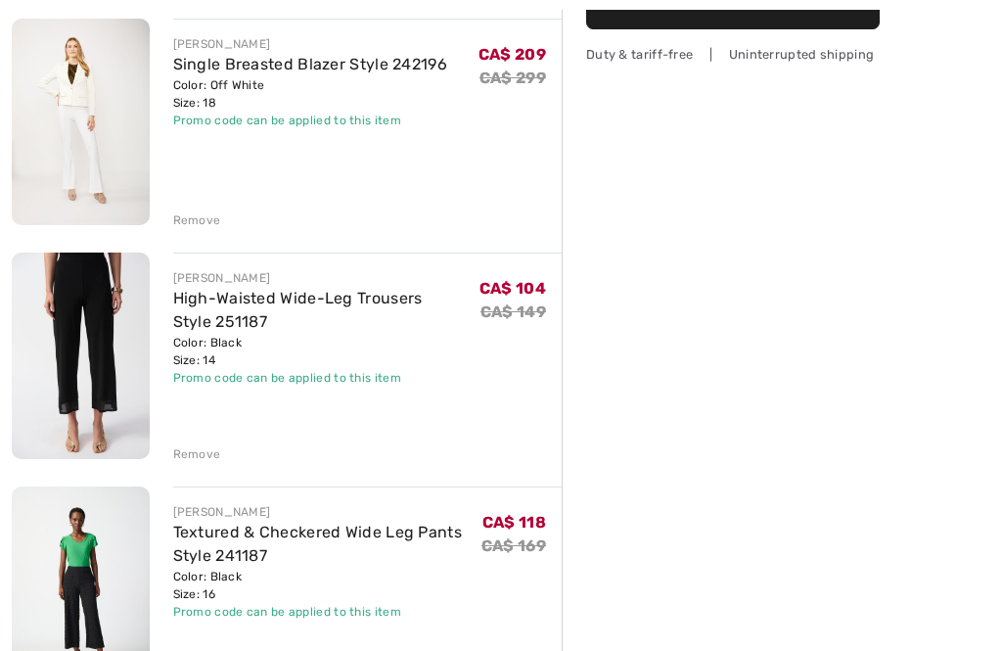
scroll to position [475, 0]
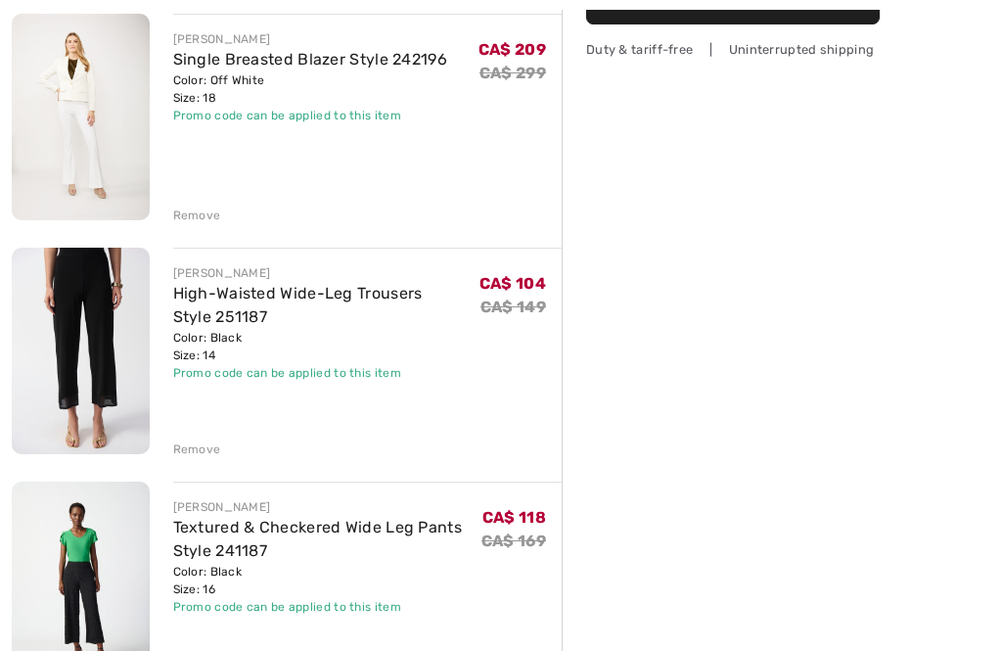
click at [88, 343] on img at bounding box center [81, 350] width 138 height 205
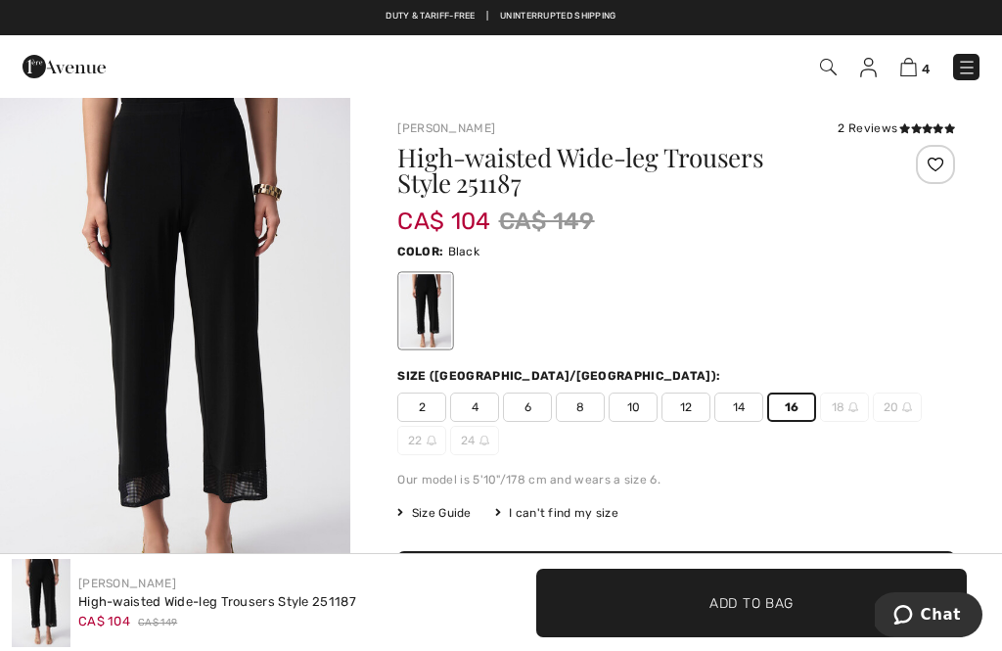
click at [648, 599] on span "✔ Added to Bag Add to Bag" at bounding box center [751, 602] width 430 height 68
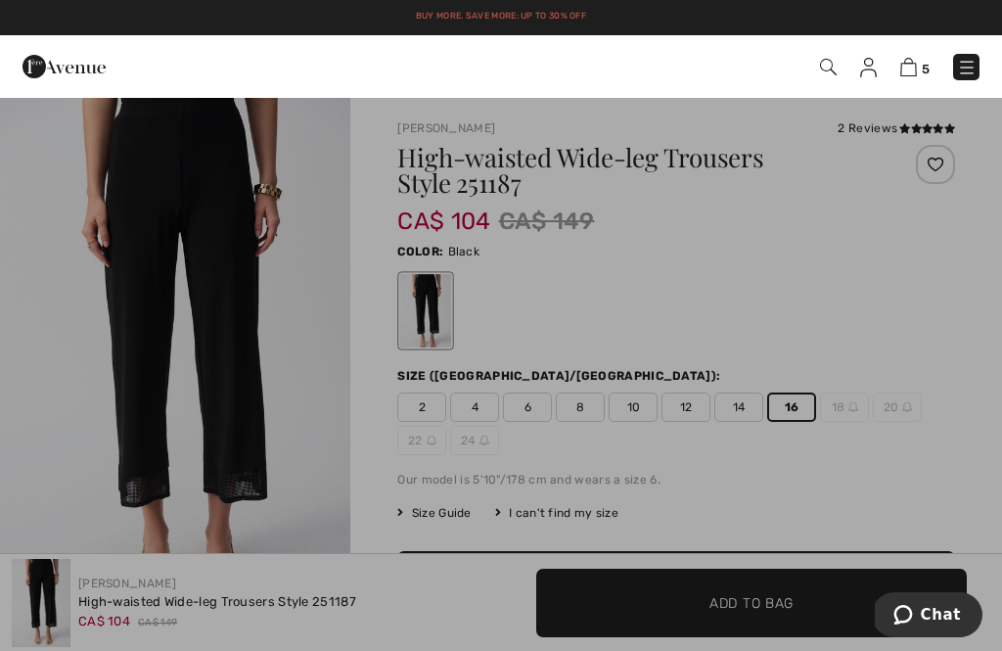
click at [904, 70] on img at bounding box center [908, 67] width 17 height 19
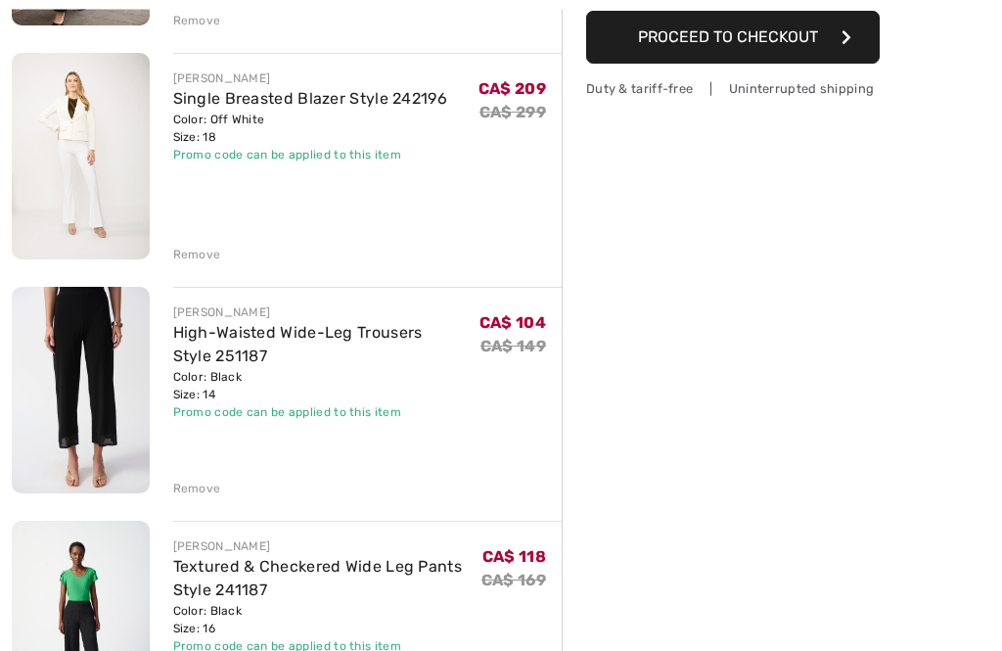
scroll to position [435, 0]
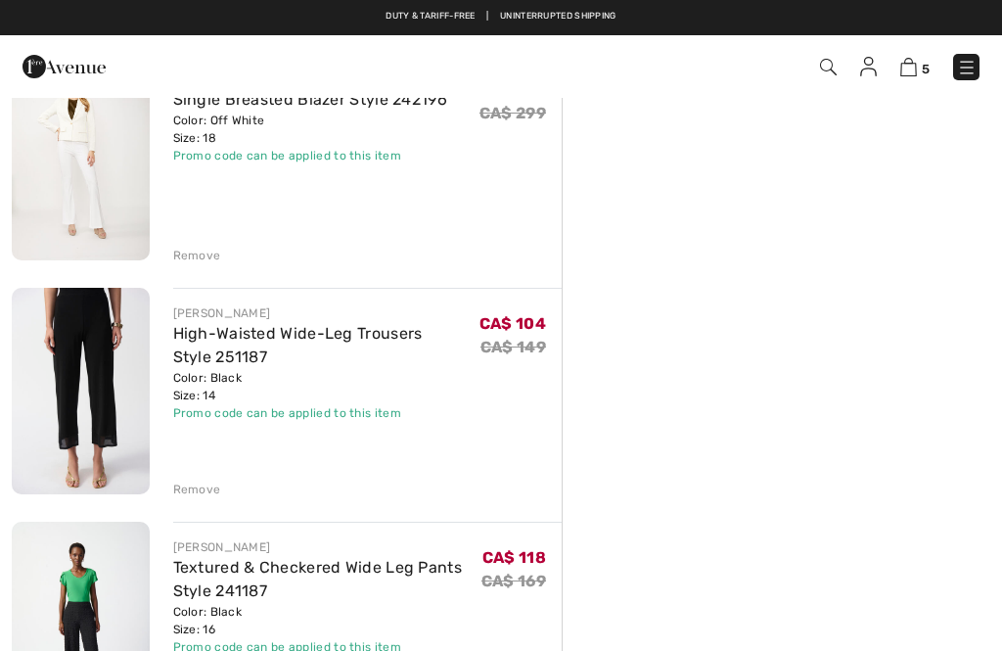
click at [195, 488] on div "Remove" at bounding box center [197, 489] width 48 height 18
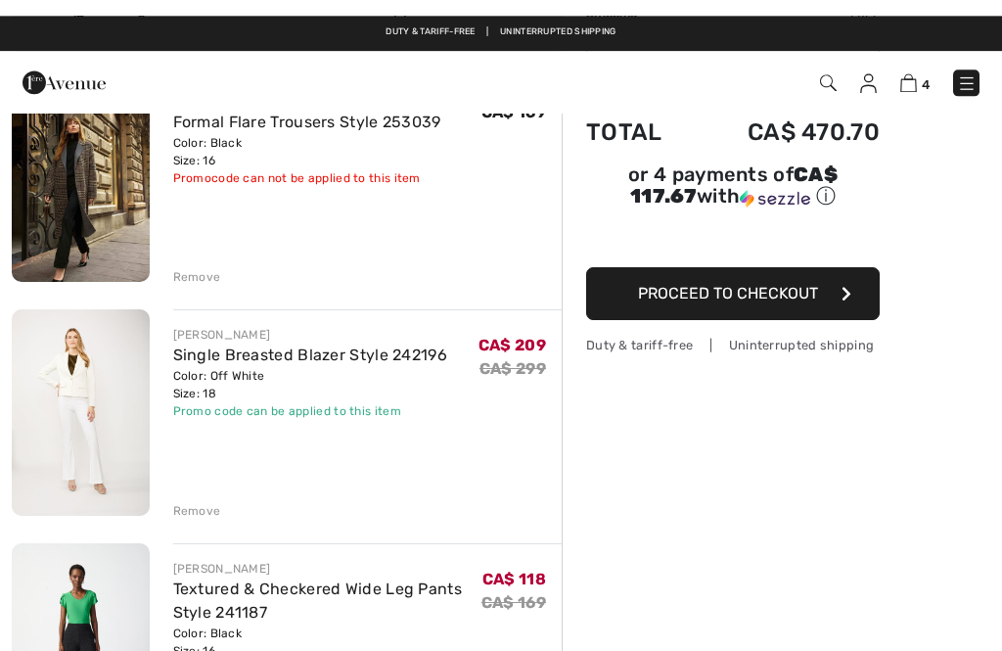
scroll to position [0, 0]
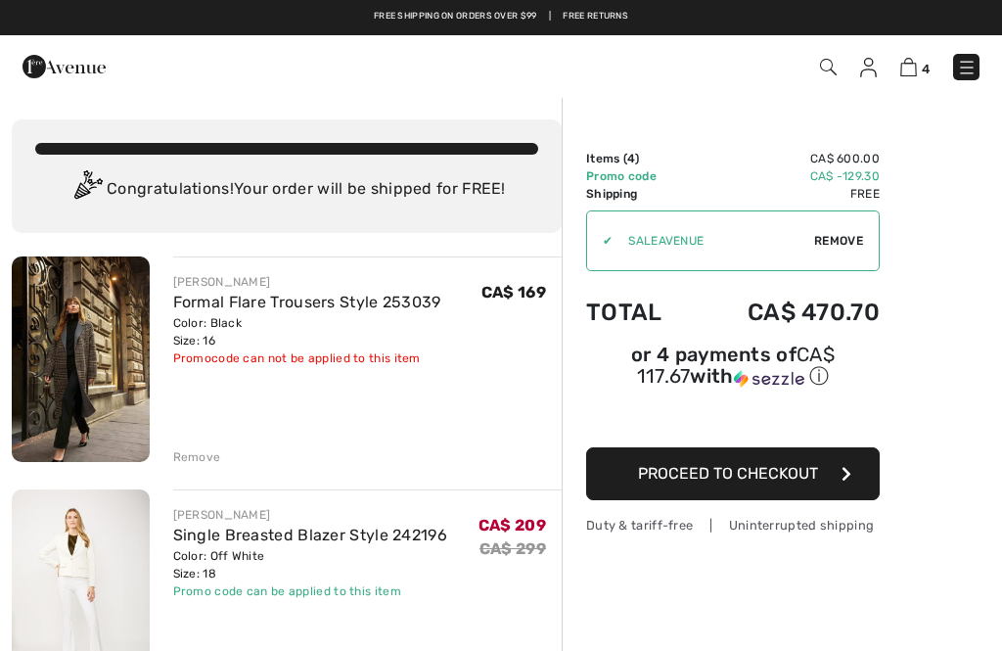
click at [38, 72] on img at bounding box center [64, 66] width 83 height 39
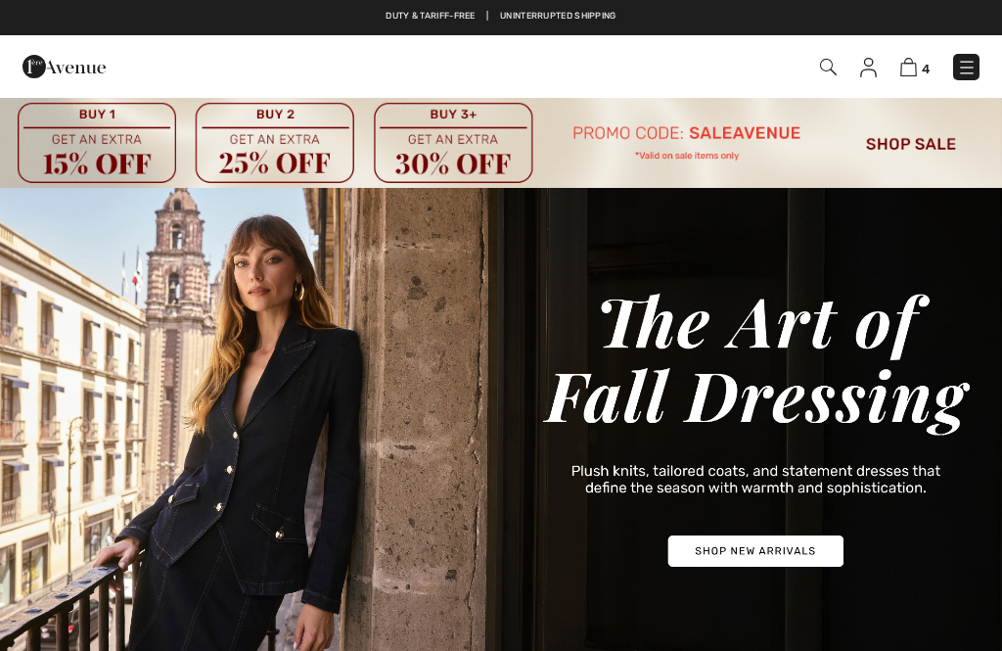
checkbox input "true"
click at [911, 75] on img at bounding box center [908, 67] width 17 height 19
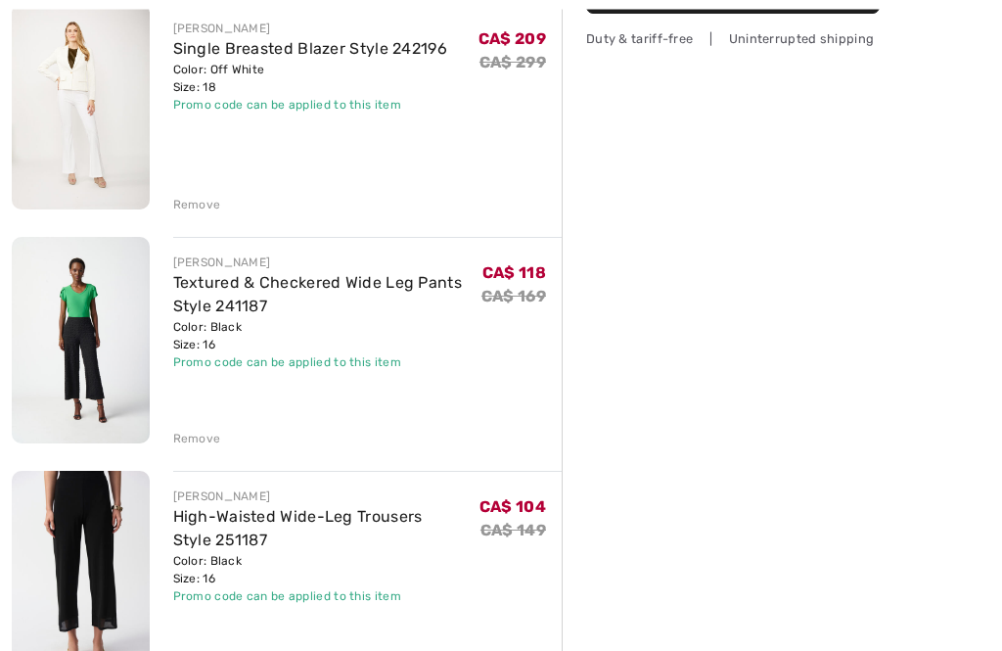
scroll to position [488, 0]
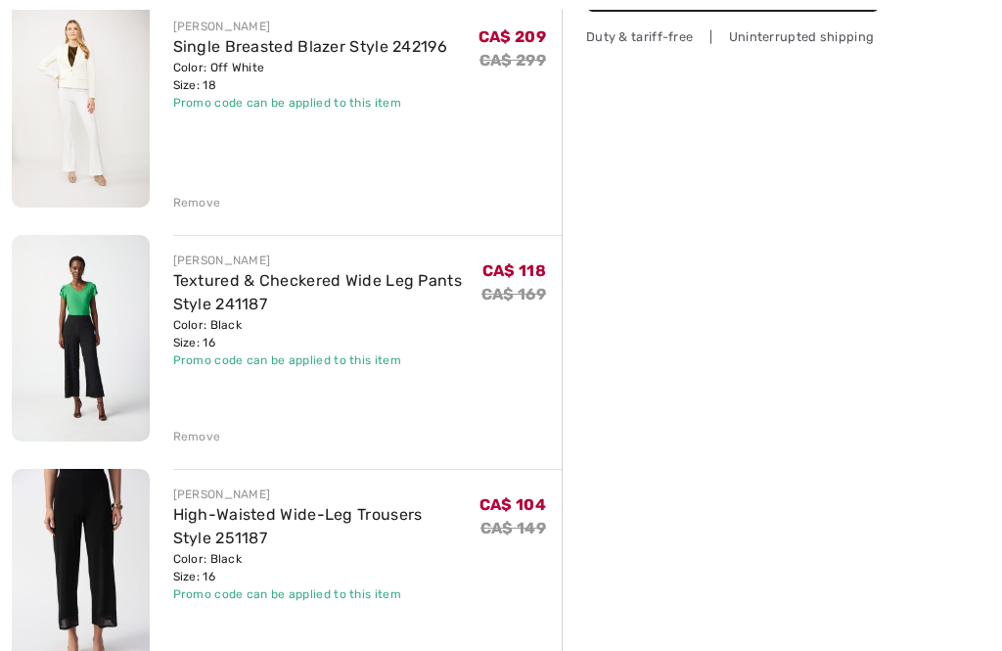
click at [88, 534] on img at bounding box center [81, 571] width 138 height 205
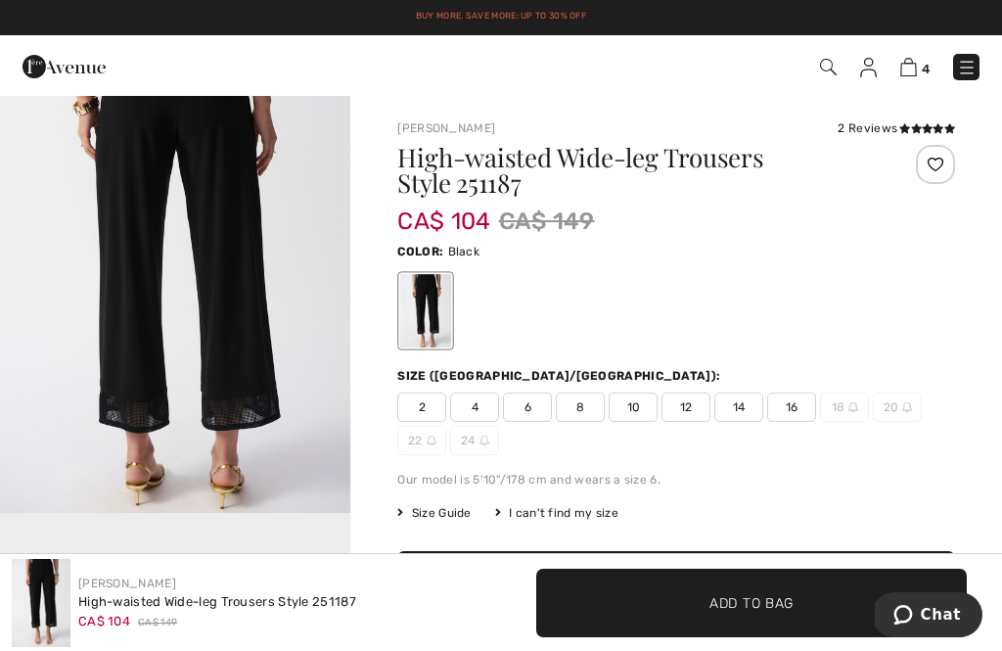
scroll to position [642, 0]
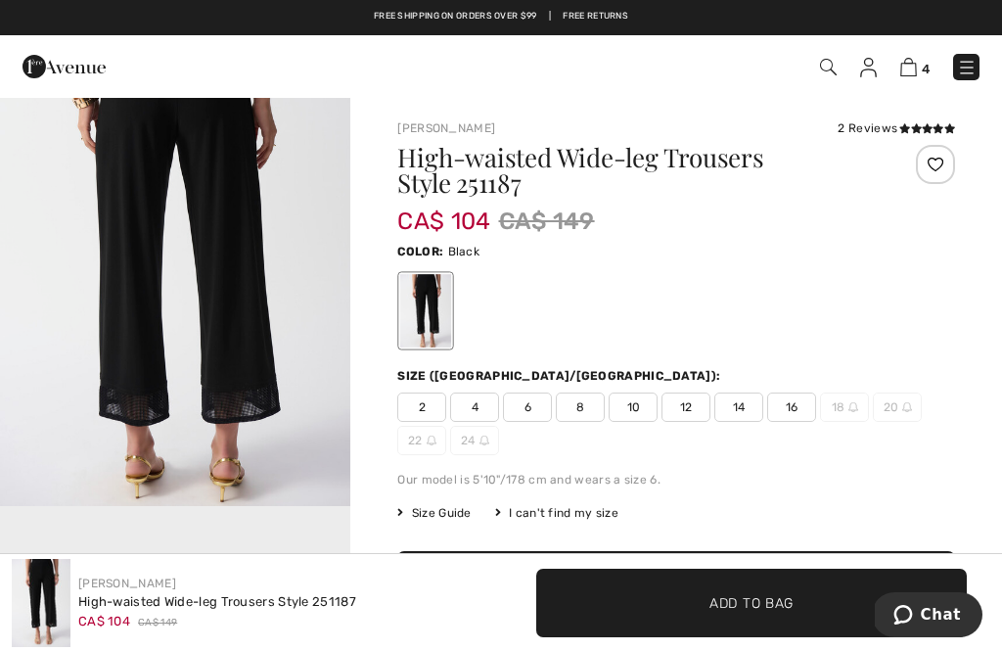
click at [901, 62] on img at bounding box center [908, 67] width 17 height 19
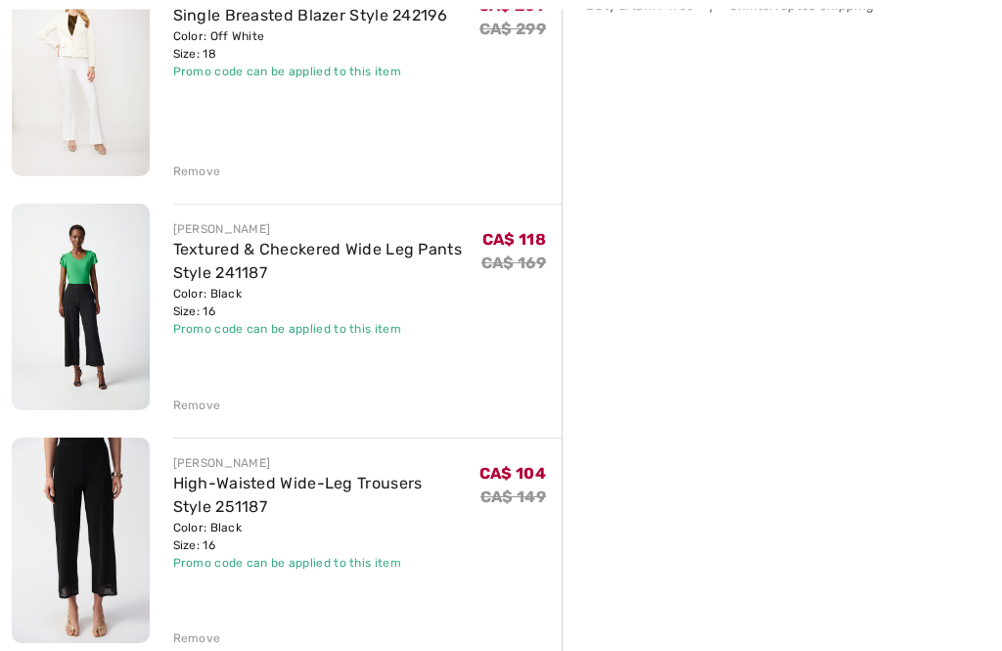
scroll to position [525, 0]
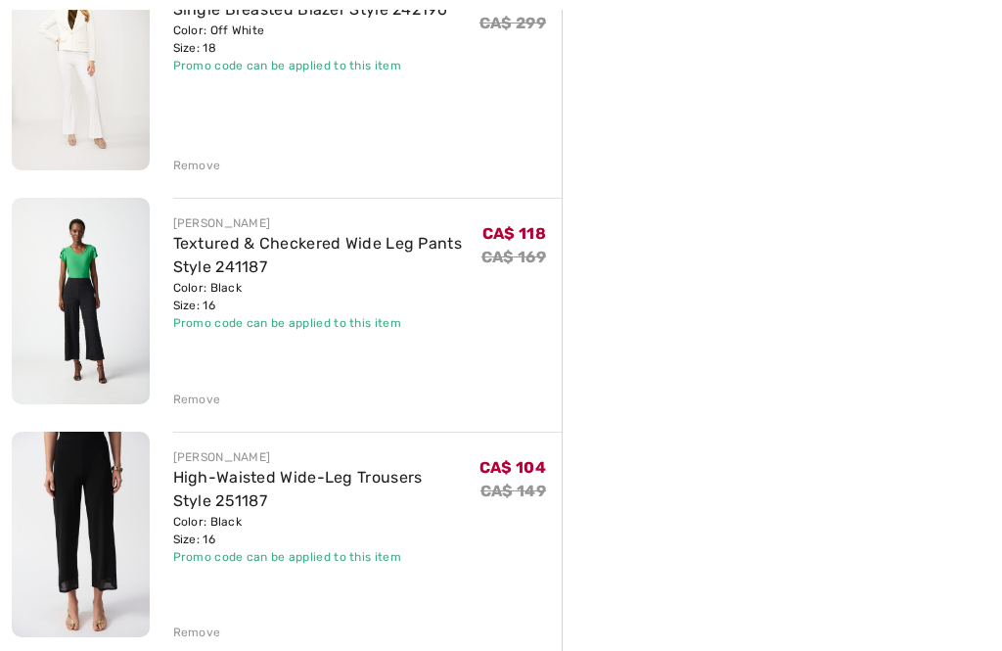
click at [190, 626] on div "Remove" at bounding box center [197, 632] width 48 height 18
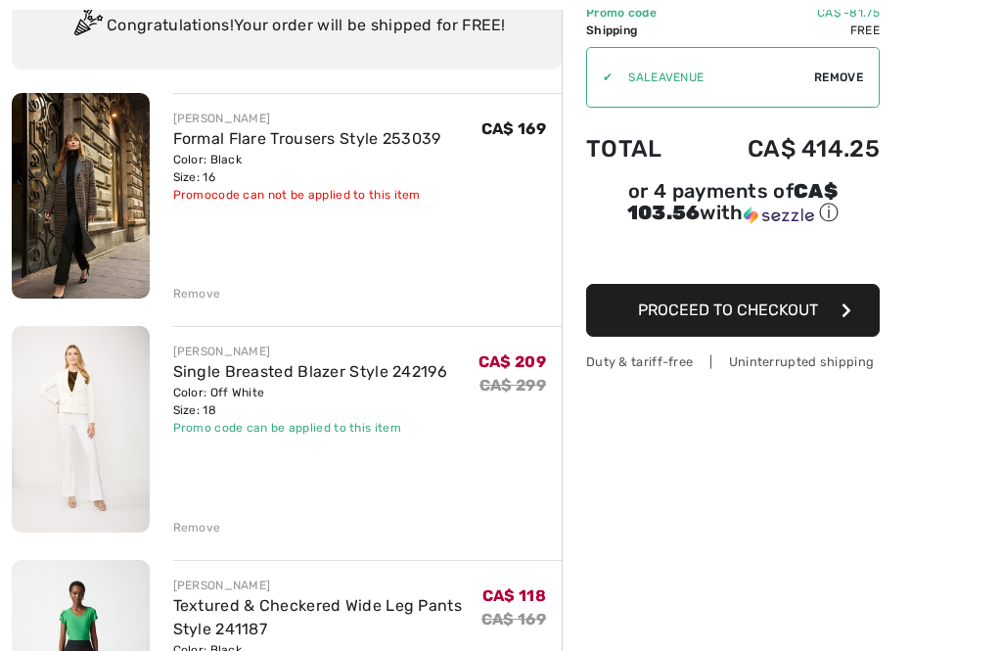
scroll to position [0, 0]
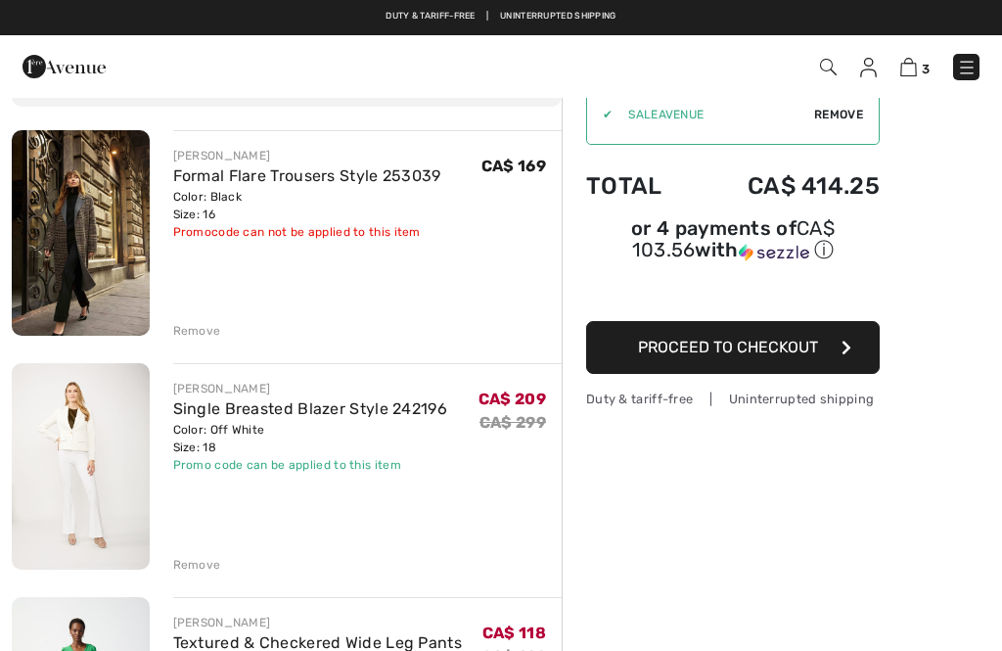
scroll to position [120, 0]
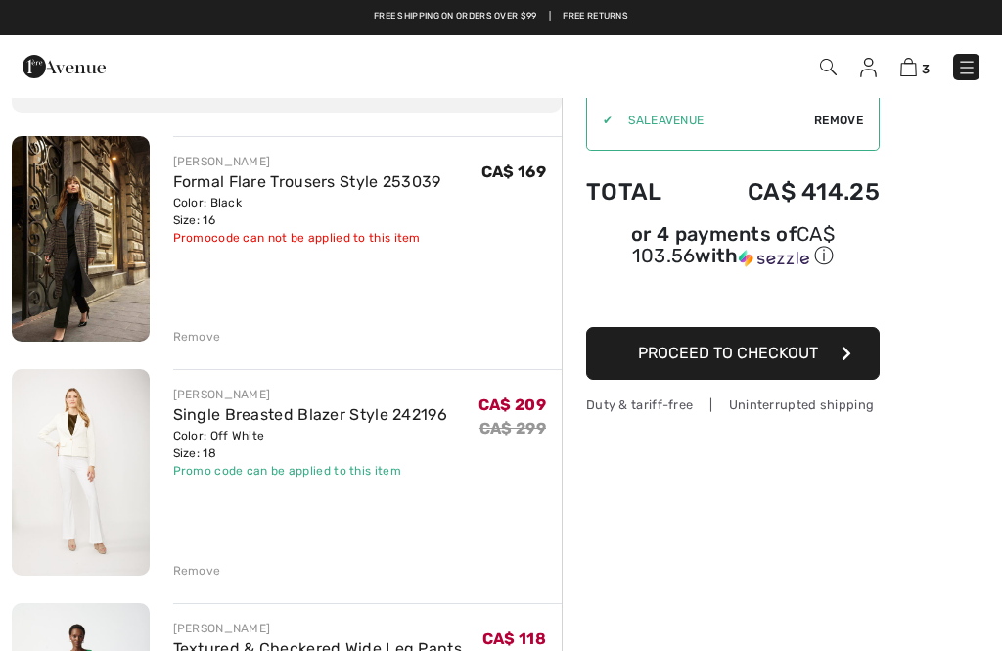
click at [62, 439] on img at bounding box center [81, 472] width 138 height 206
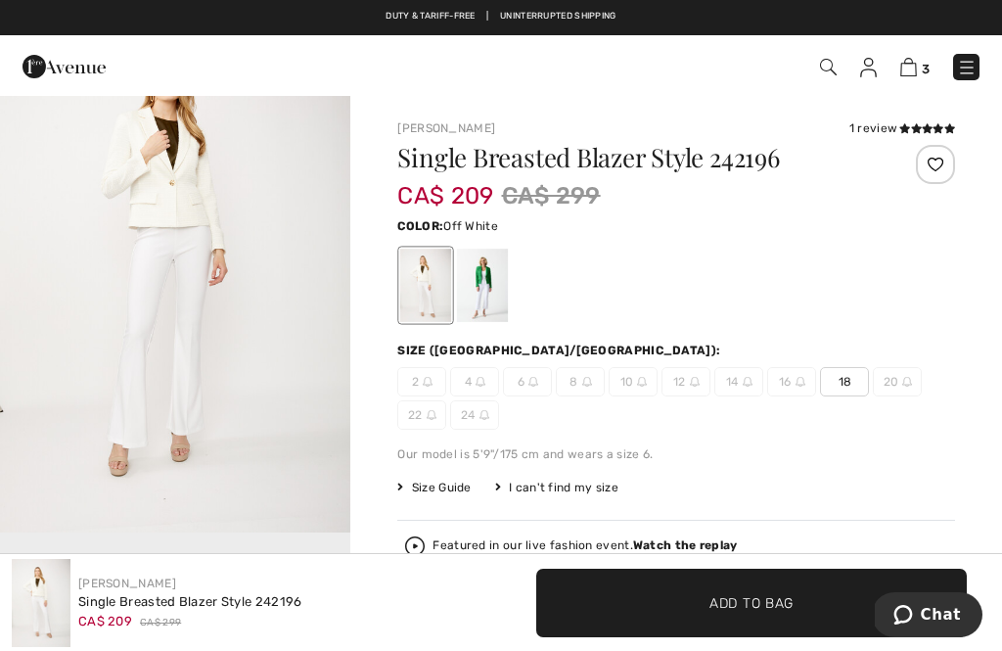
scroll to position [615, 0]
click at [144, 193] on img "2 / 5" at bounding box center [175, 270] width 350 height 526
click at [914, 70] on img at bounding box center [908, 67] width 17 height 19
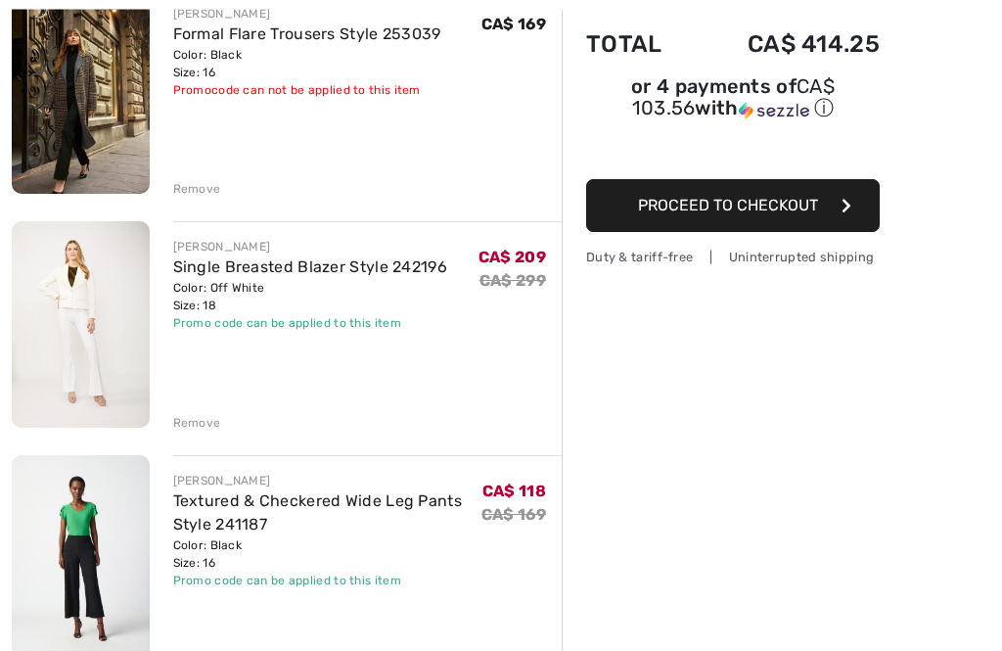
scroll to position [268, 0]
click at [195, 507] on link "Textured & Checkered Wide Leg Pants Style 241187" at bounding box center [318, 512] width 290 height 42
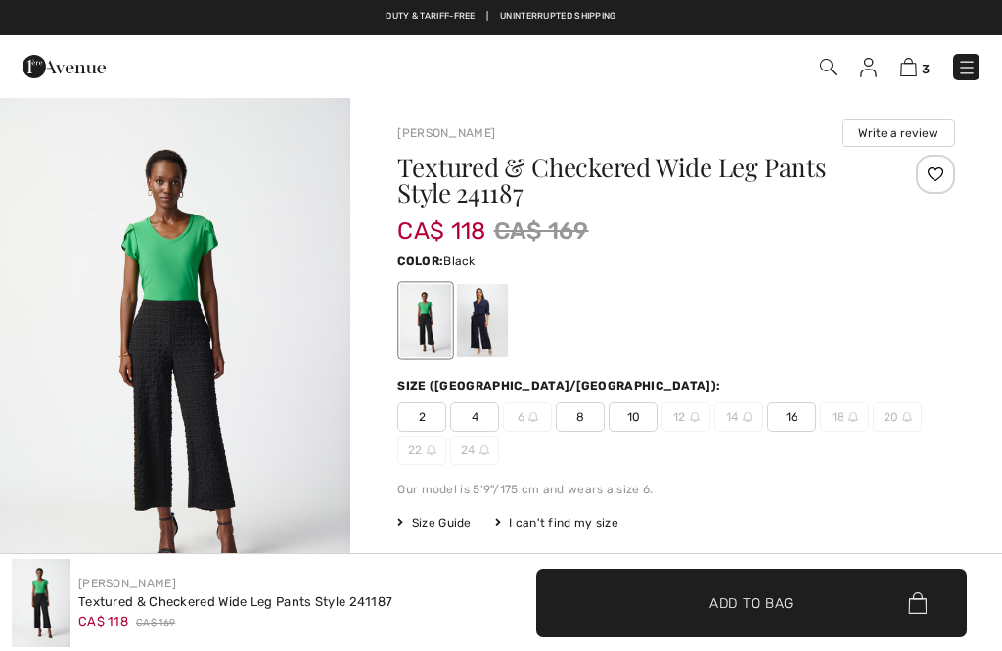
checkbox input "true"
click at [913, 72] on img at bounding box center [908, 67] width 17 height 19
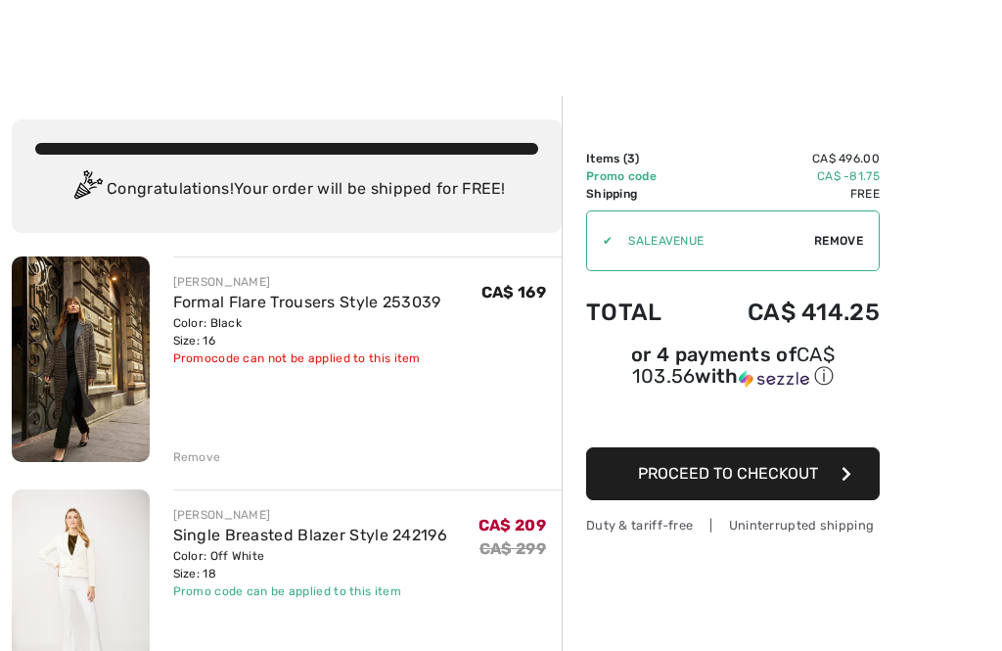
scroll to position [173, 0]
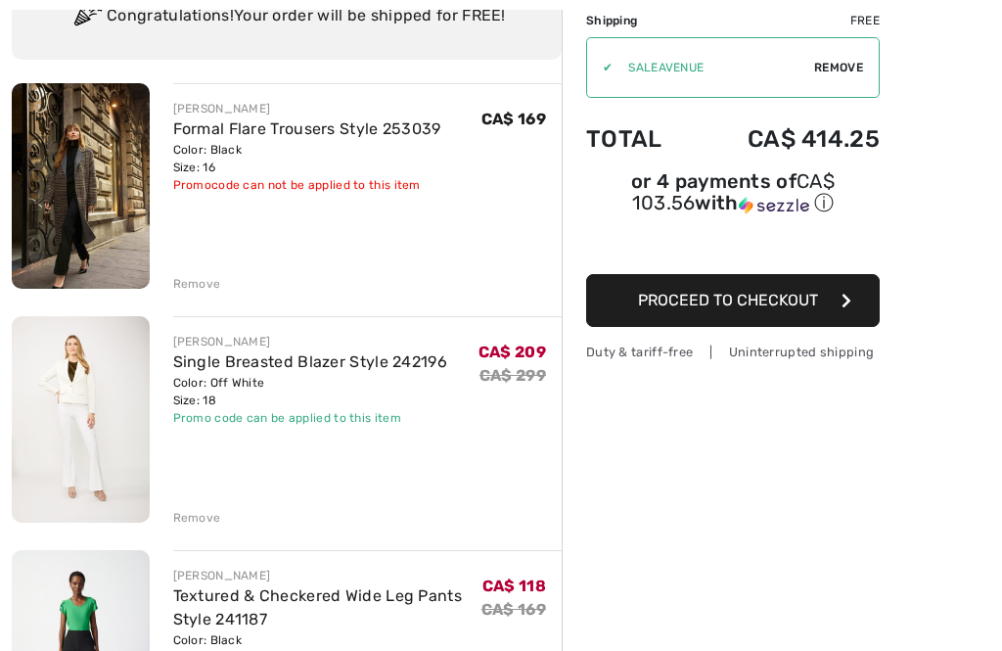
click at [180, 514] on div "Remove" at bounding box center [197, 518] width 48 height 18
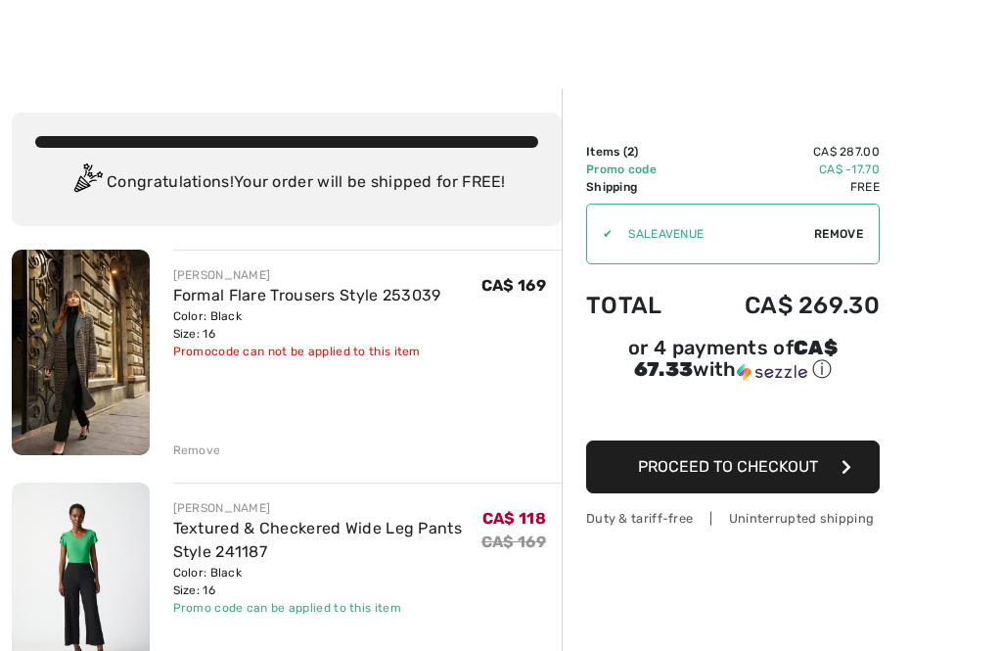
scroll to position [11, 0]
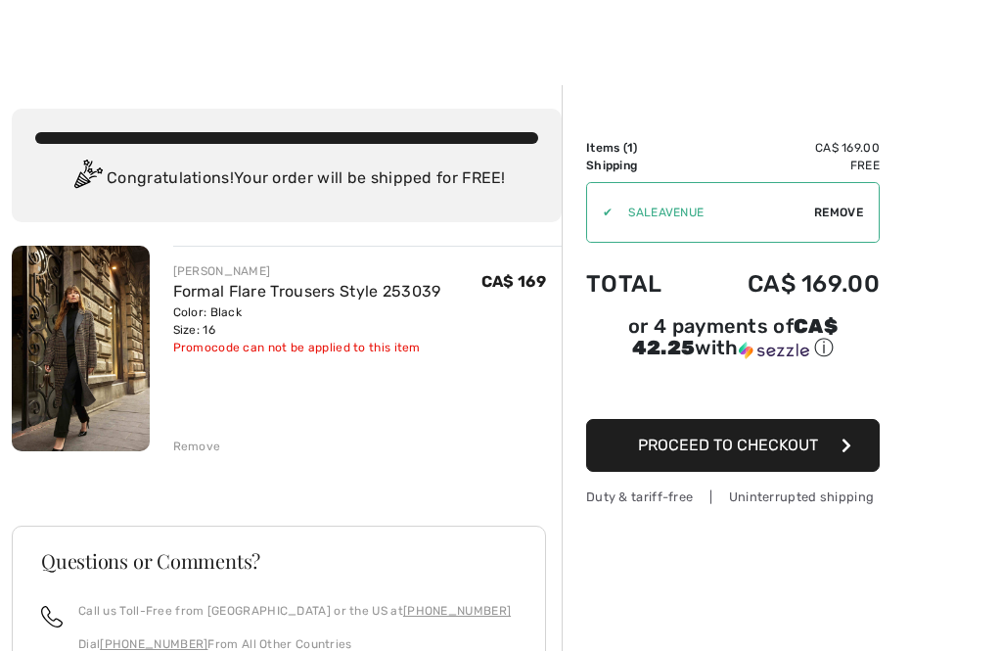
scroll to position [0, 0]
